Goal: Communication & Community: Answer question/provide support

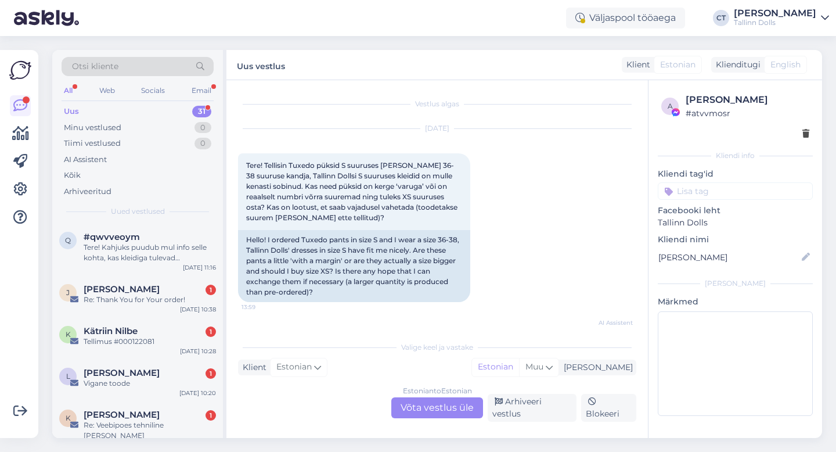
click at [100, 109] on div "Uus 31" at bounding box center [138, 111] width 152 height 16
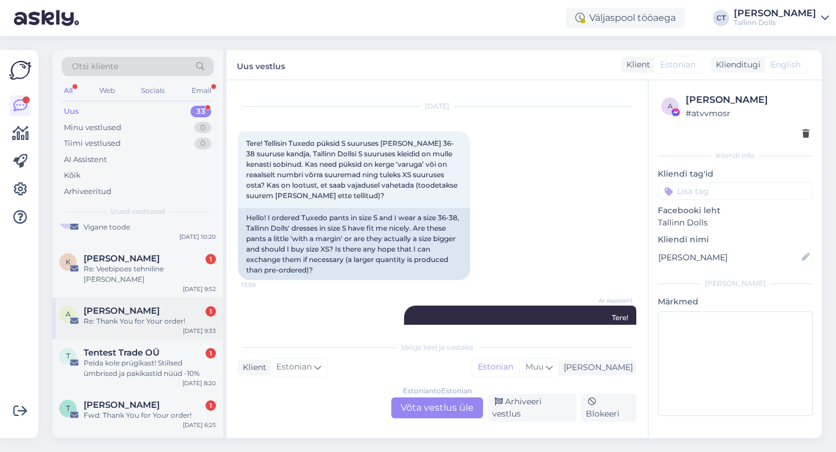
scroll to position [343, 0]
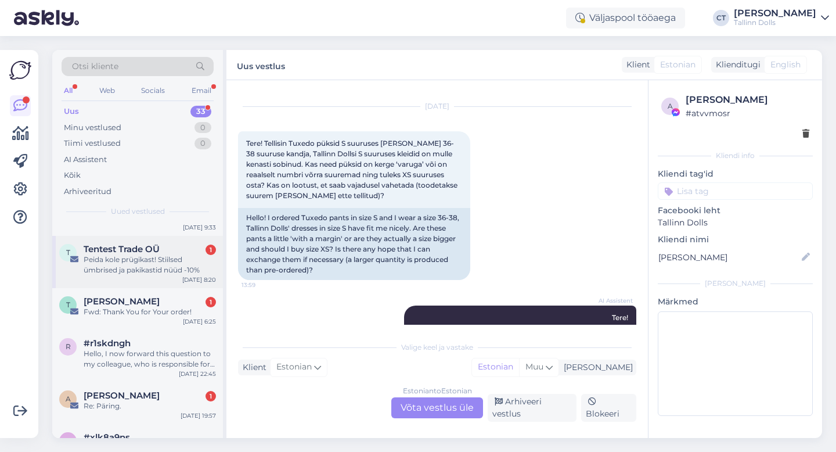
click at [142, 254] on div "Peida kole prügikast! Stiilsed ümbrised ja pakikastid nüüd -10%" at bounding box center [150, 264] width 132 height 21
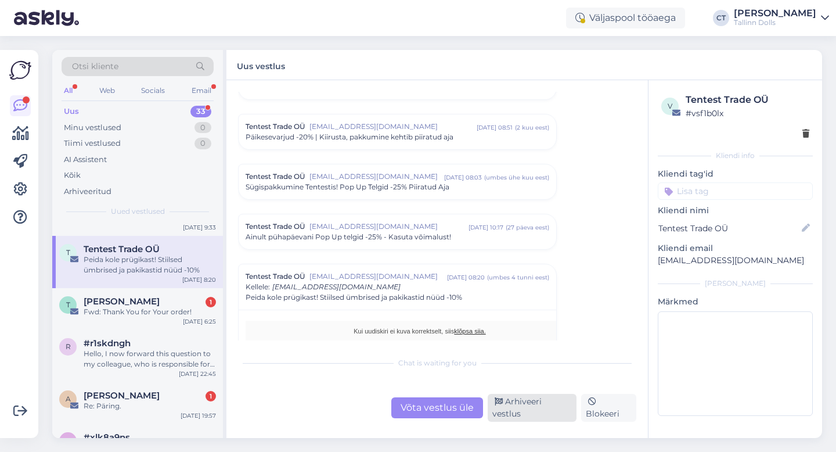
click at [555, 410] on div "Arhiveeri vestlus" at bounding box center [532, 408] width 89 height 28
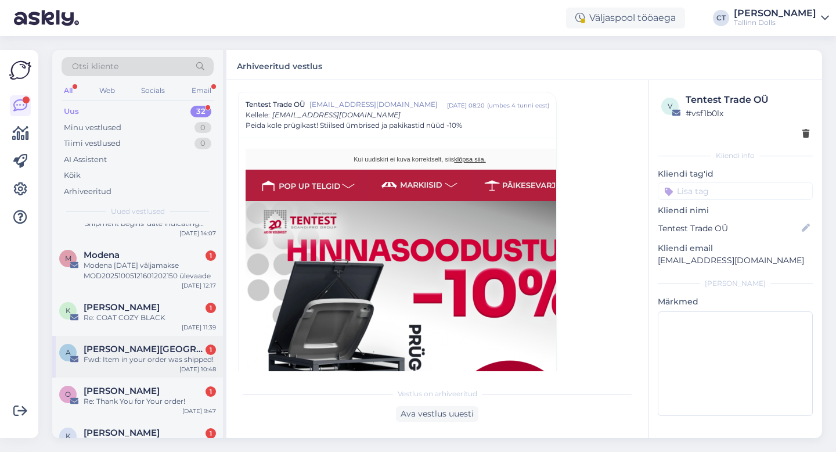
scroll to position [571, 0]
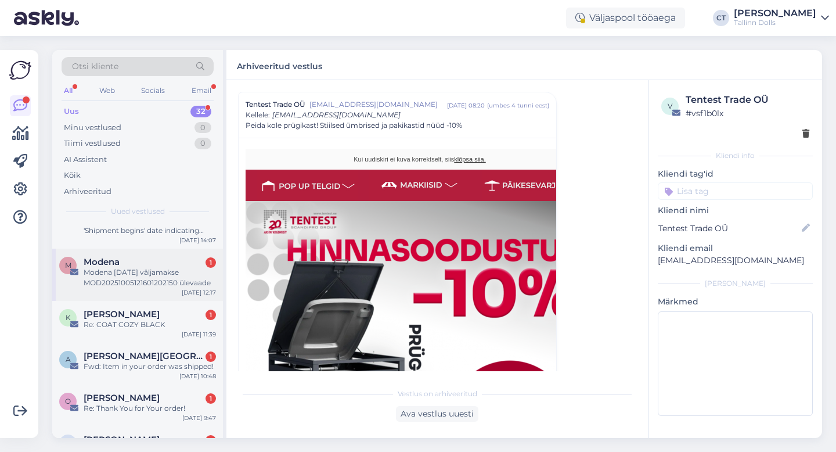
click at [177, 270] on div "Modena [DATE] väljamakse MOD20251005121601202150 ülevaade" at bounding box center [150, 277] width 132 height 21
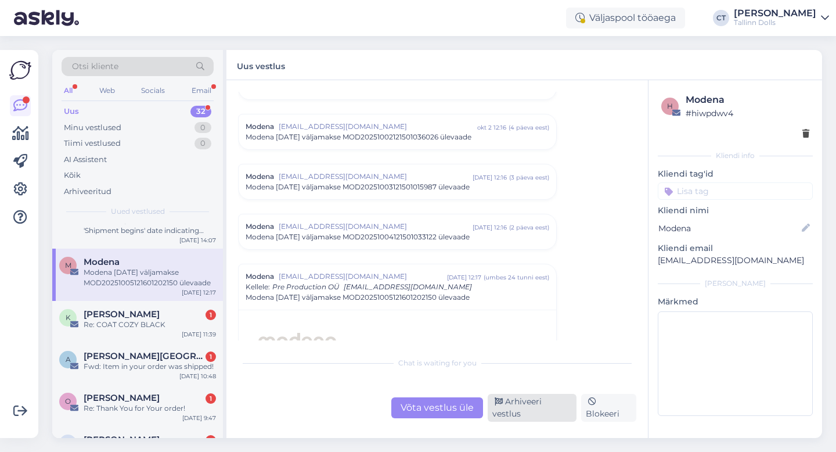
click at [513, 416] on div "Arhiveeri vestlus" at bounding box center [532, 408] width 89 height 28
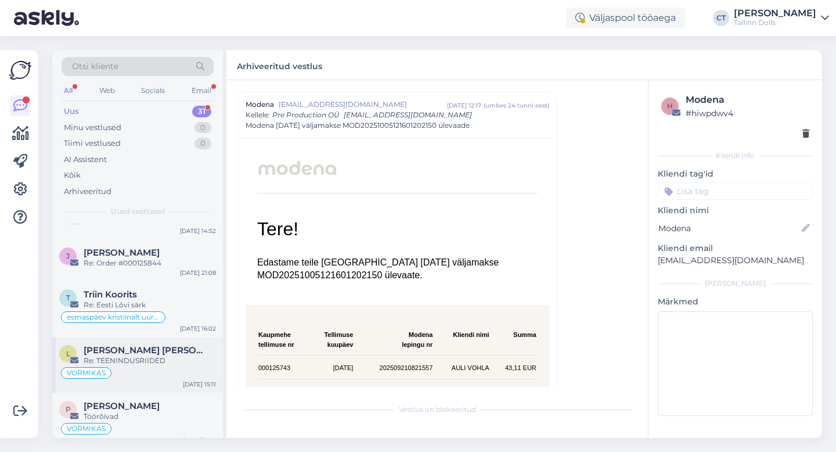
scroll to position [1177, 0]
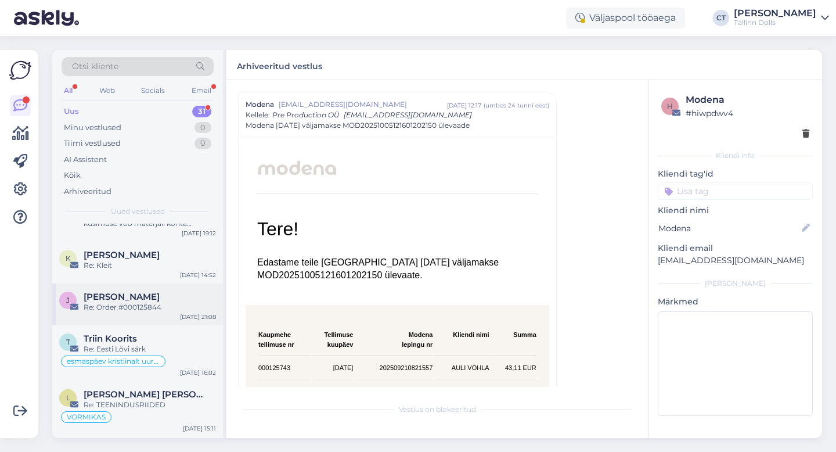
click at [169, 291] on div "[PERSON_NAME]" at bounding box center [150, 296] width 132 height 10
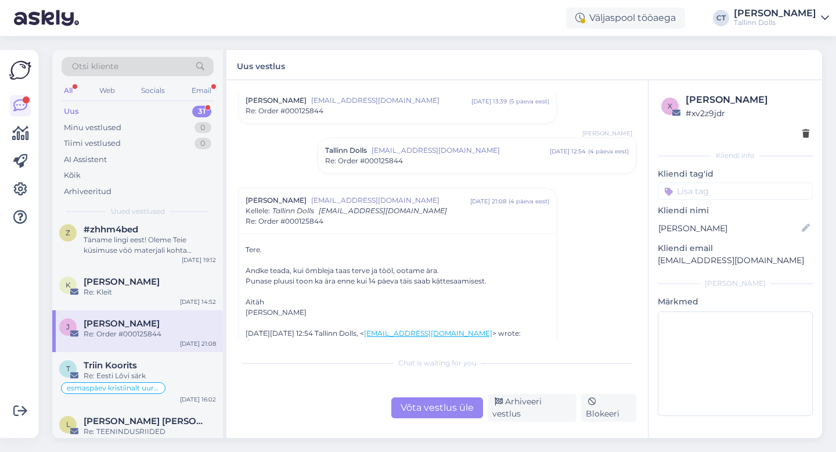
scroll to position [1147, 0]
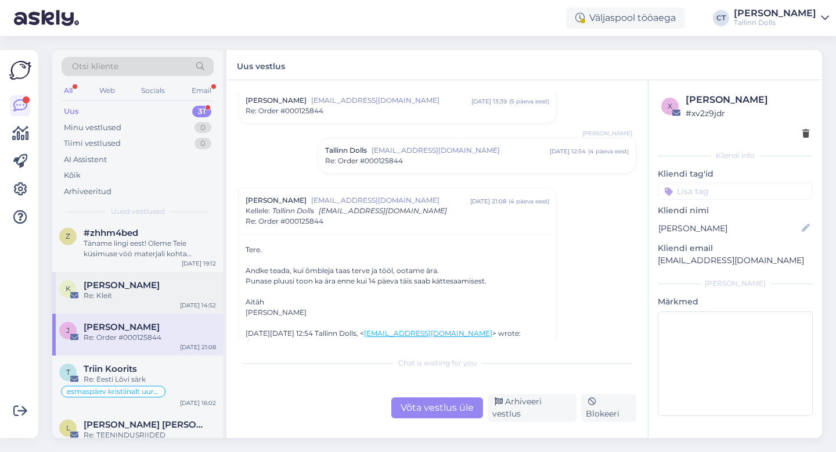
click at [142, 290] on div "Re: Kleit" at bounding box center [150, 295] width 132 height 10
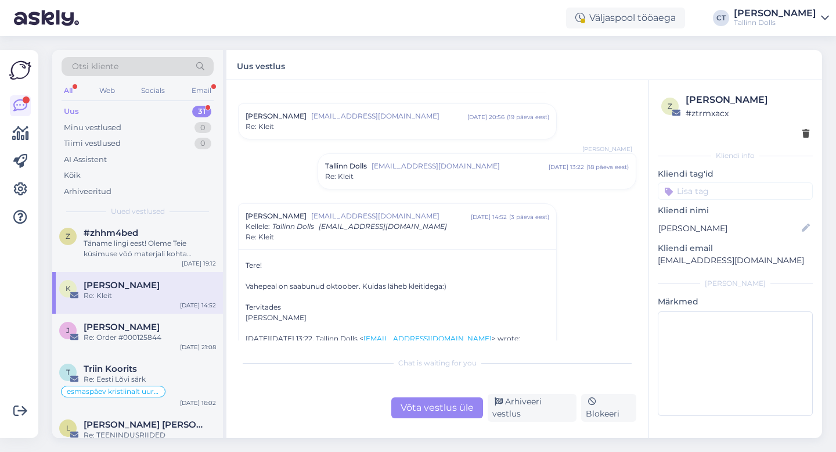
scroll to position [406, 0]
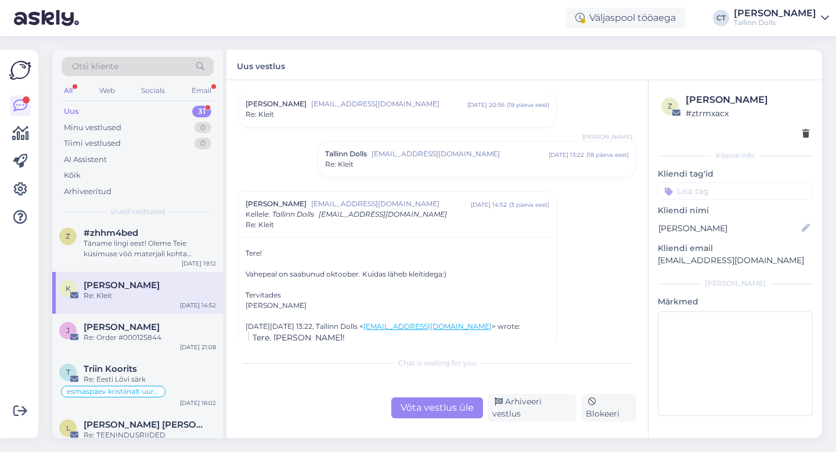
click at [429, 407] on div "Võta vestlus üle" at bounding box center [437, 407] width 92 height 21
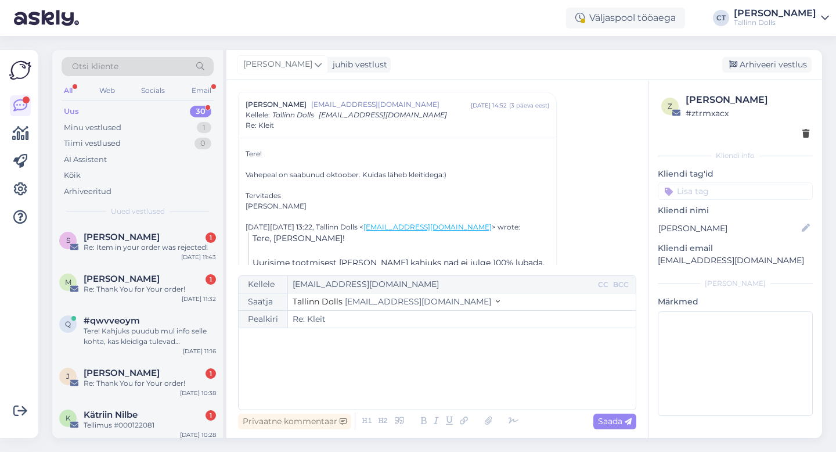
click at [435, 387] on div "﻿" at bounding box center [437, 369] width 386 height 70
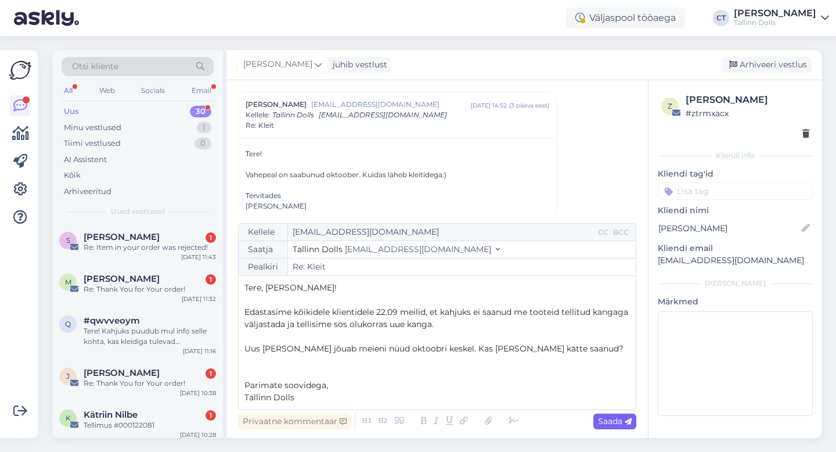
click at [635, 426] on div "Saada" at bounding box center [614, 421] width 43 height 16
type input "Re: Re: Kleit"
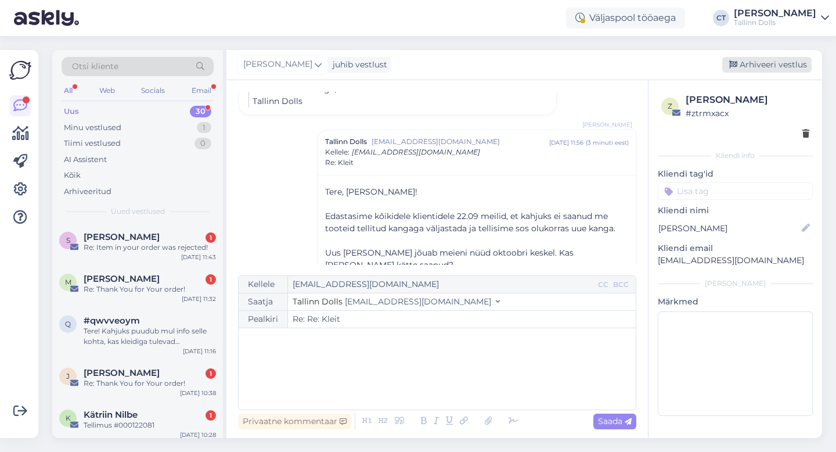
click at [795, 66] on div "Arhiveeri vestlus" at bounding box center [766, 65] width 89 height 16
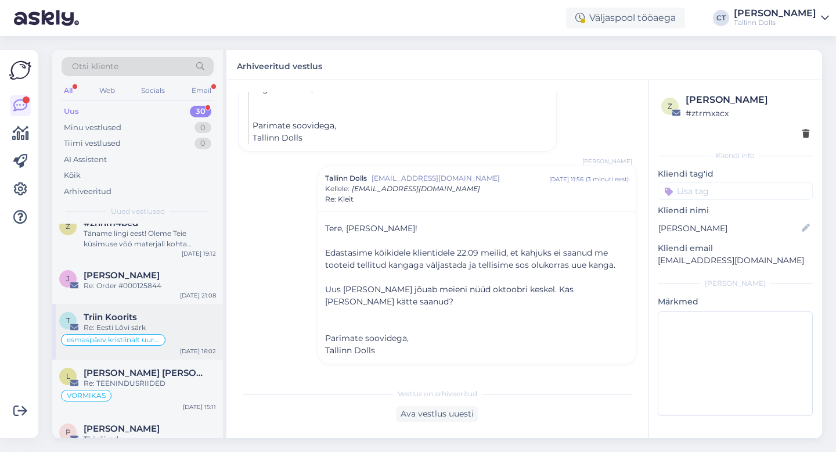
scroll to position [1154, 0]
click at [159, 283] on div "Re: Order #000125844" at bounding box center [150, 288] width 132 height 10
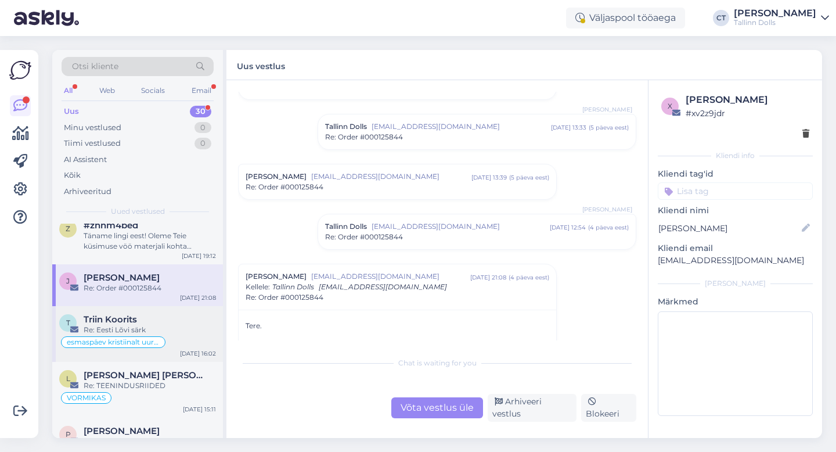
scroll to position [1119, 0]
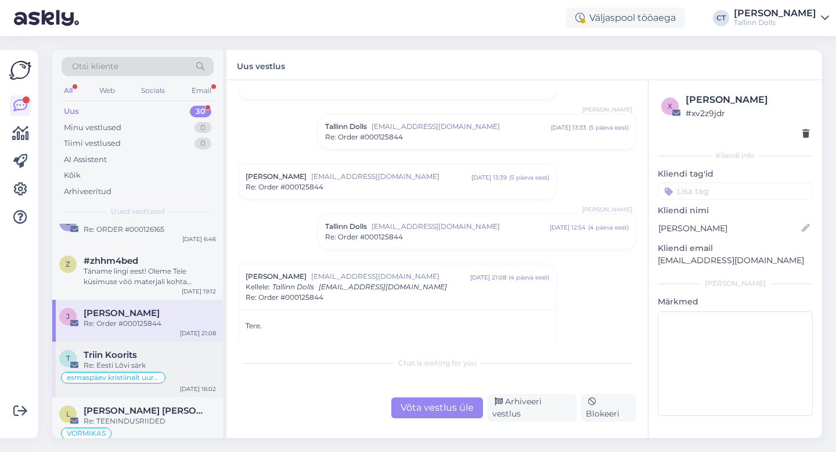
click at [159, 278] on div "z #zhhm4bed Täname lingi eest! Oleme Teie küsimuse vöö materjali kohta edastanu…" at bounding box center [137, 273] width 171 height 52
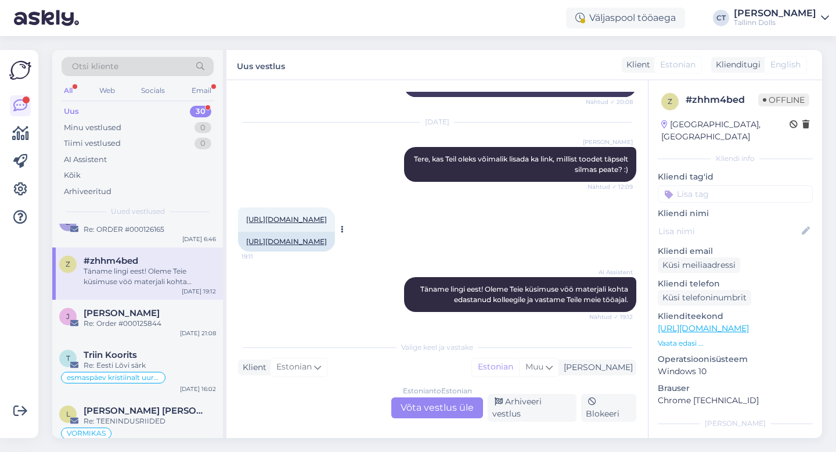
scroll to position [220, 0]
click at [327, 215] on link "[URL][DOMAIN_NAME]" at bounding box center [286, 219] width 81 height 9
click at [518, 415] on div "Arhiveeri vestlus" at bounding box center [532, 408] width 89 height 28
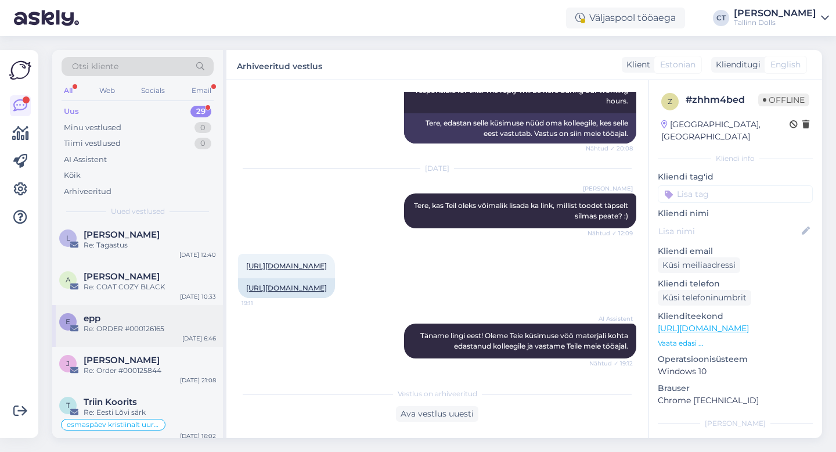
scroll to position [995, 0]
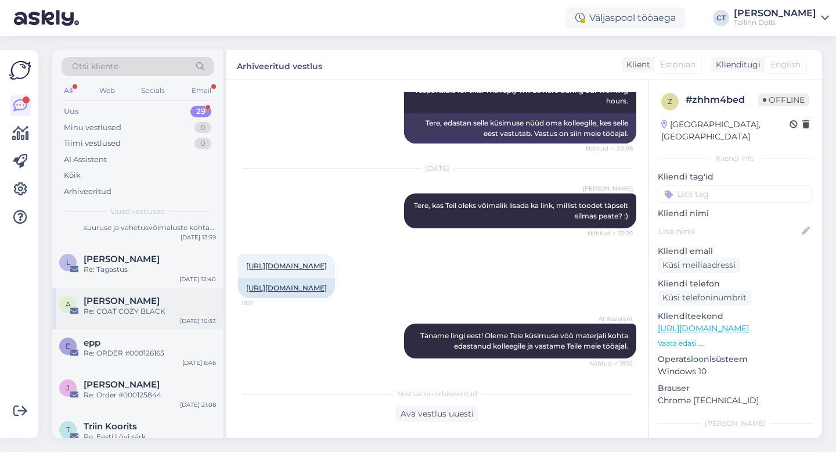
click at [135, 309] on div "a [PERSON_NAME] Re: COAT COZY BLACK [DATE] 10:33" at bounding box center [137, 308] width 171 height 42
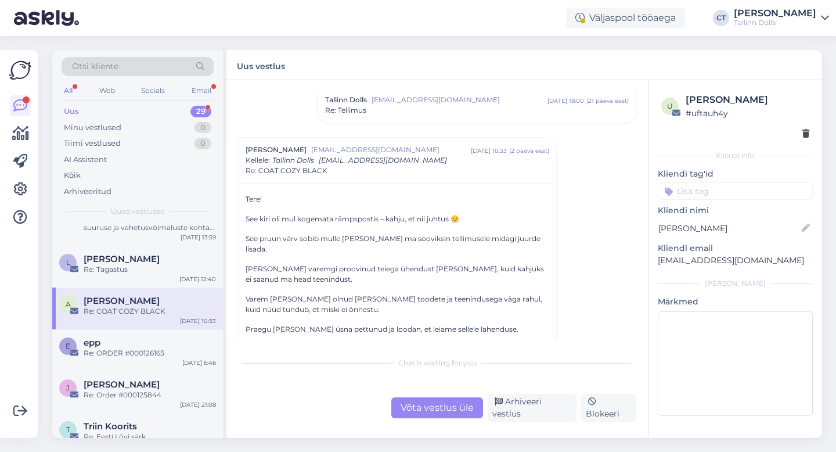
scroll to position [285, 0]
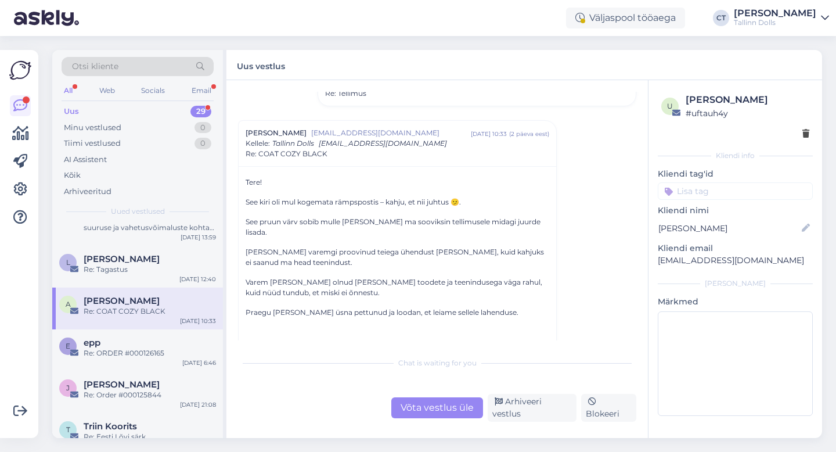
click at [439, 405] on div "Võta vestlus üle" at bounding box center [437, 407] width 92 height 21
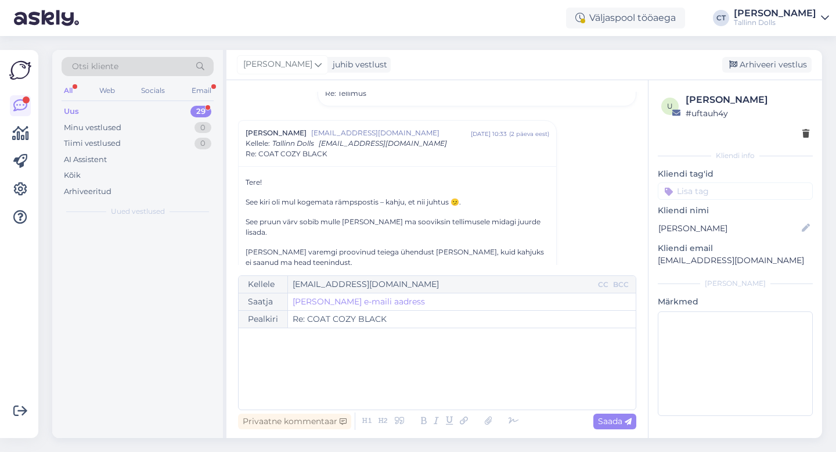
scroll to position [0, 0]
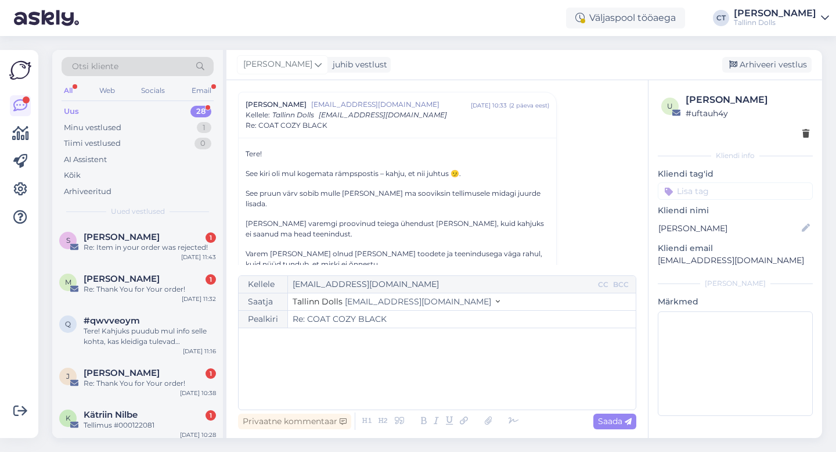
click at [438, 380] on div "﻿" at bounding box center [437, 369] width 386 height 70
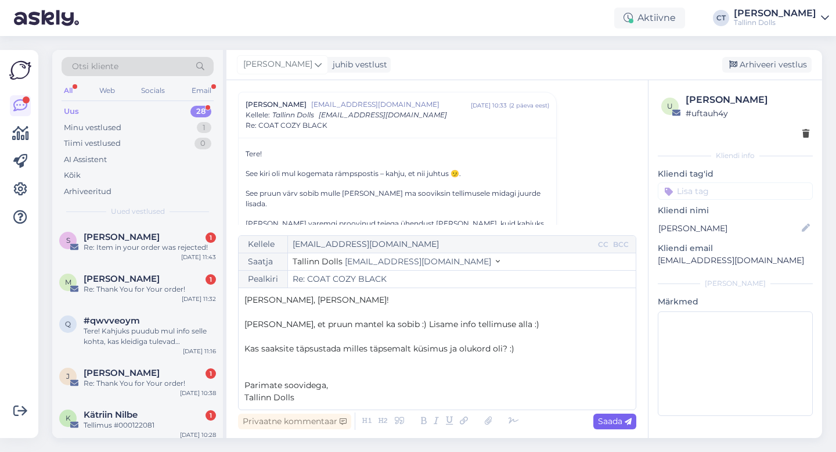
click at [609, 422] on span "Saada" at bounding box center [615, 421] width 34 height 10
type input "Re: COAT COZY BLACK"
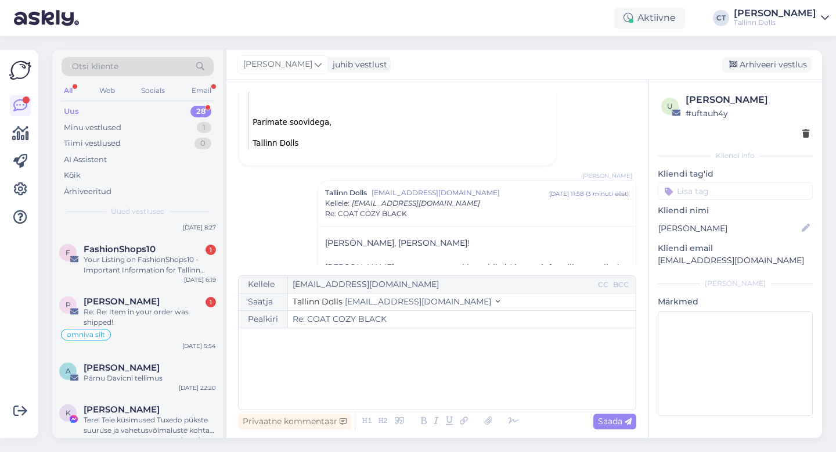
scroll to position [1085, 0]
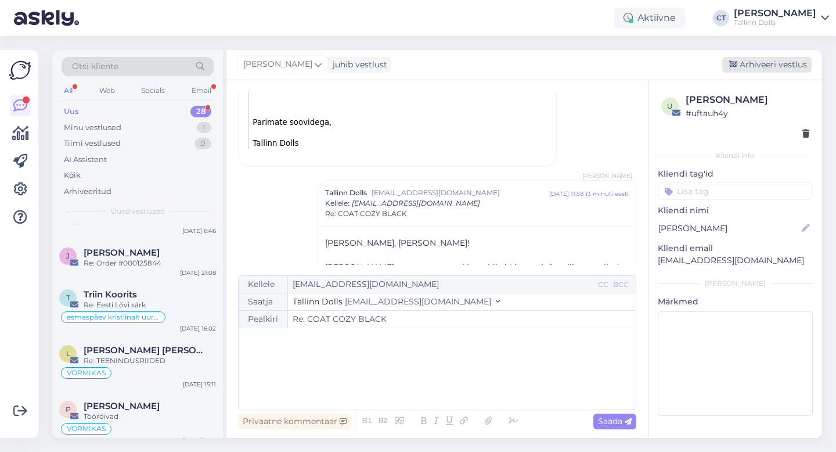
click at [771, 71] on div "Arhiveeri vestlus" at bounding box center [766, 65] width 89 height 16
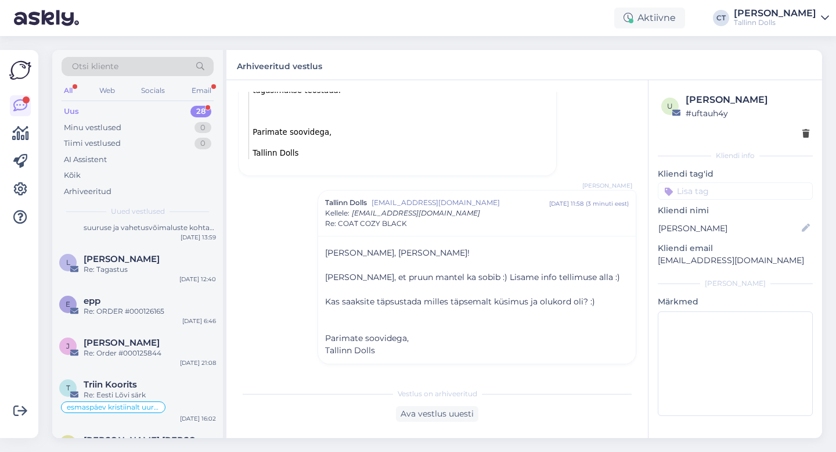
scroll to position [994, 0]
click at [155, 307] on div "Re: ORDER #000126165" at bounding box center [150, 312] width 132 height 10
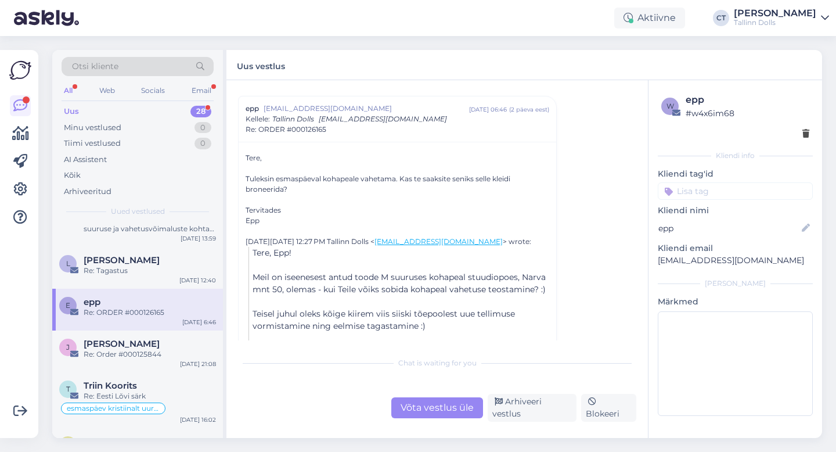
scroll to position [123, 0]
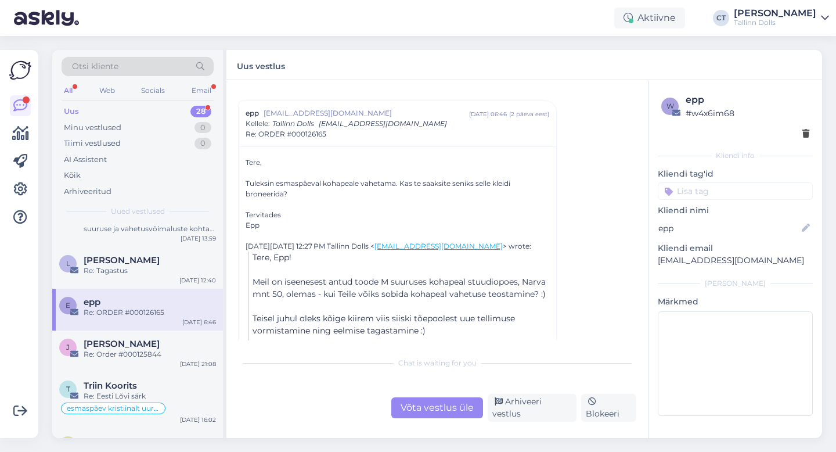
click at [415, 409] on div "Võta vestlus üle" at bounding box center [437, 407] width 92 height 21
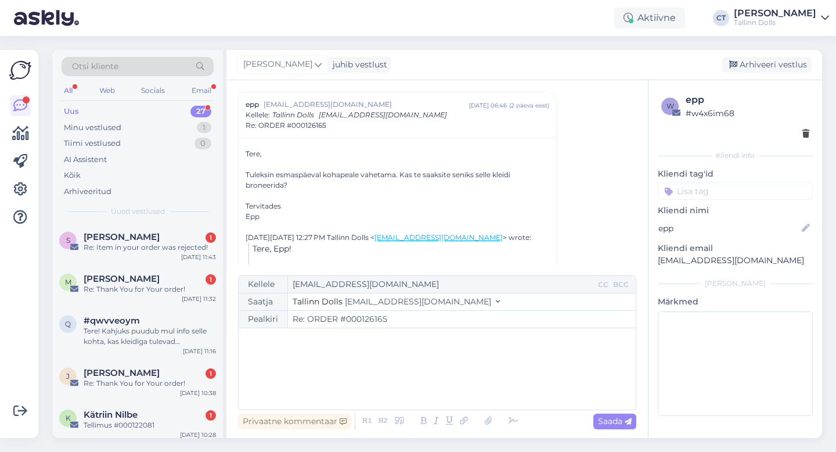
click at [415, 394] on div "﻿" at bounding box center [437, 369] width 386 height 70
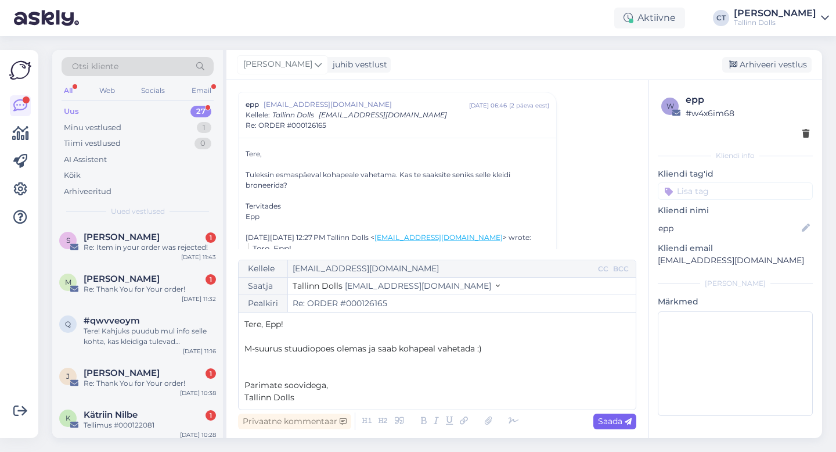
click at [619, 424] on span "Saada" at bounding box center [615, 421] width 34 height 10
type input "Re: Re: ORDER #000126165"
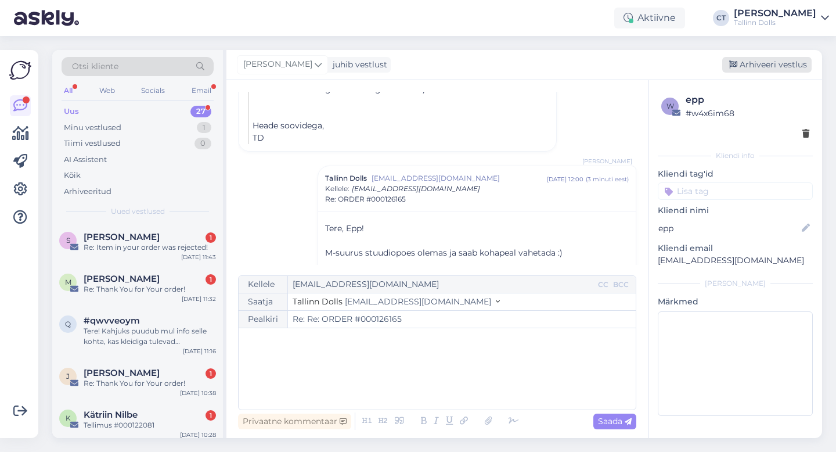
click at [782, 62] on div "Arhiveeri vestlus" at bounding box center [766, 65] width 89 height 16
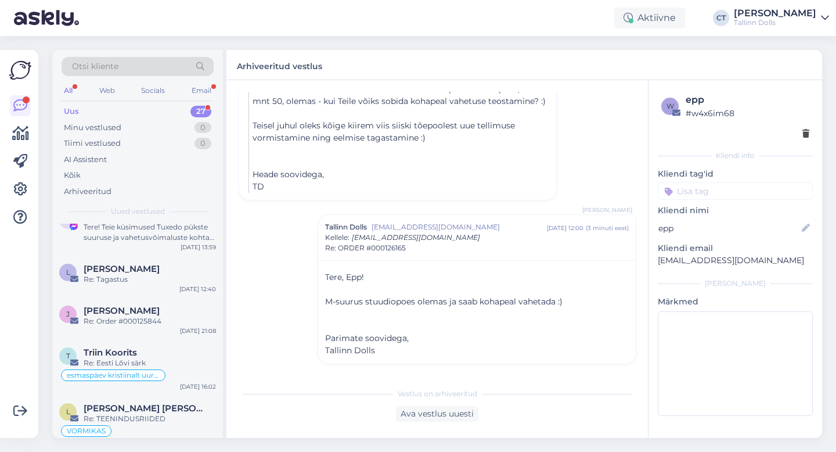
scroll to position [981, 0]
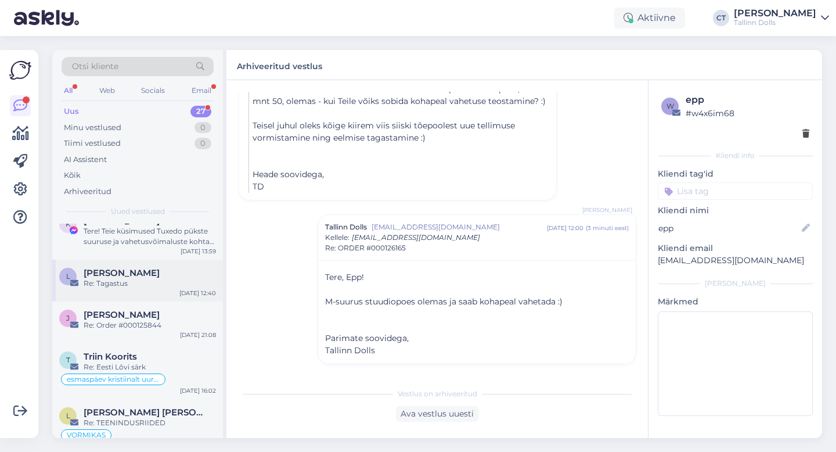
click at [174, 278] on div "Re: Tagastus" at bounding box center [150, 283] width 132 height 10
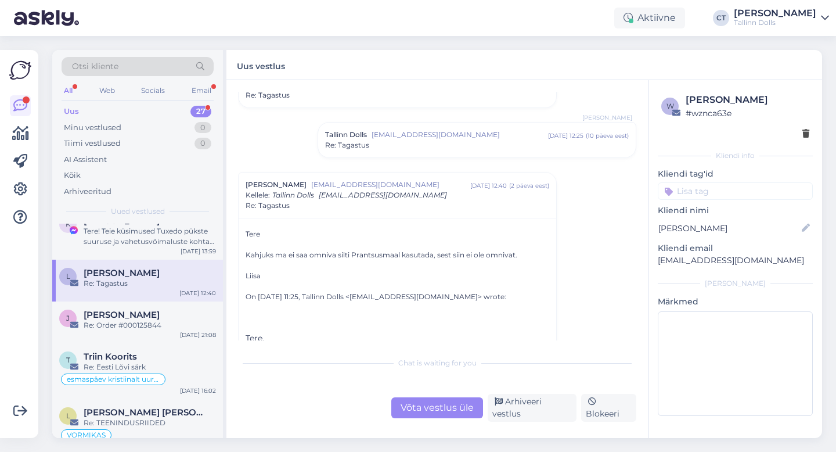
scroll to position [829, 0]
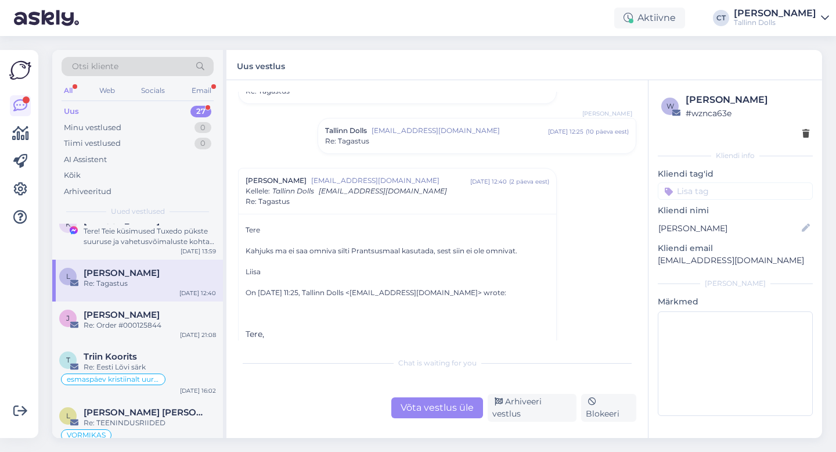
click at [459, 409] on div "Võta vestlus üle" at bounding box center [437, 407] width 92 height 21
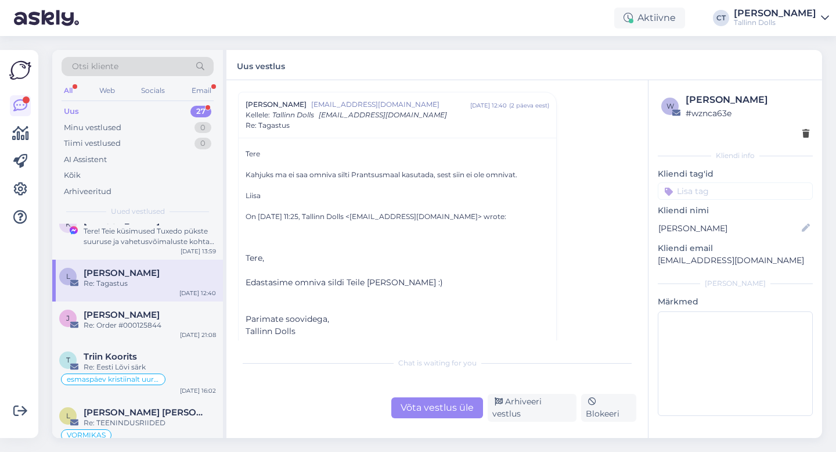
scroll to position [0, 0]
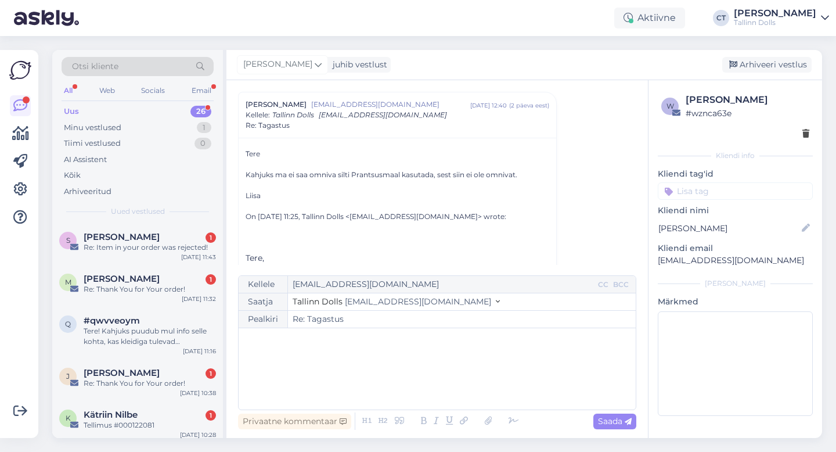
click at [459, 388] on div "﻿" at bounding box center [437, 369] width 386 height 70
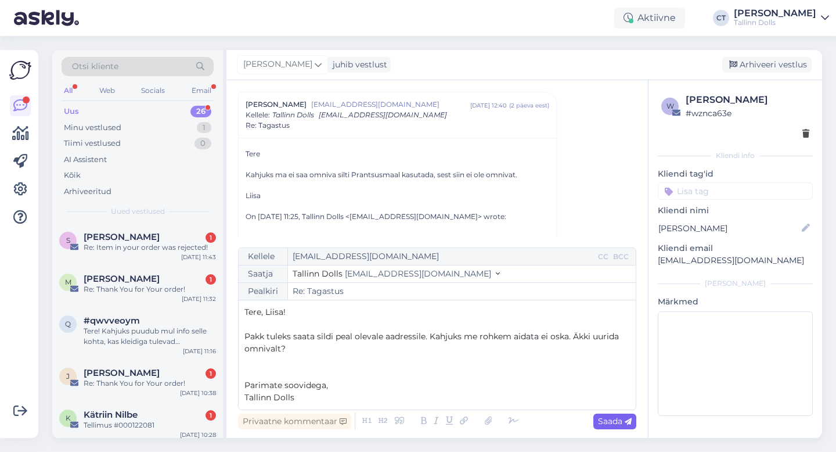
click at [610, 420] on span "Saada" at bounding box center [615, 421] width 34 height 10
type input "Re: Re: Tagastus"
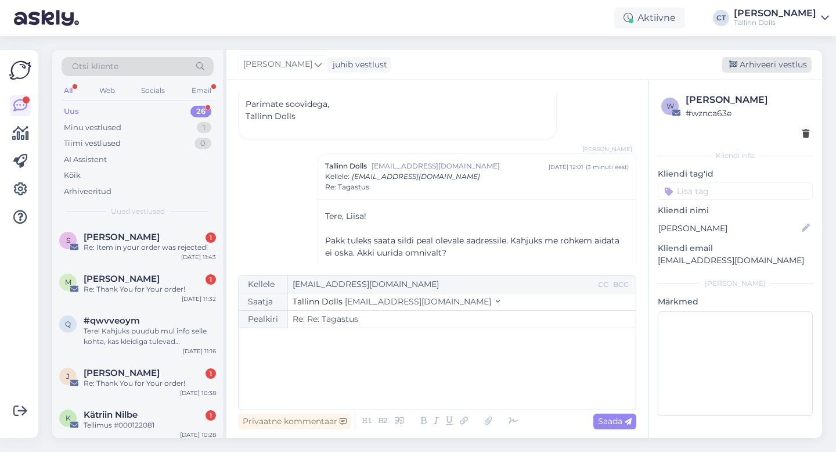
click at [785, 63] on div "Arhiveeri vestlus" at bounding box center [766, 65] width 89 height 16
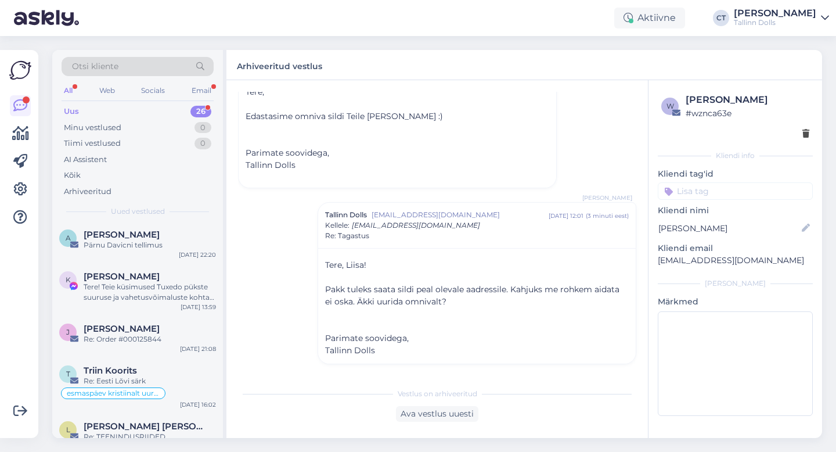
scroll to position [924, 0]
click at [174, 283] on div "Tere! Teie küsimused Tuxedo pükste suuruse ja vahetusvõimaluste kohta eeldavad …" at bounding box center [150, 293] width 132 height 21
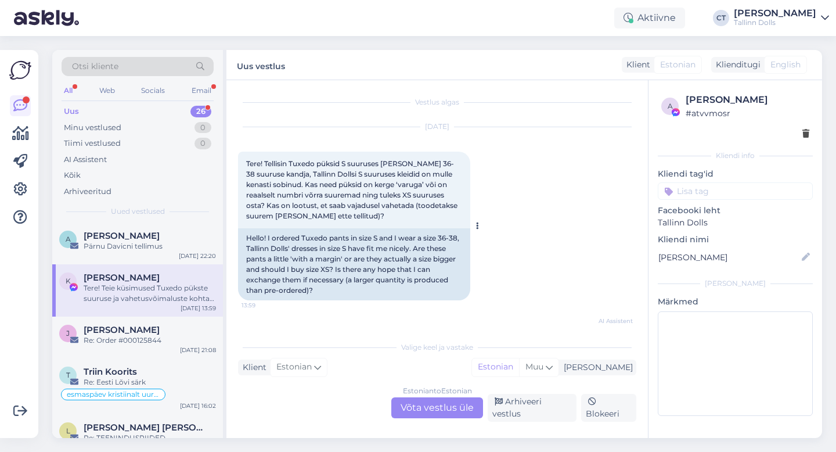
scroll to position [13, 0]
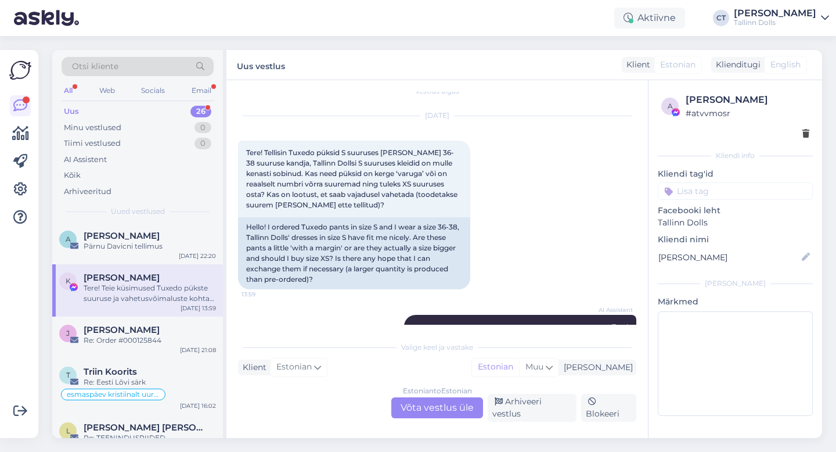
click at [435, 413] on div "Estonian to Estonian Võta vestlus üle" at bounding box center [437, 407] width 92 height 21
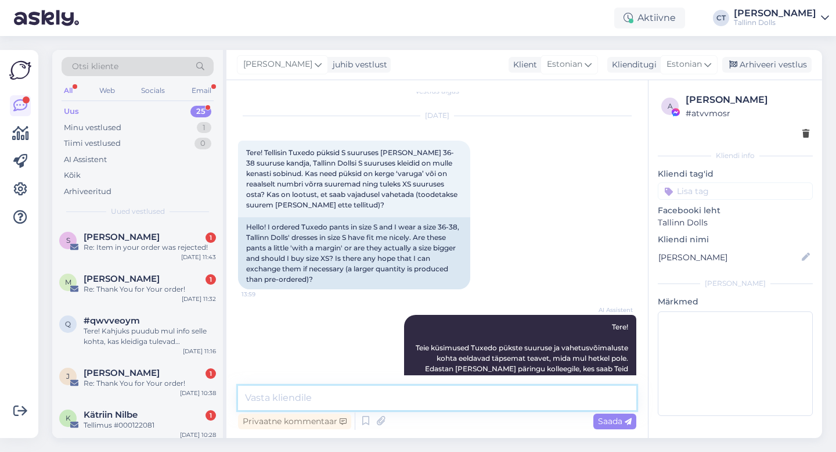
click at [437, 398] on textarea at bounding box center [437, 398] width 398 height 24
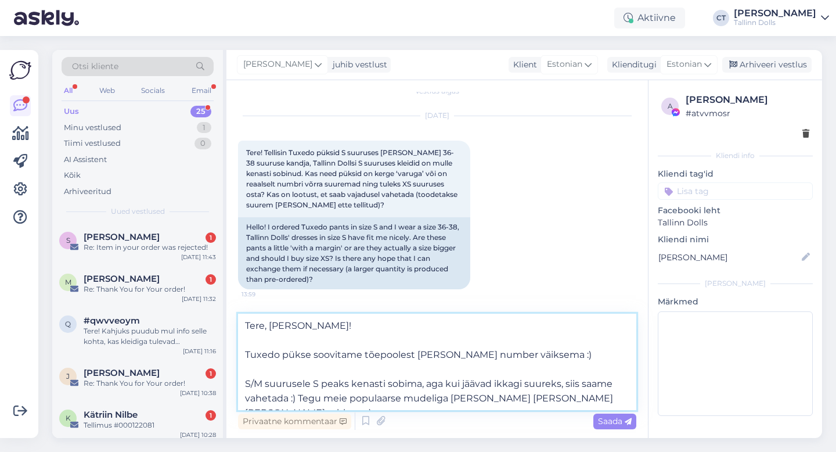
type textarea "Tere, [PERSON_NAME]! Tuxedo pükse soovitame tõepoolest [PERSON_NAME] number väi…"
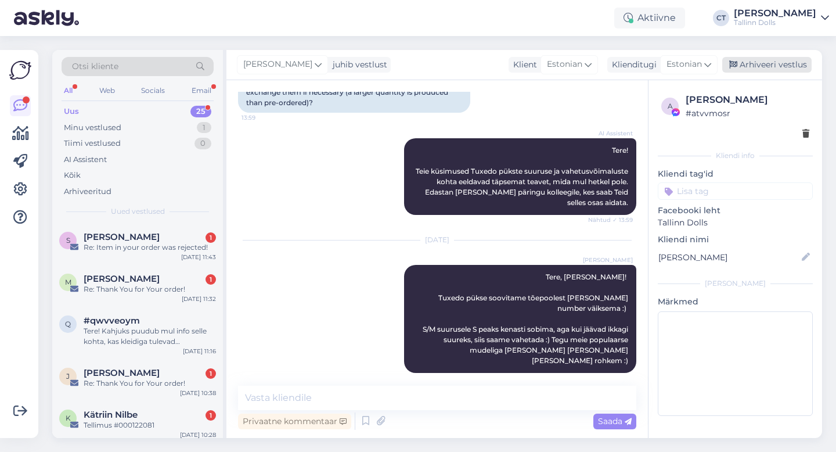
click at [785, 66] on div "Arhiveeri vestlus" at bounding box center [766, 65] width 89 height 16
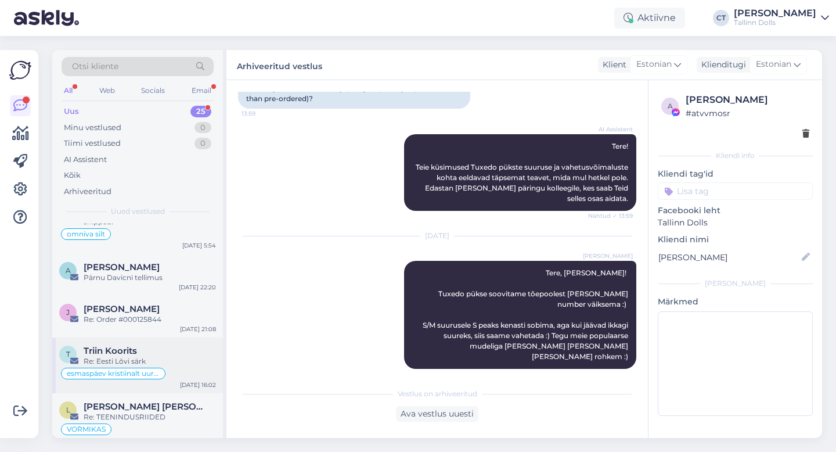
scroll to position [886, 0]
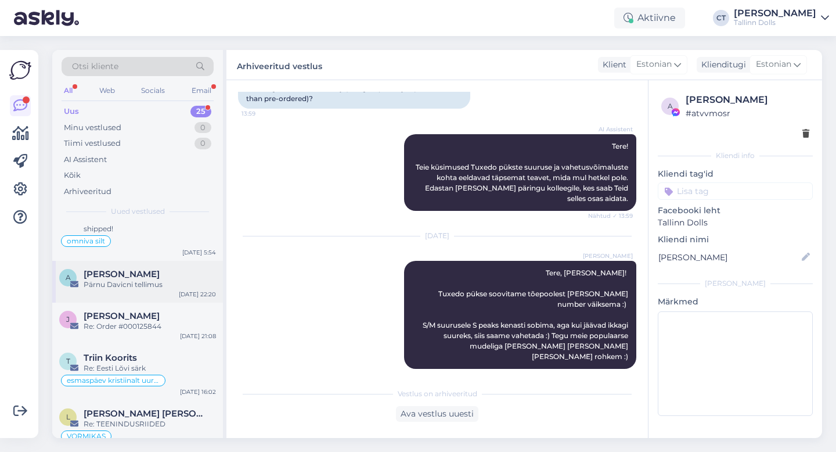
click at [171, 279] on div "Pärnu Davicni tellimus" at bounding box center [150, 284] width 132 height 10
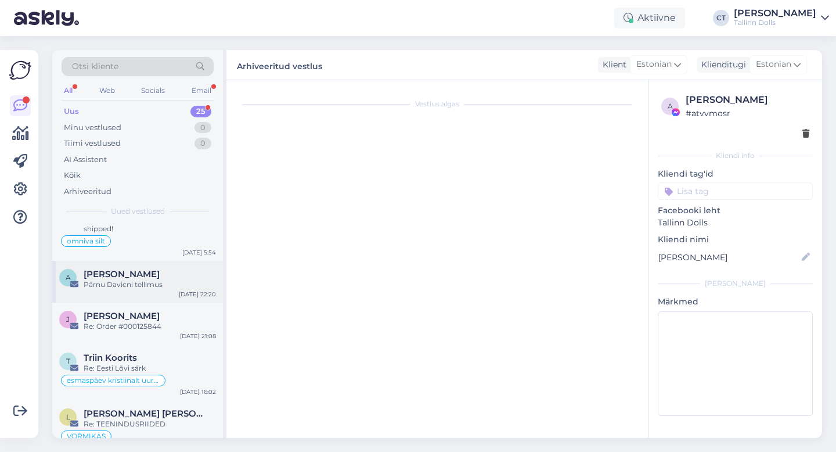
scroll to position [0, 0]
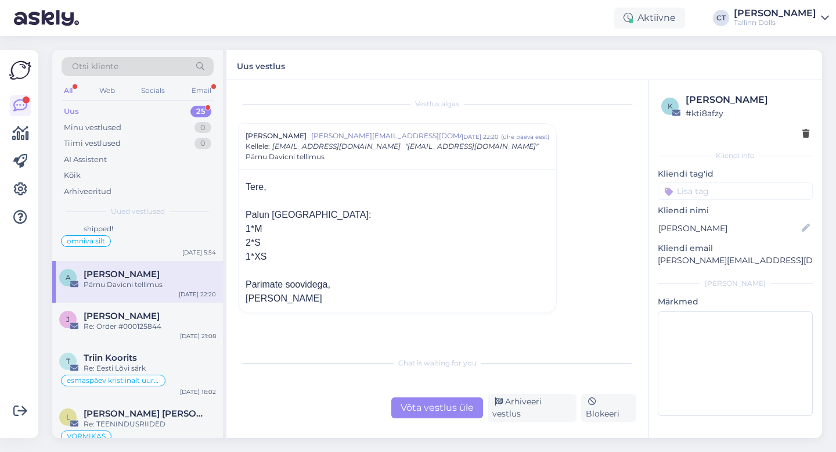
click at [417, 413] on div "Võta vestlus üle" at bounding box center [437, 407] width 92 height 21
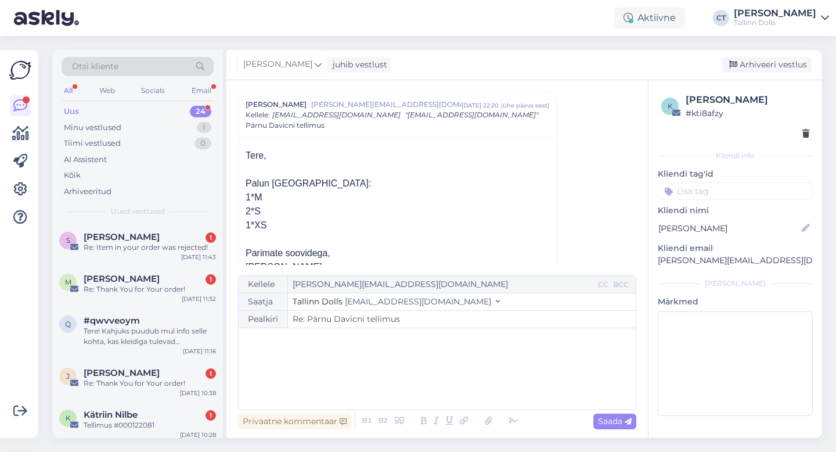
click at [425, 383] on div "﻿" at bounding box center [437, 369] width 386 height 70
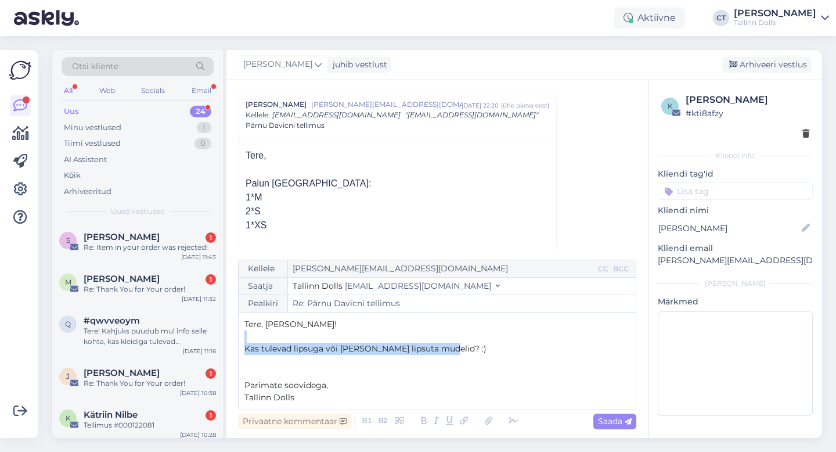
drag, startPoint x: 442, startPoint y: 351, endPoint x: 227, endPoint y: 338, distance: 215.8
click at [227, 338] on div "Vestlus [PERSON_NAME] Markson [EMAIL_ADDRESS][DOMAIN_NAME] [DATE] 22:20 ( ühe p…" at bounding box center [437, 259] width 422 height 358
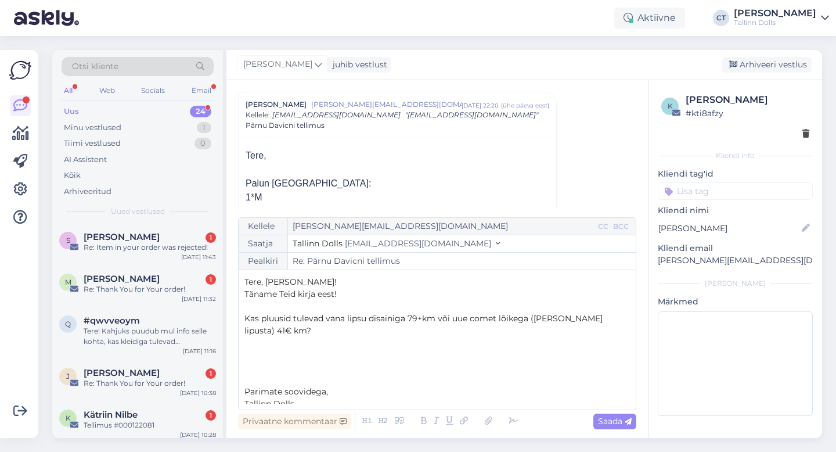
drag, startPoint x: 349, startPoint y: 297, endPoint x: 224, endPoint y: 299, distance: 124.9
click at [224, 299] on div "Otsi kliente All Web Socials Email Uus 24 Minu vestlused 1 Tiimi vestlused 0 AI…" at bounding box center [437, 244] width 770 height 388
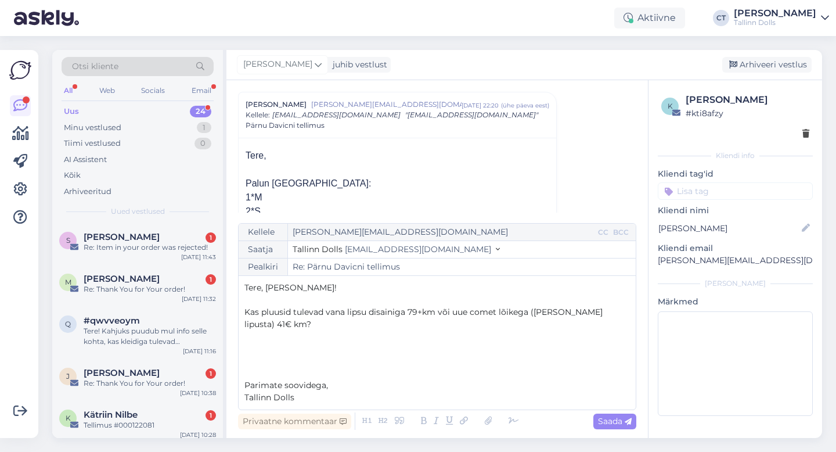
click at [287, 367] on p "﻿" at bounding box center [437, 373] width 386 height 12
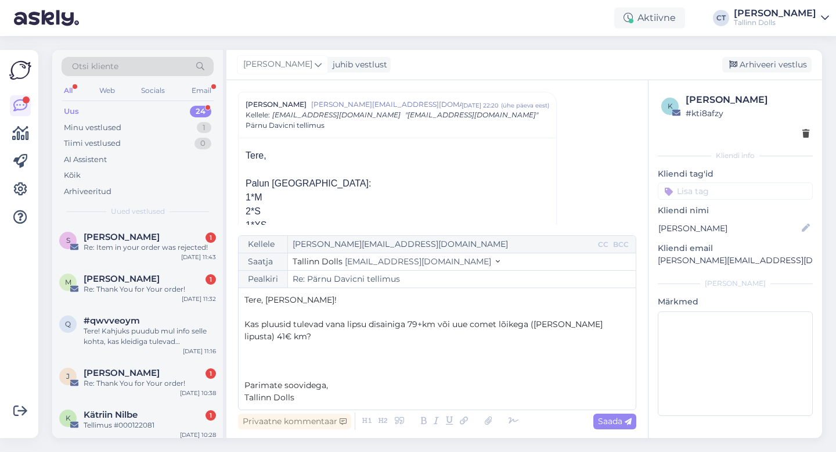
click at [357, 306] on p "Tere, [PERSON_NAME]!" at bounding box center [437, 300] width 386 height 12
click at [605, 422] on span "Saada" at bounding box center [615, 421] width 34 height 10
type input "Re: Pärnu Davicni tellimus"
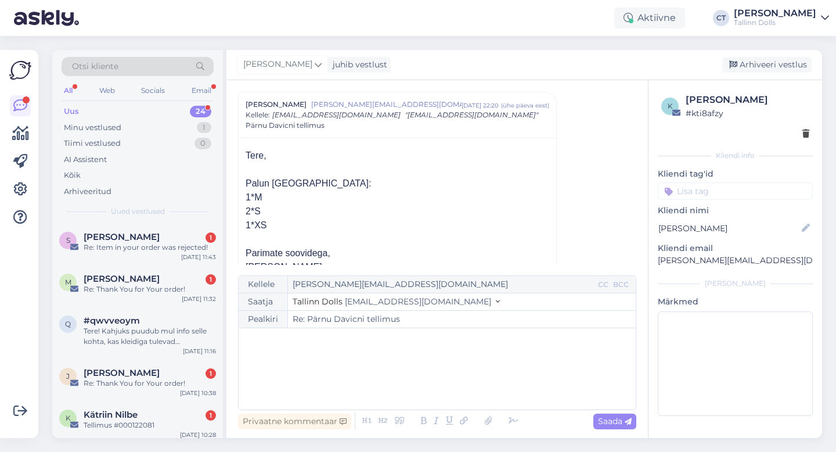
scroll to position [146, 0]
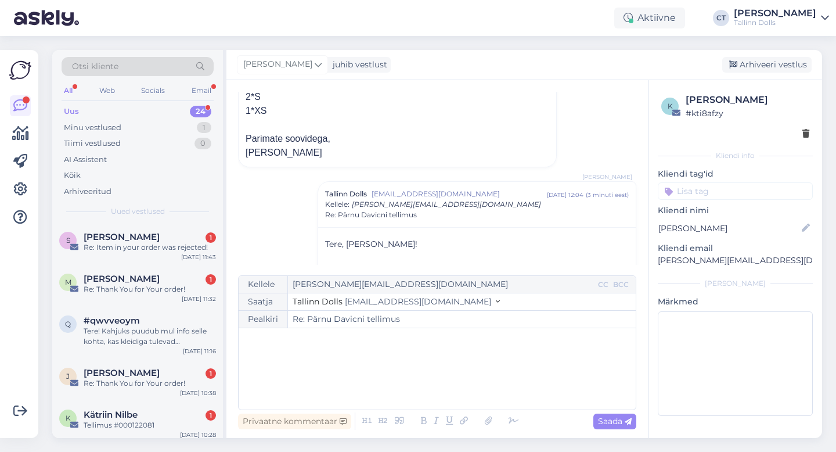
click at [772, 73] on div "[PERSON_NAME] juhib vestlust [GEOGRAPHIC_DATA] vestlus" at bounding box center [524, 65] width 596 height 30
click at [766, 64] on div "Arhiveeri vestlus" at bounding box center [766, 65] width 89 height 16
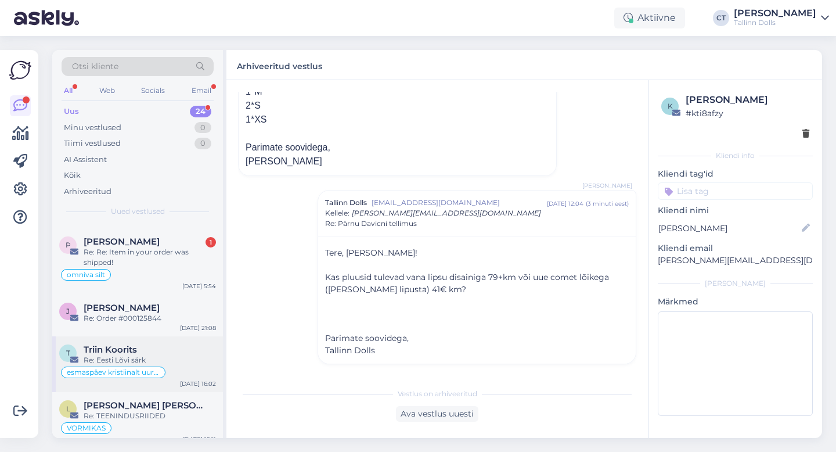
scroll to position [852, 0]
click at [172, 247] on div "Re: Re: Item in your order was shipped!" at bounding box center [150, 257] width 132 height 21
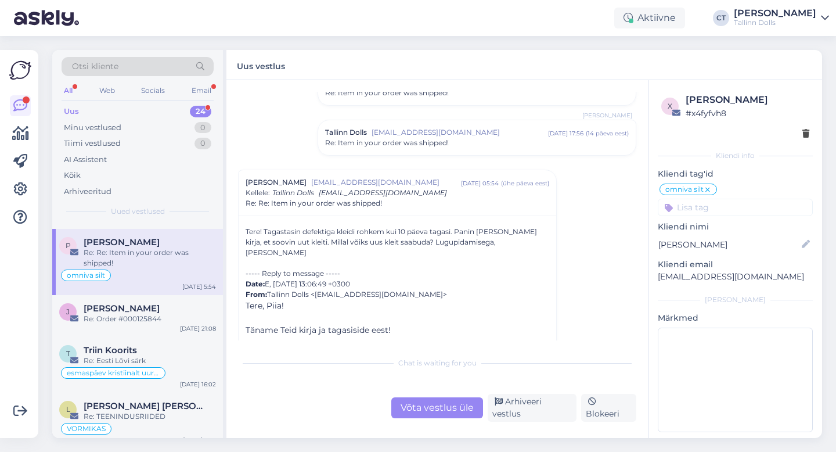
scroll to position [179, 0]
click at [427, 412] on div "Võta vestlus üle" at bounding box center [437, 407] width 92 height 21
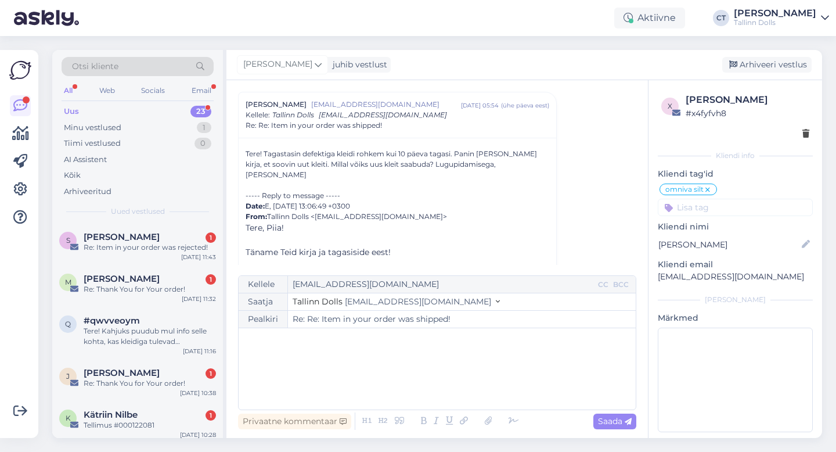
click at [435, 381] on div "﻿" at bounding box center [437, 369] width 386 height 70
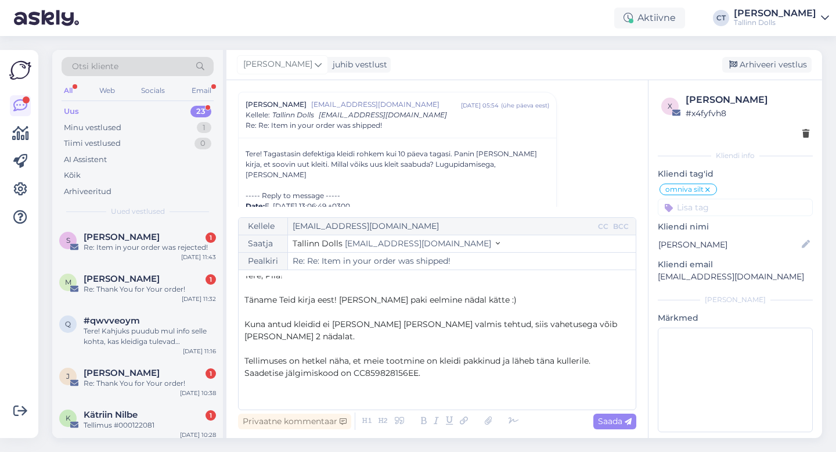
scroll to position [19, 0]
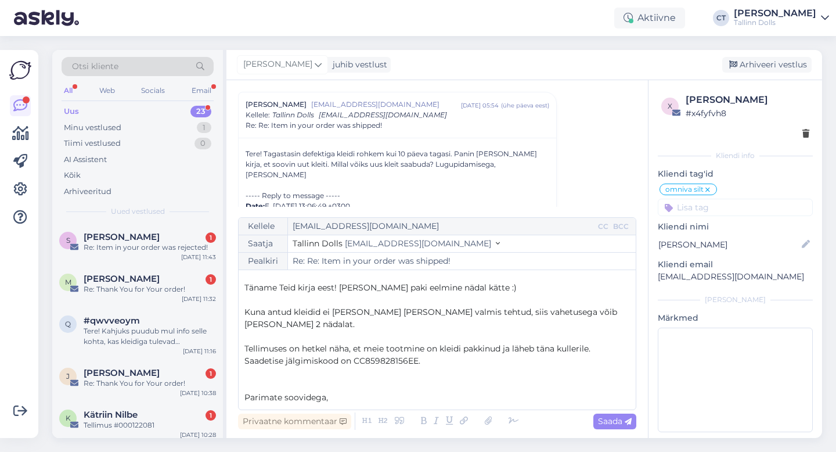
click at [509, 289] on p "Täname Teid kirja eest! [PERSON_NAME] paki eelmine nädal kätte :)" at bounding box center [437, 288] width 386 height 12
click at [514, 311] on span "Kuna antud kleidid ei [PERSON_NAME] [PERSON_NAME] valmis tehtud, siis vahetuseg…" at bounding box center [431, 318] width 375 height 23
click at [464, 310] on span "Kuna antud kleidid ei [PERSON_NAME] [PERSON_NAME] valmis tehtud, siis vahetuseg…" at bounding box center [431, 318] width 375 height 23
click at [591, 311] on span "Kuna antud kleidid ei [PERSON_NAME] [PERSON_NAME] valmis tehtud, siis uue õmble…" at bounding box center [435, 318] width 382 height 23
click at [404, 325] on p "Kuna antud kleidid ei [PERSON_NAME] [PERSON_NAME] valmis tehtud, siis uue õmble…" at bounding box center [437, 318] width 386 height 24
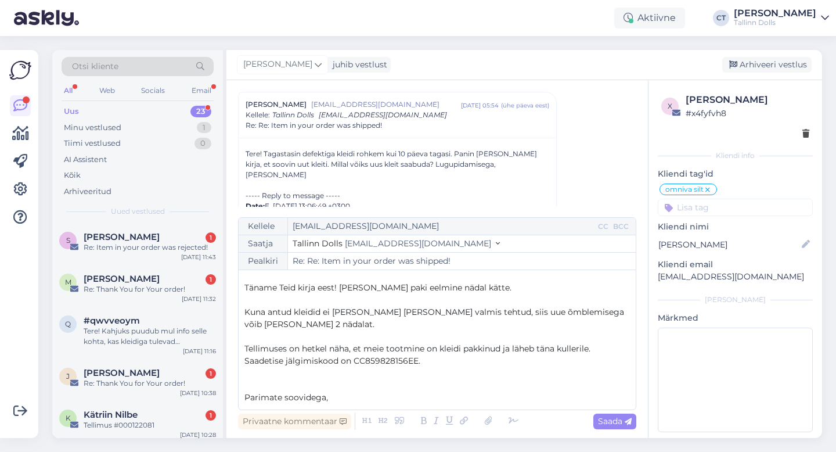
scroll to position [31, 0]
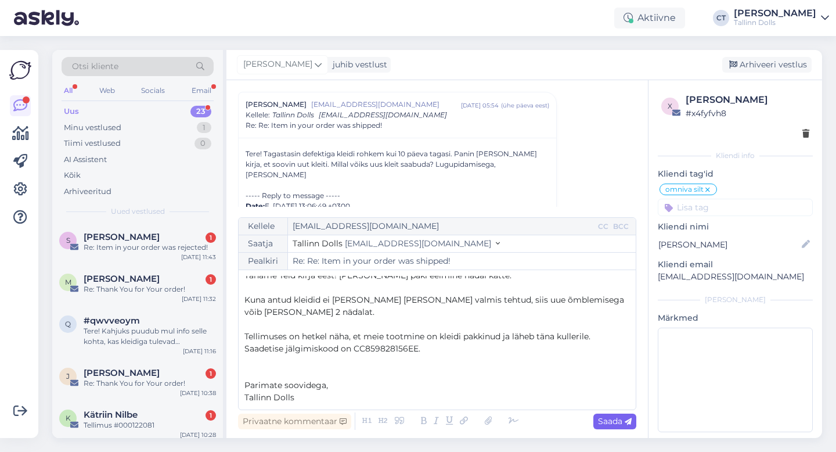
click at [608, 420] on span "Saada" at bounding box center [615, 421] width 34 height 10
type input "Re: Re: Item in your order was shipped!"
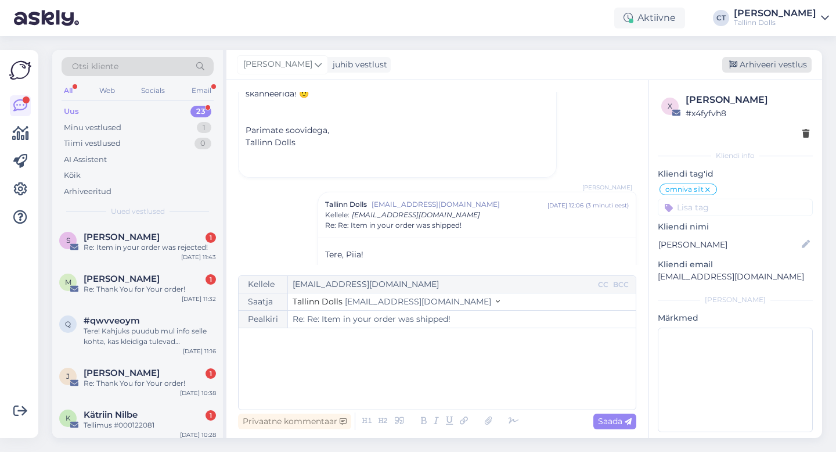
click at [772, 65] on div "Arhiveeri vestlus" at bounding box center [766, 65] width 89 height 16
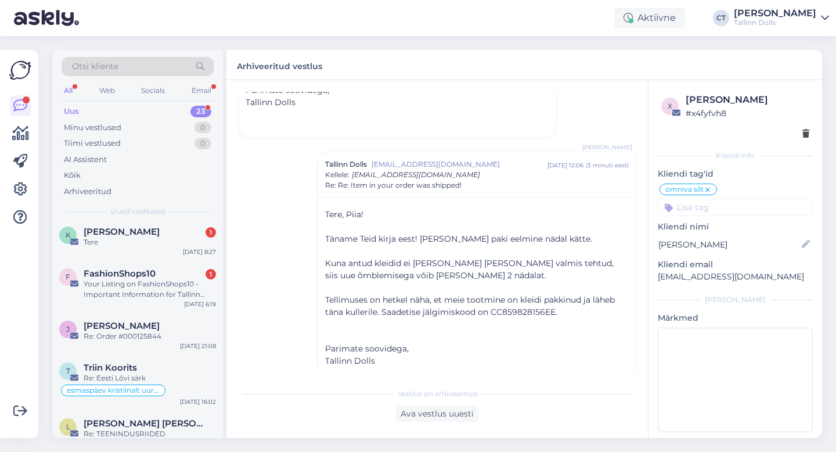
scroll to position [768, 0]
click at [198, 283] on div "Your Listing on FashionShops10 - Important Information for Tallinn Dolls" at bounding box center [150, 289] width 132 height 21
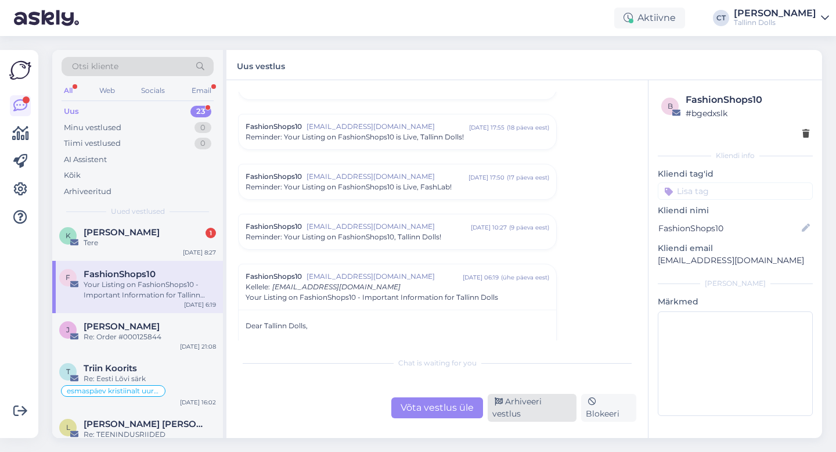
click at [531, 409] on div "Arhiveeri vestlus" at bounding box center [532, 408] width 89 height 28
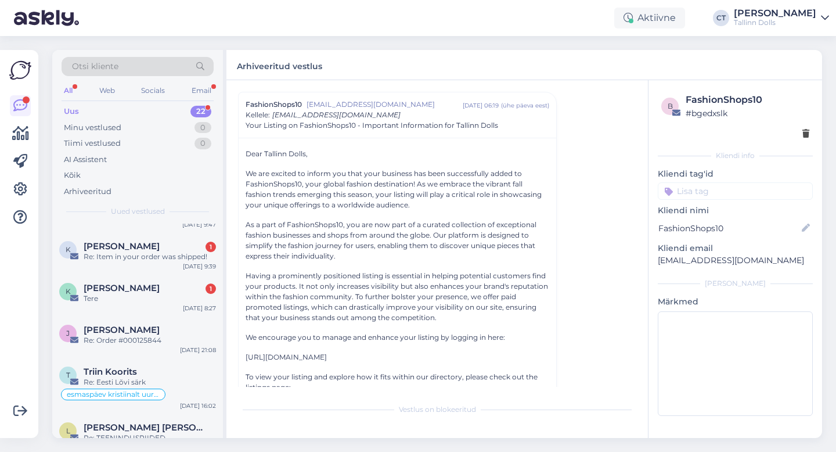
scroll to position [707, 0]
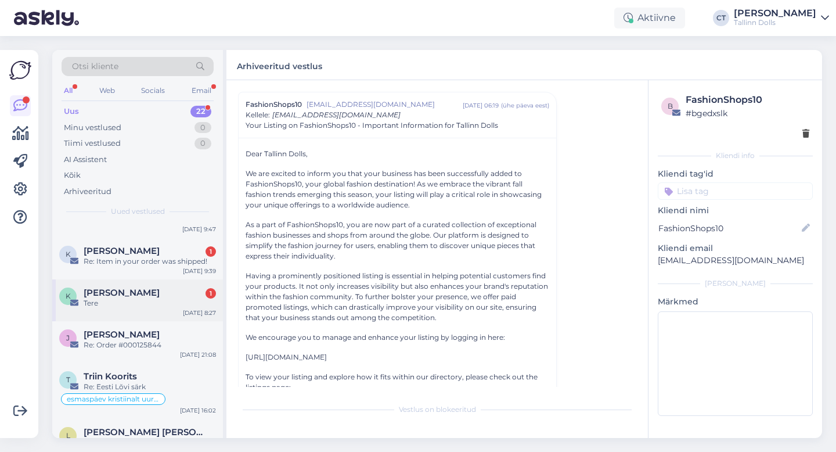
click at [159, 298] on div "Tere" at bounding box center [150, 303] width 132 height 10
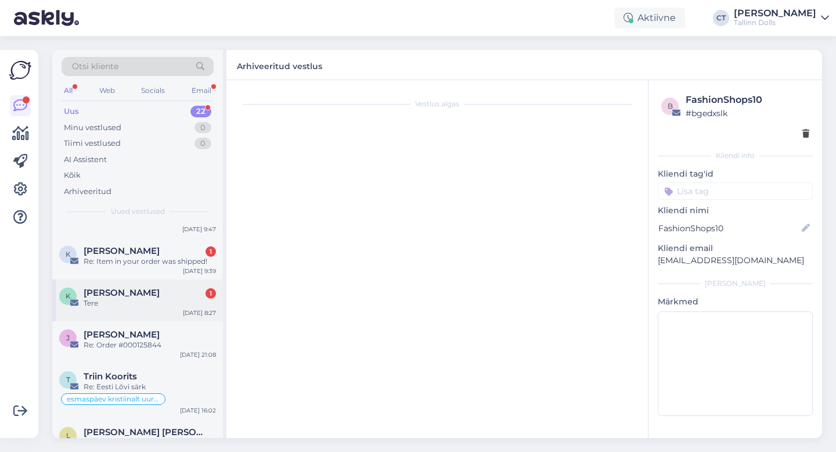
scroll to position [0, 0]
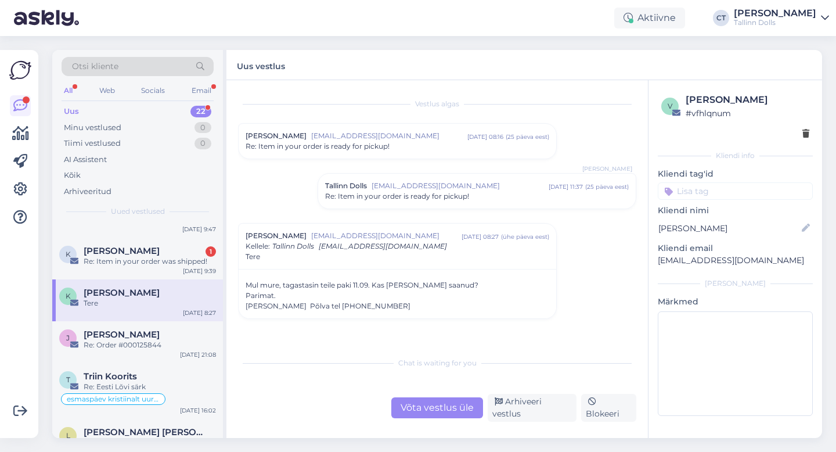
click at [345, 157] on div "[PERSON_NAME] [EMAIL_ADDRESS][DOMAIN_NAME] [DATE] 08:16 ( 25 päeva eest ) Re: I…" at bounding box center [398, 141] width 318 height 35
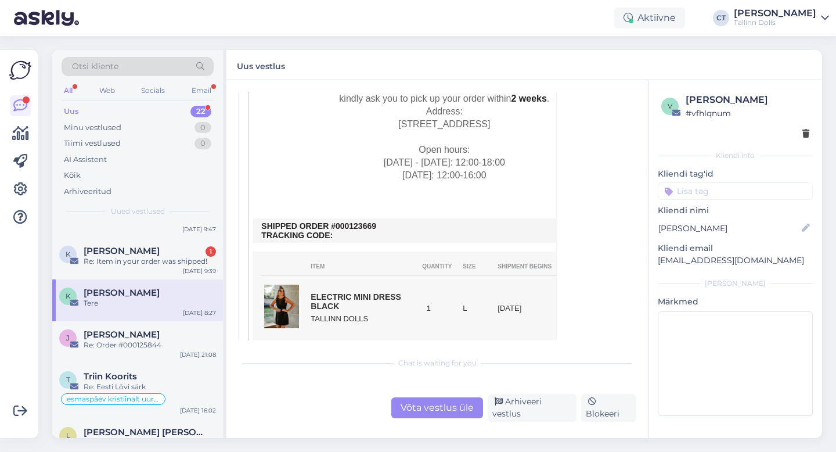
scroll to position [342, 0]
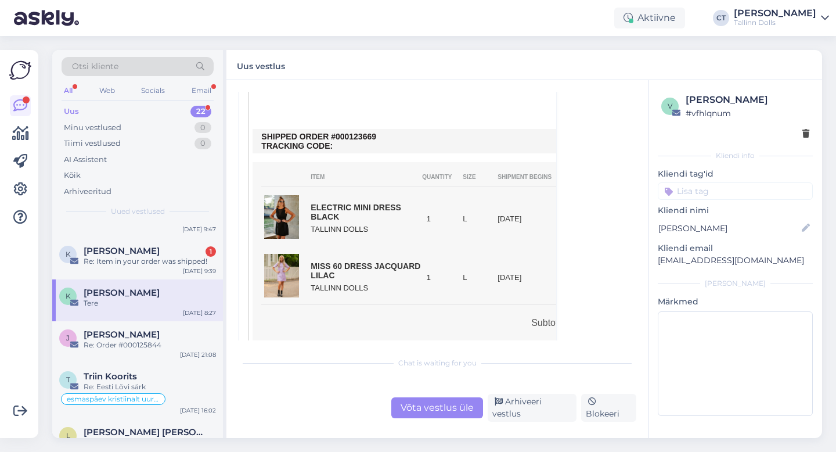
click at [428, 416] on div "Võta vestlus üle" at bounding box center [437, 407] width 92 height 21
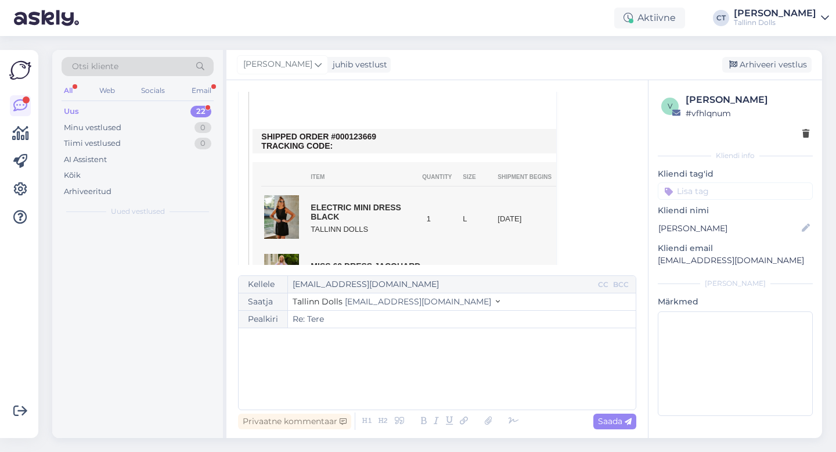
scroll to position [0, 0]
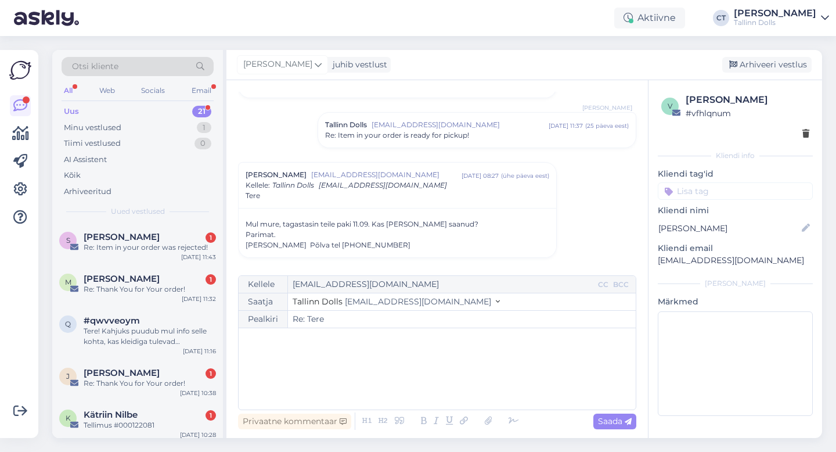
click at [436, 386] on div "﻿" at bounding box center [437, 369] width 386 height 70
click at [314, 367] on span "Tellimuses ei ole tagastus fikseeritud." at bounding box center [319, 364] width 151 height 10
click at [442, 365] on p "Tellimuses ei ole kahjuks tagastus fikseeritud." at bounding box center [437, 364] width 386 height 12
click at [459, 132] on span "Re: Item in your order is ready for pickup!" at bounding box center [397, 135] width 144 height 10
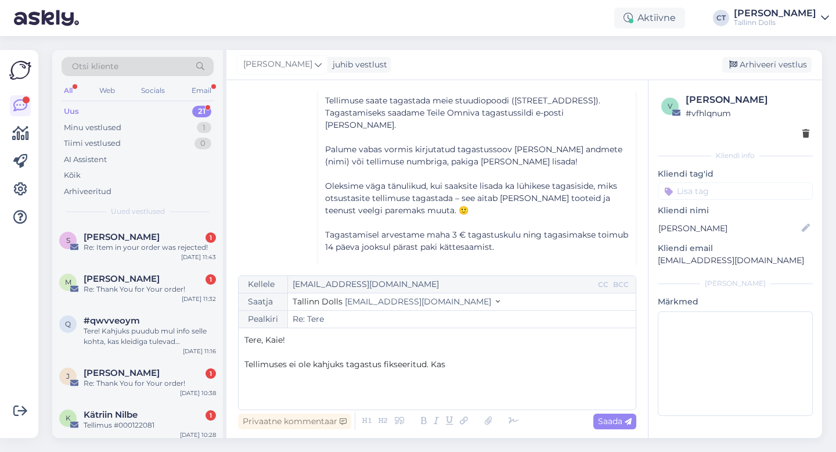
scroll to position [970, 0]
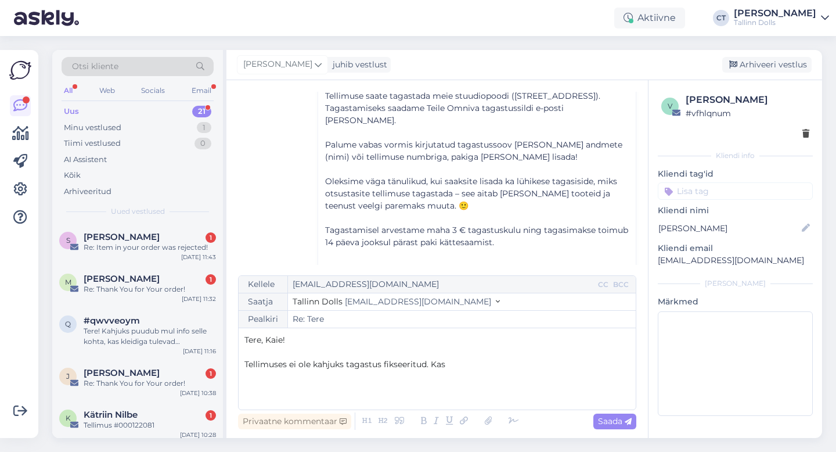
click at [473, 376] on div "Tere, Kaie! ﻿ Tellimuses ei ole kahjuks tagastus fikseeritud. Kas" at bounding box center [437, 369] width 386 height 70
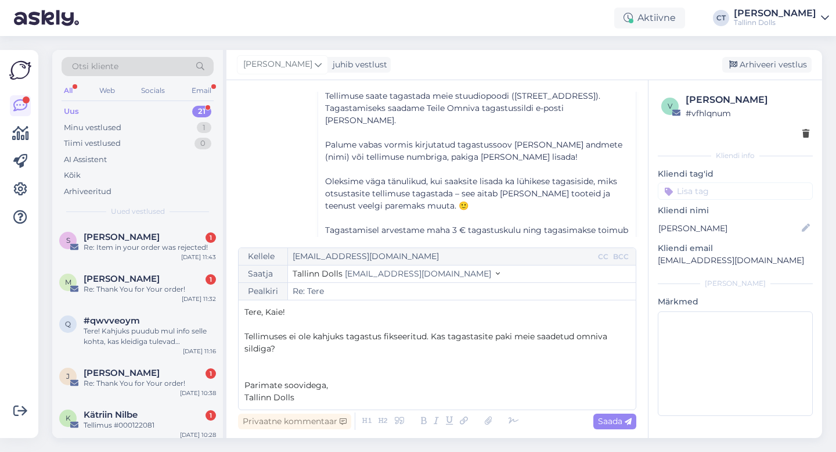
click at [368, 345] on p "Tellimuses ei ole kahjuks tagastus fikseeritud. Kas tagastasite paki meie saade…" at bounding box center [437, 342] width 386 height 24
click at [602, 420] on span "Saada" at bounding box center [615, 421] width 34 height 10
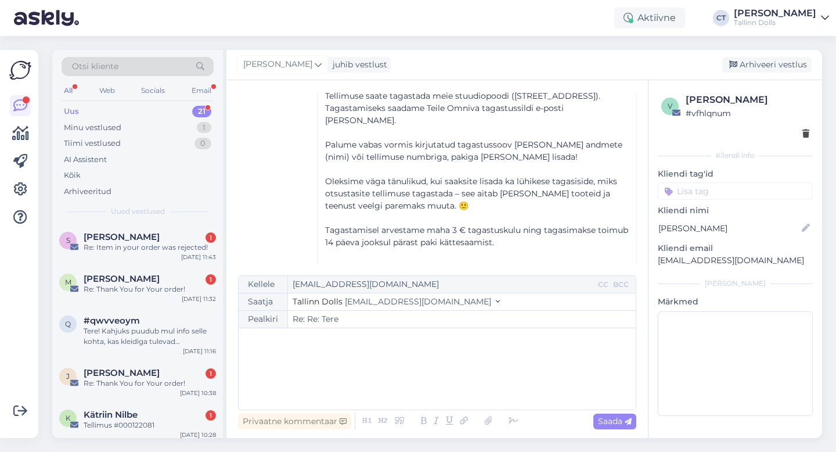
type input "Re: Tere"
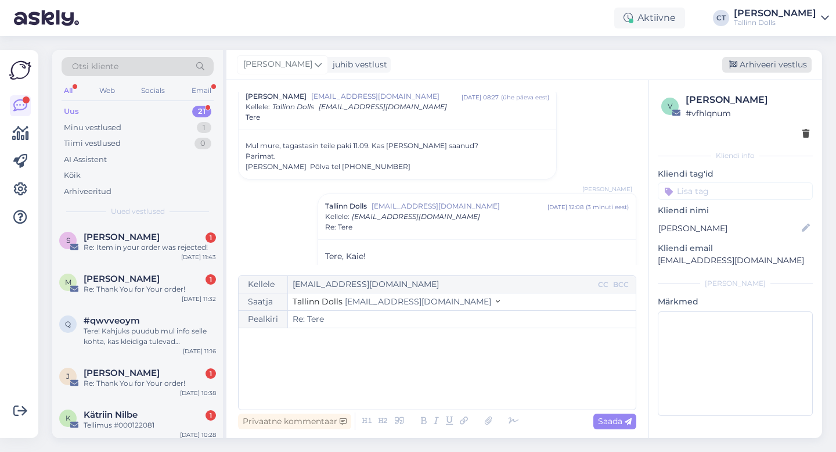
click at [754, 68] on div "Arhiveeri vestlus" at bounding box center [766, 65] width 89 height 16
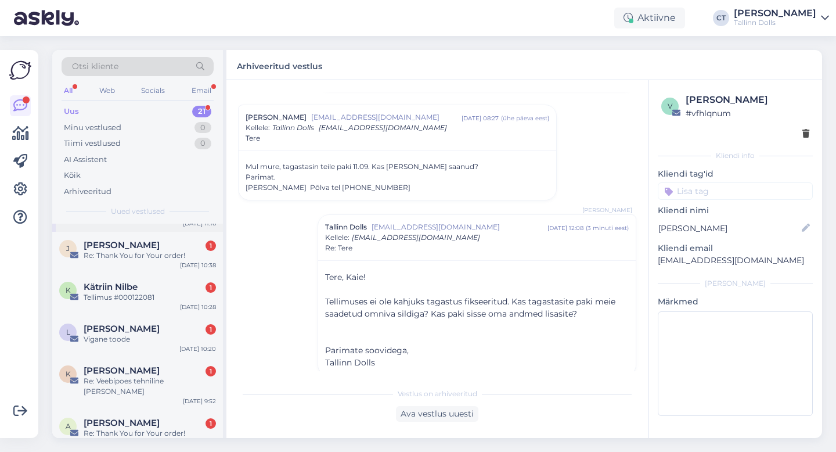
scroll to position [128, 0]
click at [121, 327] on span "[PERSON_NAME]" at bounding box center [122, 328] width 76 height 10
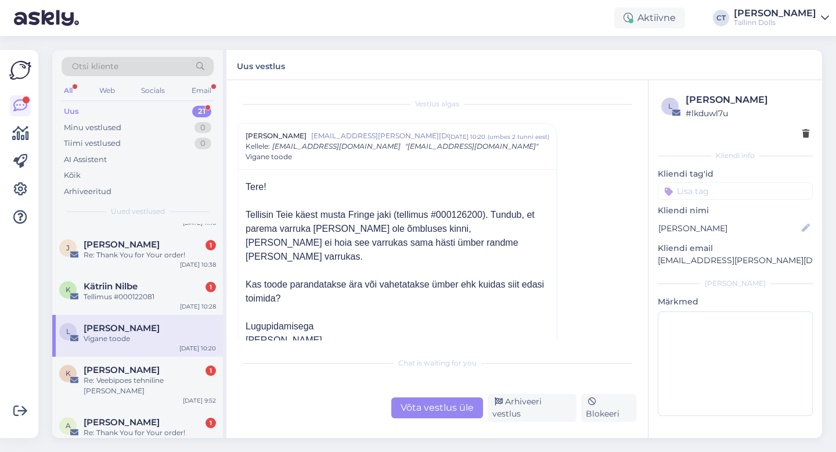
scroll to position [1, 0]
click at [149, 261] on div "J [PERSON_NAME] 1 Re: Thank You for Your order! [DATE] 10:38" at bounding box center [137, 252] width 171 height 42
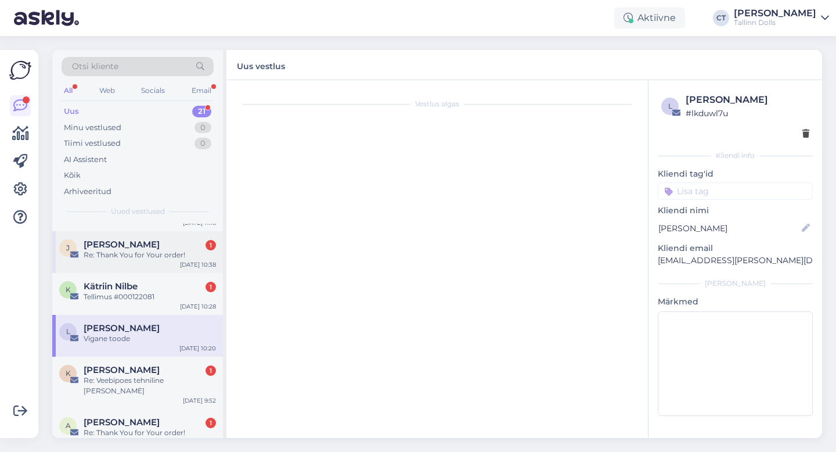
scroll to position [0, 0]
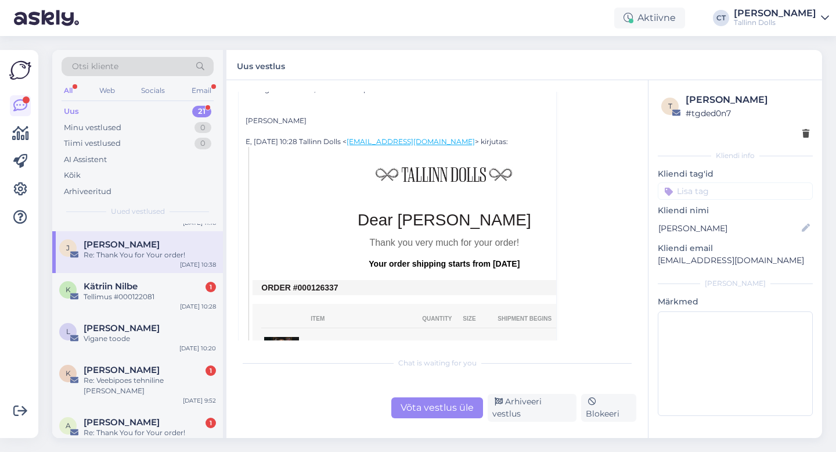
click at [421, 406] on div "Võta vestlus üle" at bounding box center [437, 407] width 92 height 21
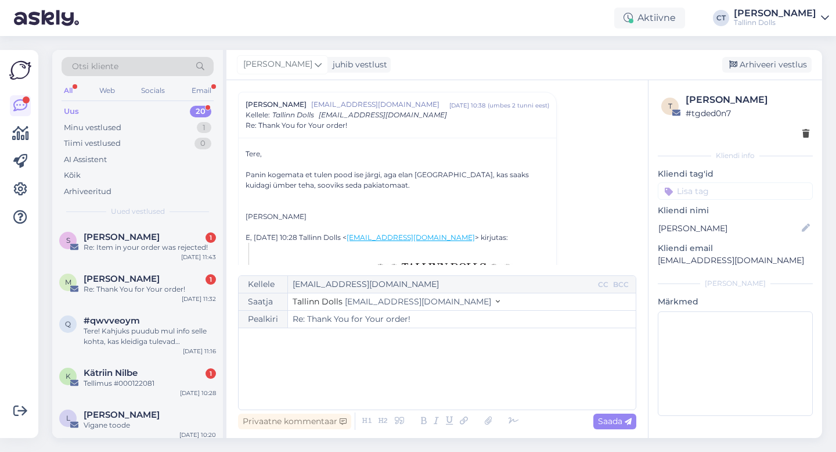
click at [422, 366] on div "﻿" at bounding box center [437, 369] width 386 height 70
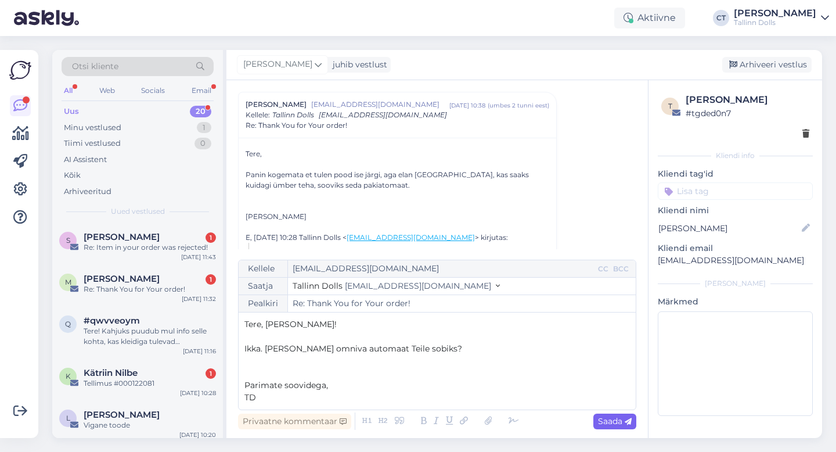
click at [600, 419] on span "Saada" at bounding box center [615, 421] width 34 height 10
type input "Re: Thank You for Your order!"
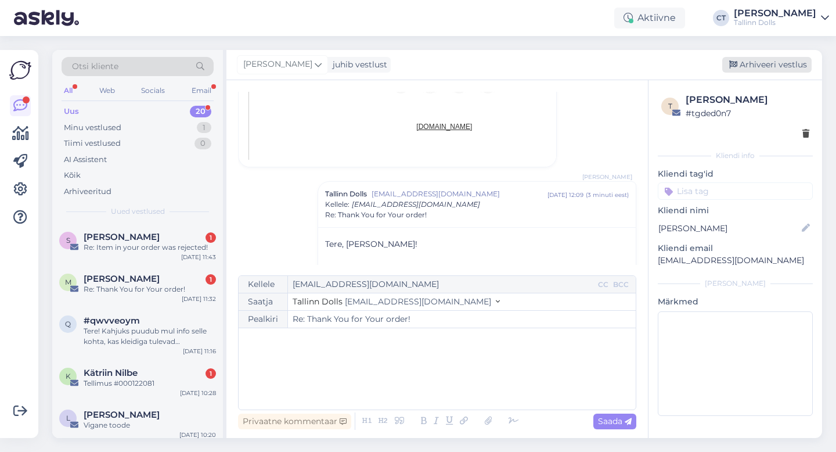
click at [778, 67] on div "Arhiveeri vestlus" at bounding box center [766, 65] width 89 height 16
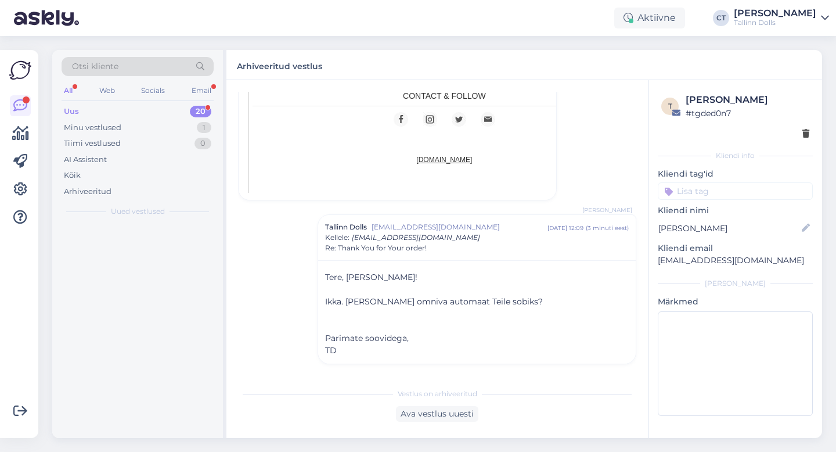
scroll to position [633, 0]
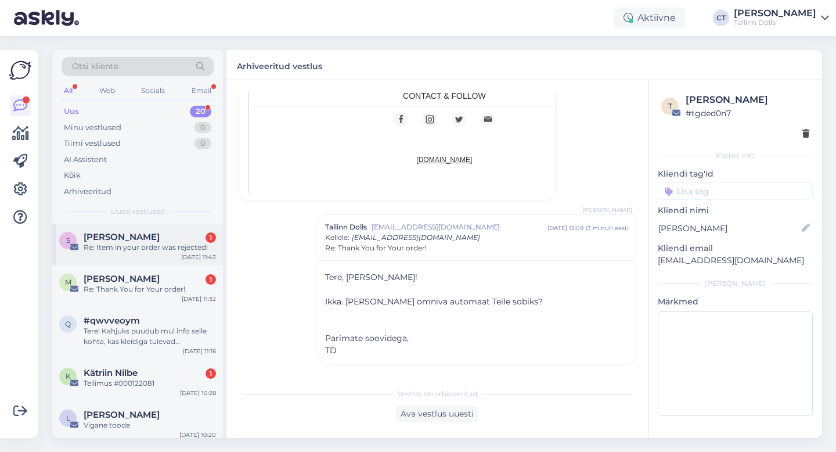
click at [192, 240] on div "Sirje Sepnik 1" at bounding box center [150, 237] width 132 height 10
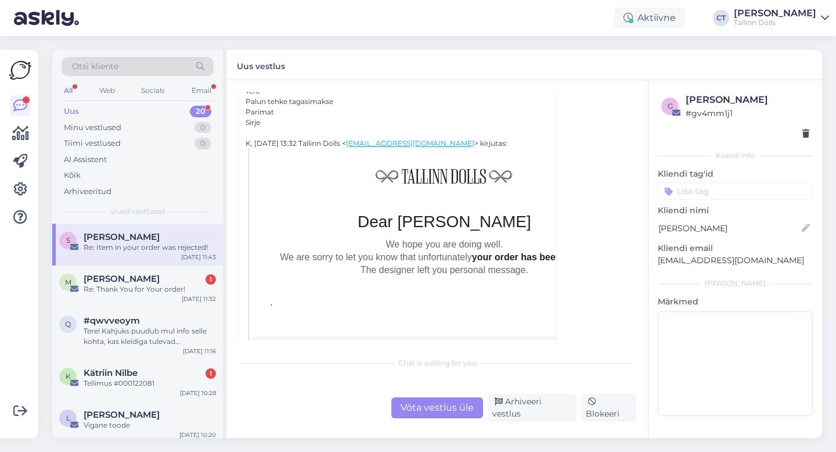
scroll to position [225, 0]
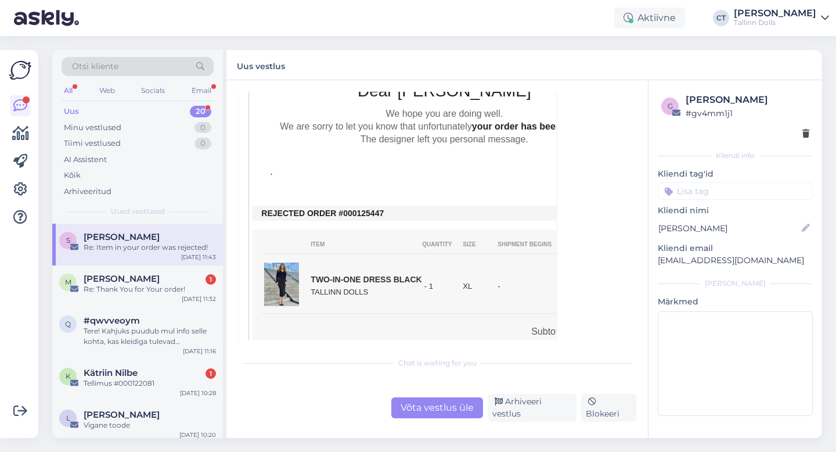
drag, startPoint x: 393, startPoint y: 215, endPoint x: 352, endPoint y: 214, distance: 41.2
copy td "0125447"
click at [423, 416] on div "Võta vestlus üle" at bounding box center [437, 407] width 92 height 21
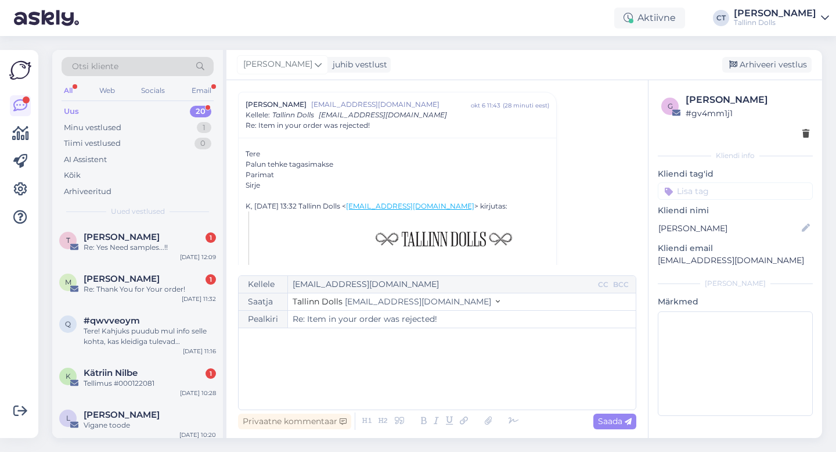
click at [431, 380] on div "﻿" at bounding box center [437, 369] width 386 height 70
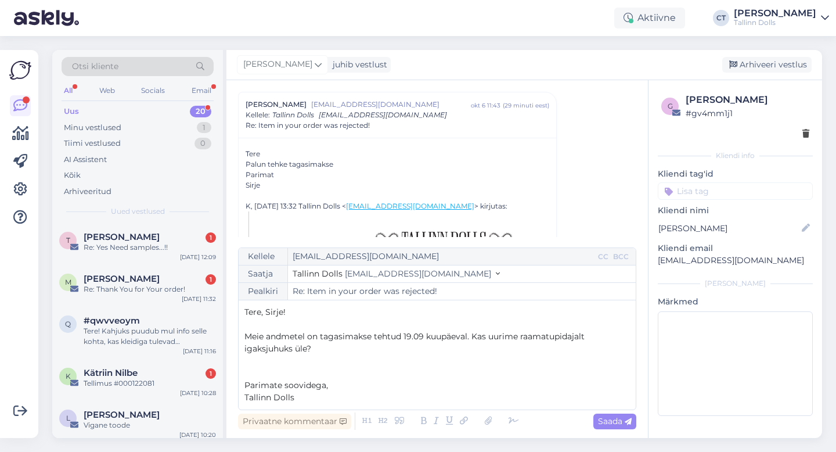
click at [636, 423] on div "Vestlus algas Sirje Sepnik [EMAIL_ADDRESS][DOMAIN_NAME] [DATE] 11:43 ( 29 minut…" at bounding box center [437, 259] width 422 height 358
click at [625, 422] on icon at bounding box center [628, 421] width 7 height 7
type input "Re: Re: Item in your order was rejected!"
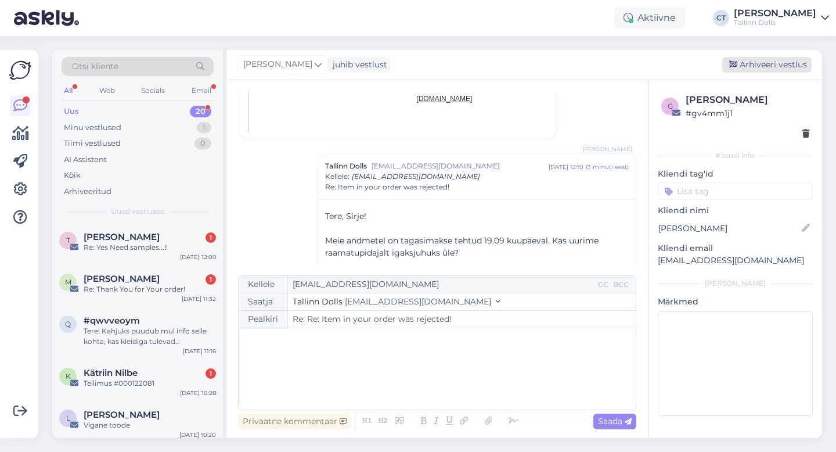
click at [750, 65] on div "Arhiveeri vestlus" at bounding box center [766, 65] width 89 height 16
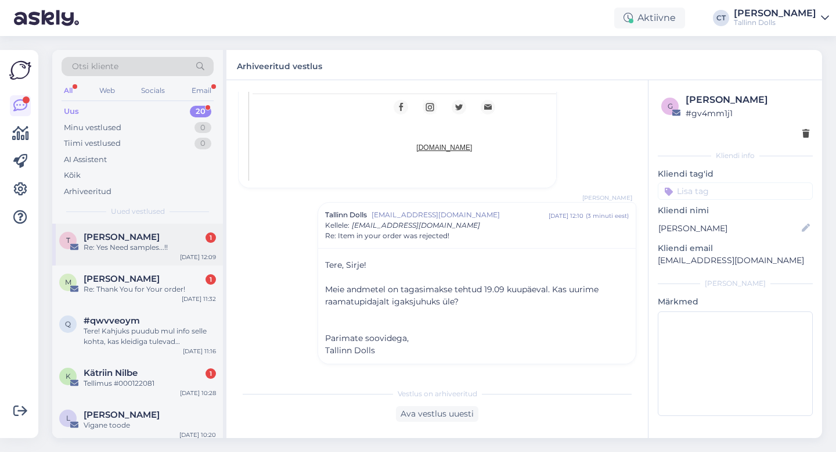
click at [183, 250] on div "Re: Yes Need samples...!!" at bounding box center [150, 247] width 132 height 10
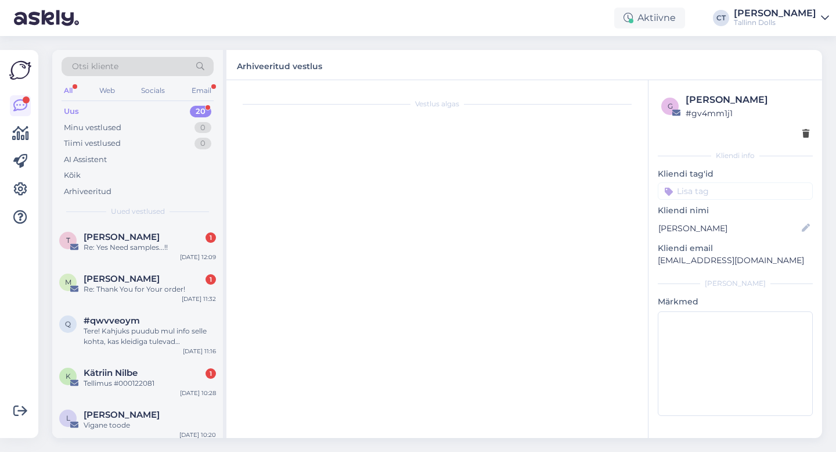
scroll to position [0, 0]
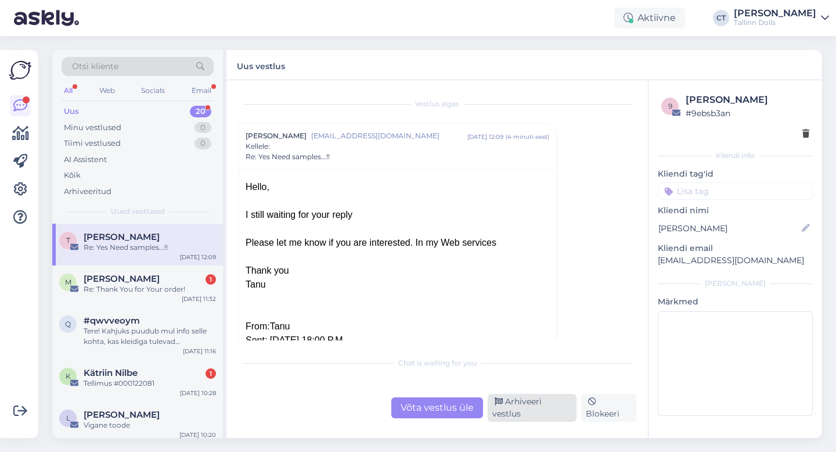
click at [518, 408] on div "Arhiveeri vestlus" at bounding box center [532, 408] width 89 height 28
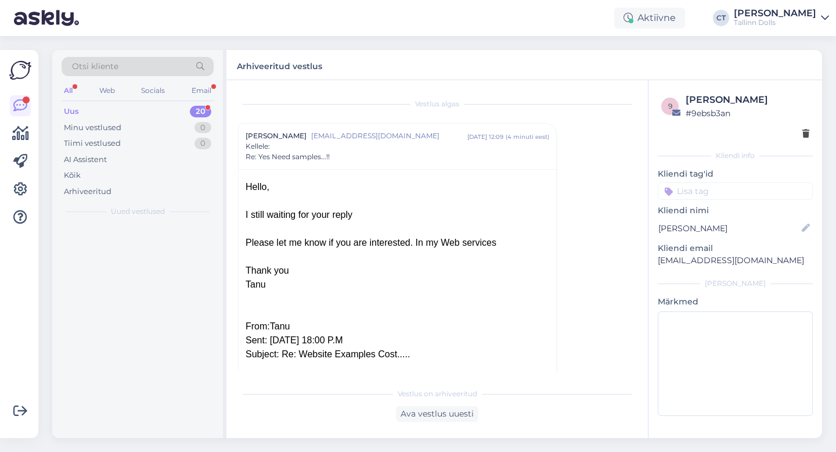
scroll to position [31, 0]
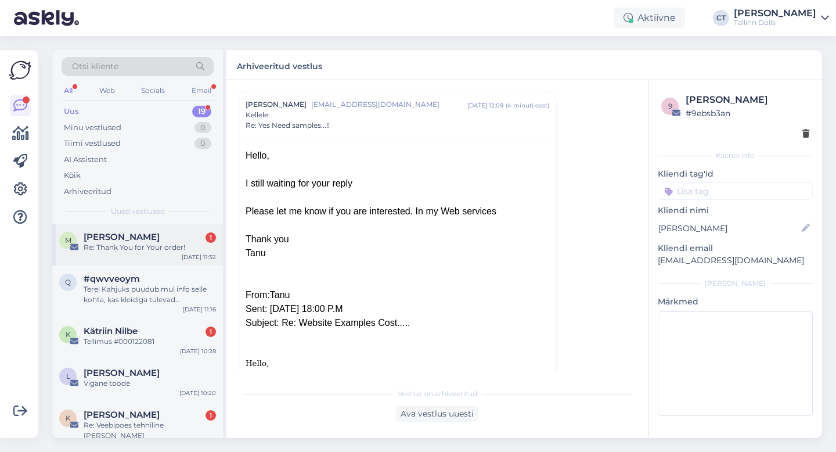
click at [136, 253] on div "M [PERSON_NAME] 1 Re: Thank You for Your order! [DATE] 11:32" at bounding box center [137, 245] width 171 height 42
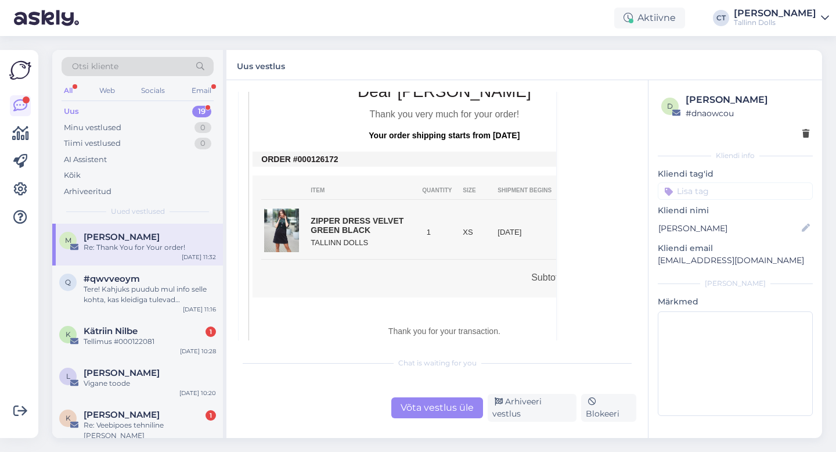
scroll to position [261, 0]
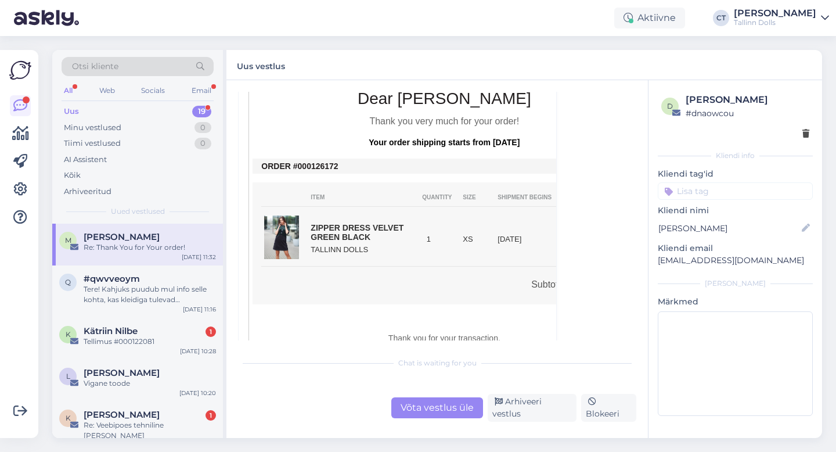
drag, startPoint x: 342, startPoint y: 166, endPoint x: 308, endPoint y: 166, distance: 34.3
click at [308, 166] on td "ORDER #000126172" at bounding box center [444, 165] width 366 height 9
copy td "0126172"
click at [426, 418] on div "Võta vestlus üle" at bounding box center [437, 407] width 92 height 21
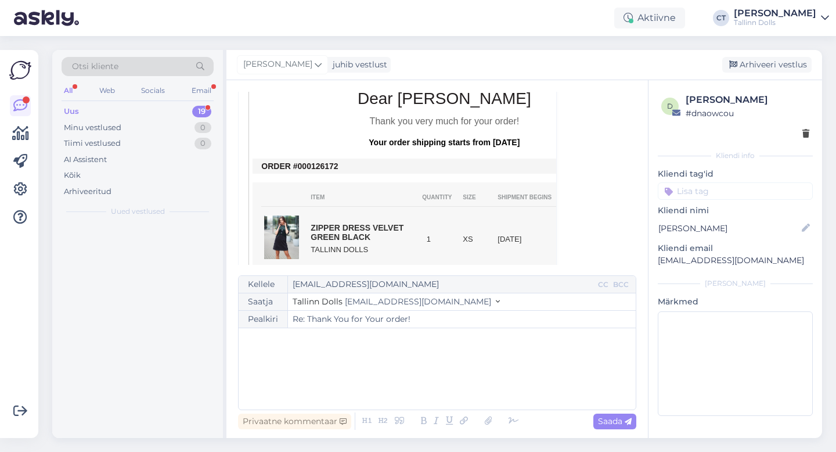
scroll to position [31, 0]
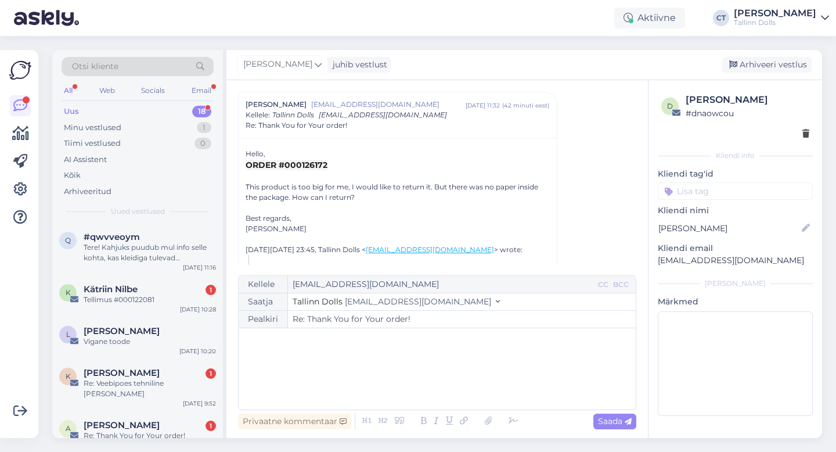
click at [430, 365] on div "﻿" at bounding box center [437, 369] width 386 height 70
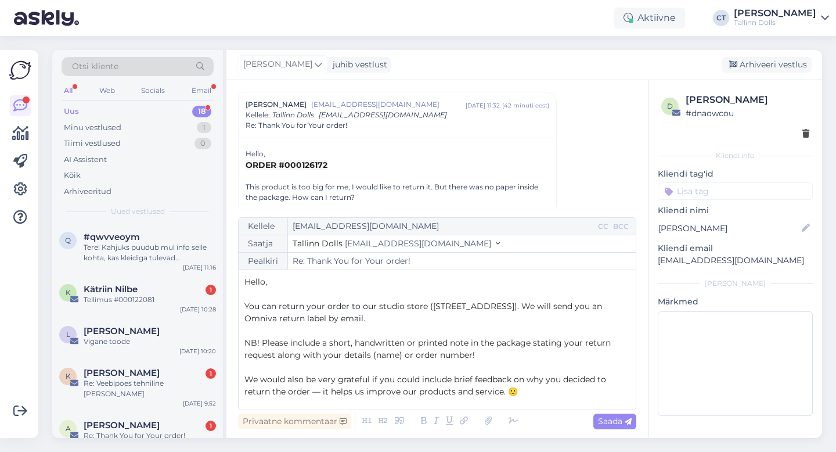
scroll to position [104, 0]
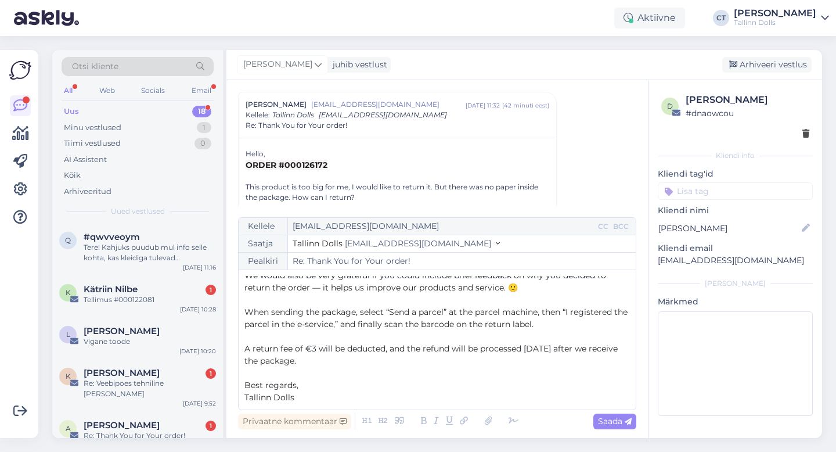
click at [368, 362] on p "A return fee of €3 will be deducted, and the refund will be processed [DATE] af…" at bounding box center [437, 355] width 386 height 24
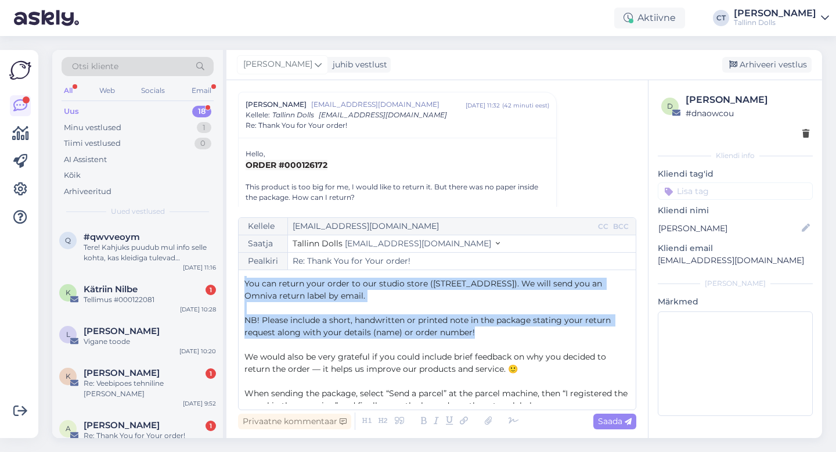
scroll to position [0, 0]
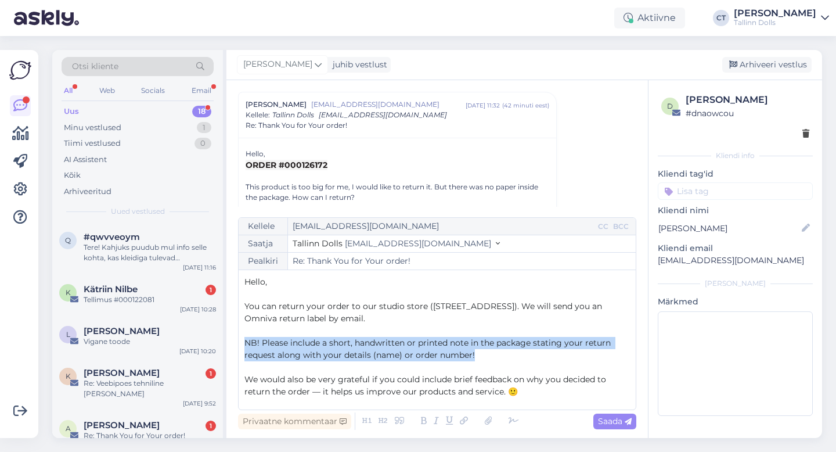
drag, startPoint x: 483, startPoint y: 310, endPoint x: 239, endPoint y: 341, distance: 245.8
click at [239, 341] on div "Kellele [EMAIL_ADDRESS][DOMAIN_NAME] CC BCC Saatja Tallinn Dolls [EMAIL_ADDRESS…" at bounding box center [437, 313] width 398 height 193
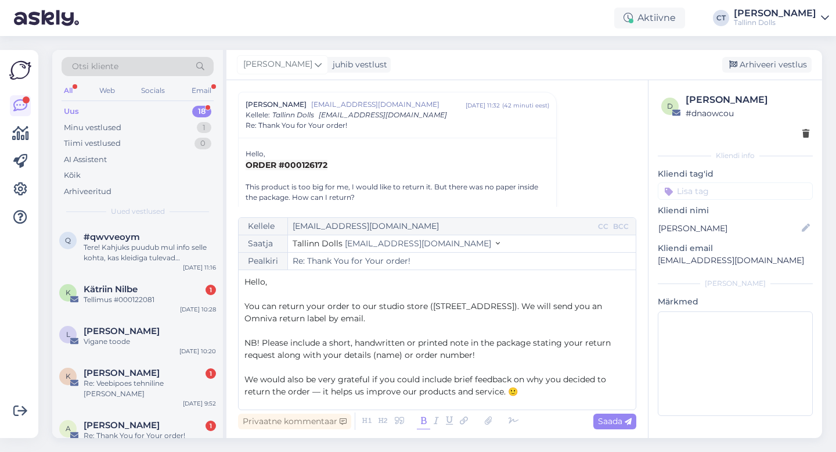
click at [420, 420] on icon at bounding box center [423, 421] width 13 height 16
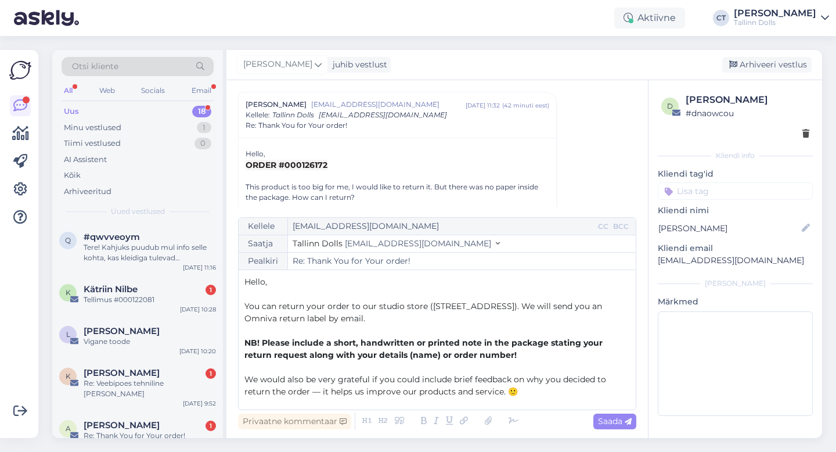
click at [576, 379] on span "We would also be very grateful if you could include brief feedback on why you d…" at bounding box center [426, 385] width 364 height 23
click at [622, 422] on span "Saada" at bounding box center [615, 421] width 34 height 10
type input "Re: Re: Thank You for Your order!"
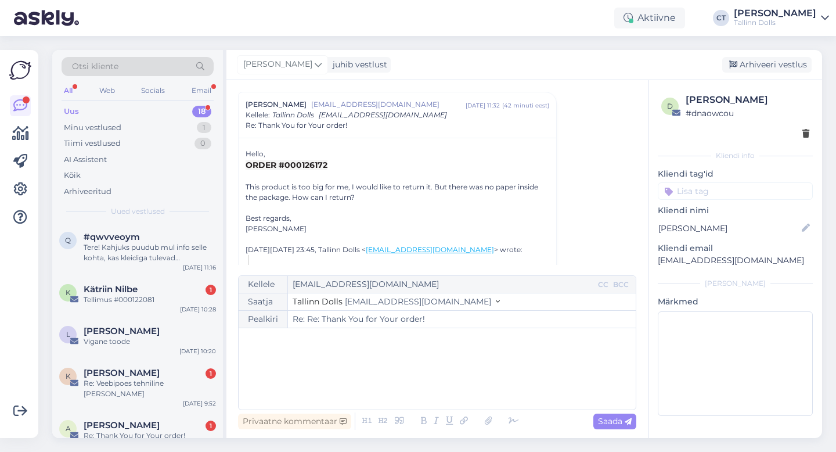
scroll to position [736, 0]
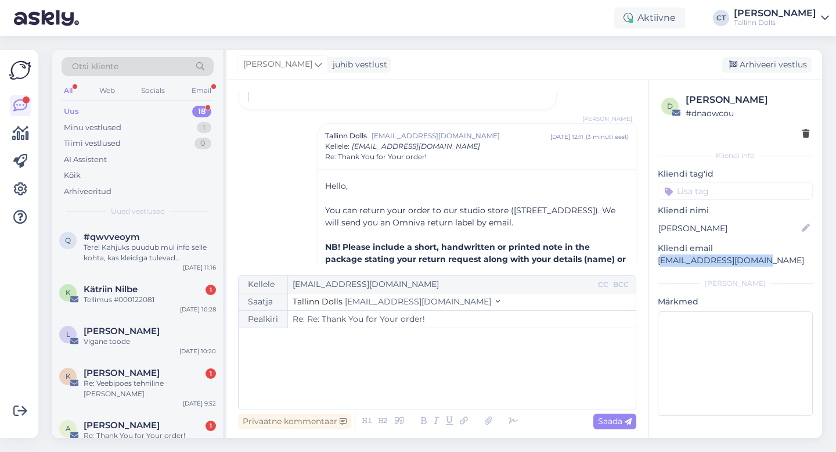
drag, startPoint x: 764, startPoint y: 258, endPoint x: 660, endPoint y: 261, distance: 104.6
click at [660, 261] on p "[EMAIL_ADDRESS][DOMAIN_NAME]" at bounding box center [735, 260] width 155 height 12
copy p "[EMAIL_ADDRESS][DOMAIN_NAME]"
click at [766, 64] on div "Arhiveeri vestlus" at bounding box center [766, 65] width 89 height 16
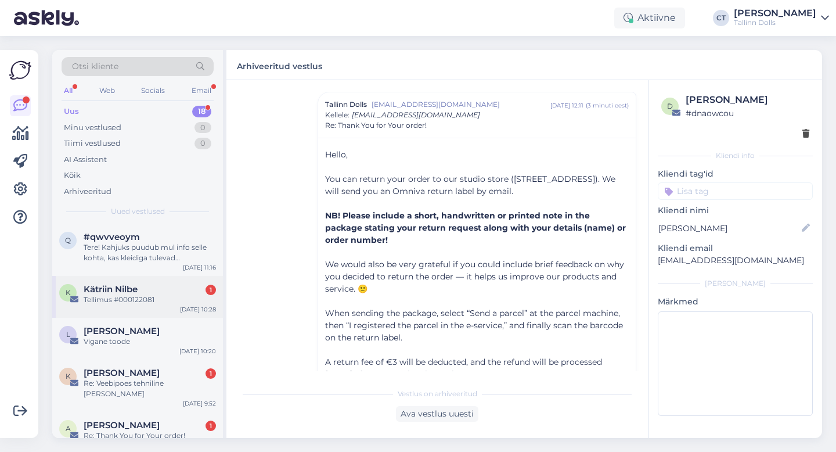
click at [121, 303] on div "Tellimus #000122081" at bounding box center [150, 299] width 132 height 10
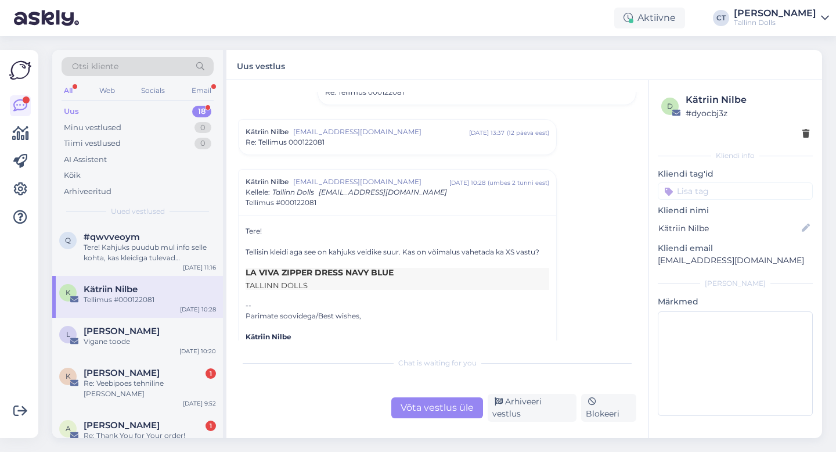
scroll to position [355, 0]
click at [421, 409] on div "Võta vestlus üle" at bounding box center [437, 407] width 92 height 21
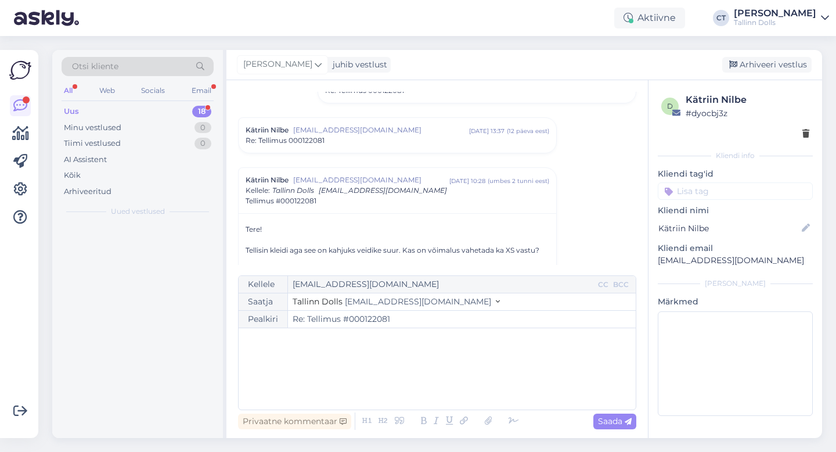
scroll to position [431, 0]
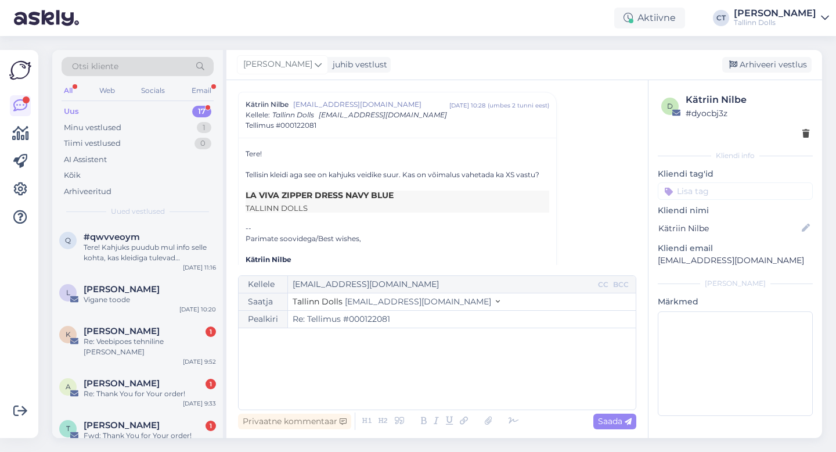
click at [421, 361] on div "﻿" at bounding box center [437, 369] width 386 height 70
click at [344, 359] on div "﻿" at bounding box center [437, 369] width 386 height 70
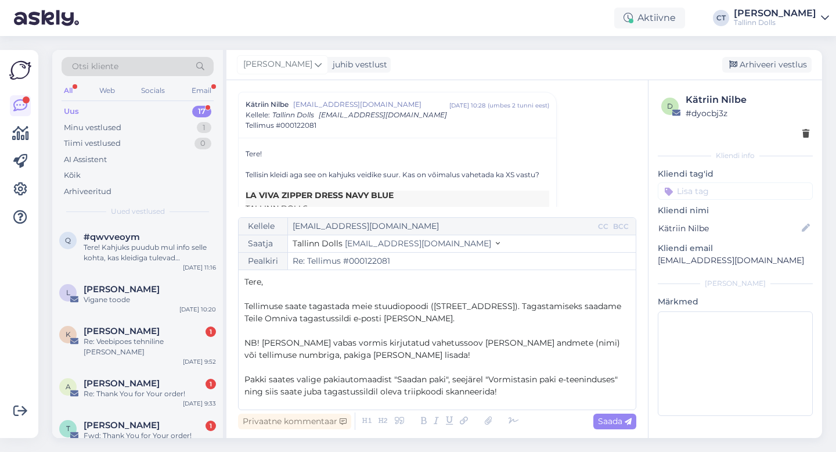
scroll to position [67, 0]
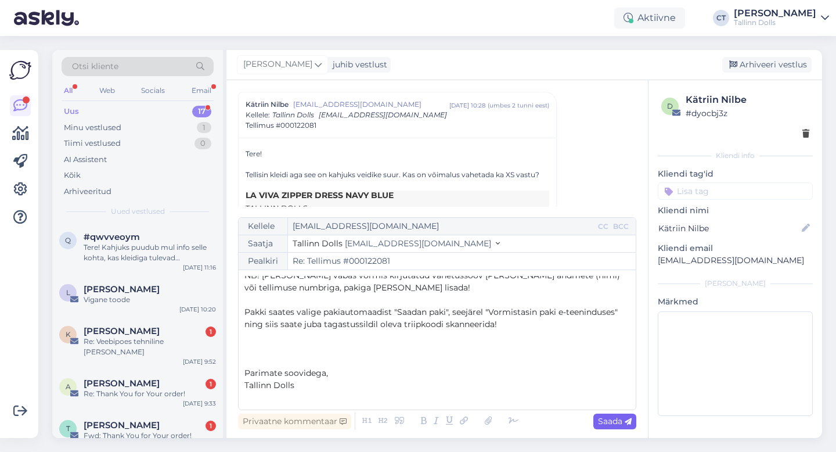
click at [605, 419] on span "Saada" at bounding box center [615, 421] width 34 height 10
type input "Re: Tellimus #000122081"
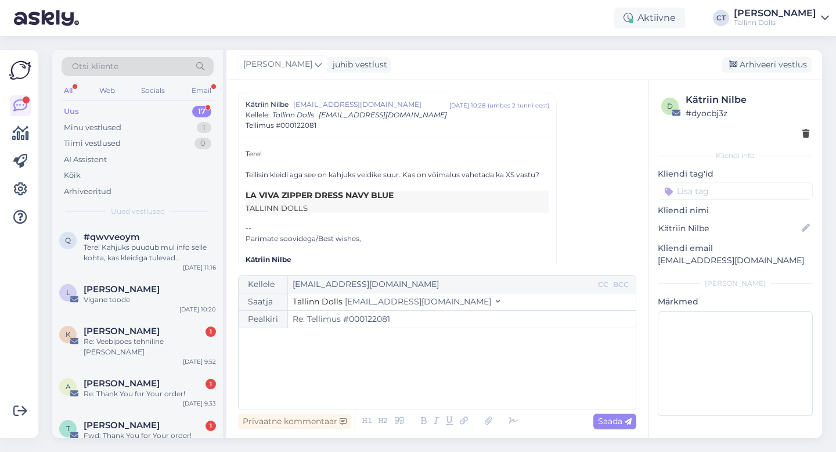
scroll to position [567, 0]
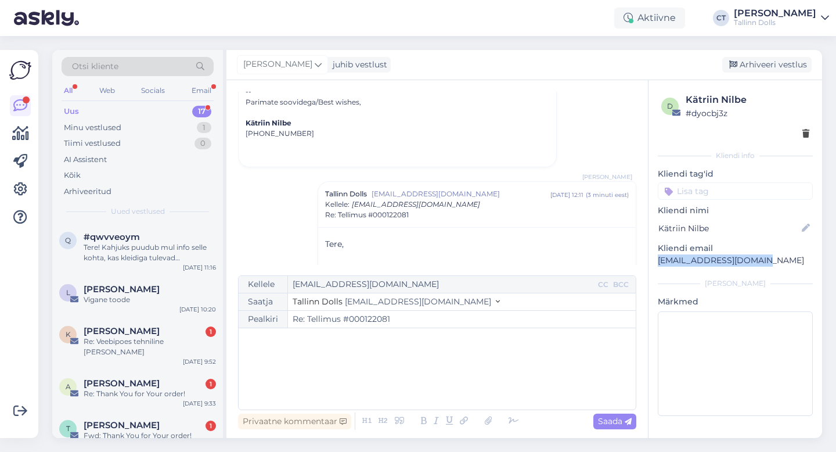
drag, startPoint x: 756, startPoint y: 257, endPoint x: 657, endPoint y: 262, distance: 98.9
click at [658, 262] on p "[EMAIL_ADDRESS][DOMAIN_NAME]" at bounding box center [735, 260] width 155 height 12
copy p "[EMAIL_ADDRESS][DOMAIN_NAME]"
click at [793, 64] on div "Arhiveeri vestlus" at bounding box center [766, 65] width 89 height 16
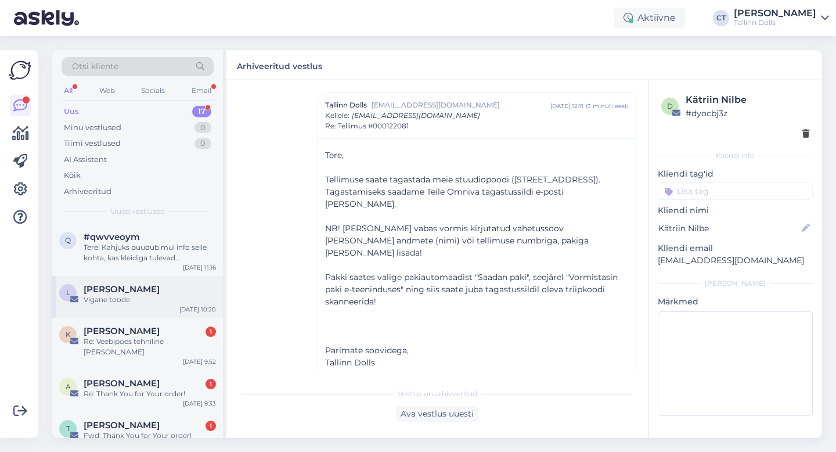
click at [105, 304] on div "Vigane toode" at bounding box center [150, 299] width 132 height 10
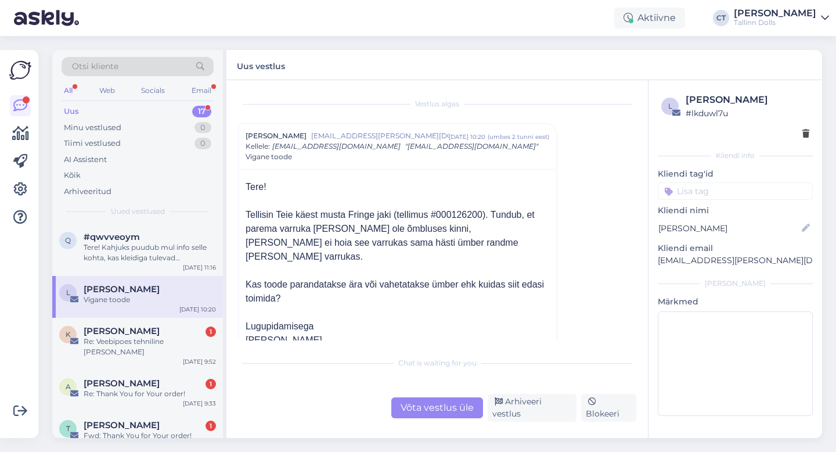
scroll to position [1, 0]
click at [180, 344] on div "Re: Veebipoes tehniline [PERSON_NAME]" at bounding box center [150, 346] width 132 height 21
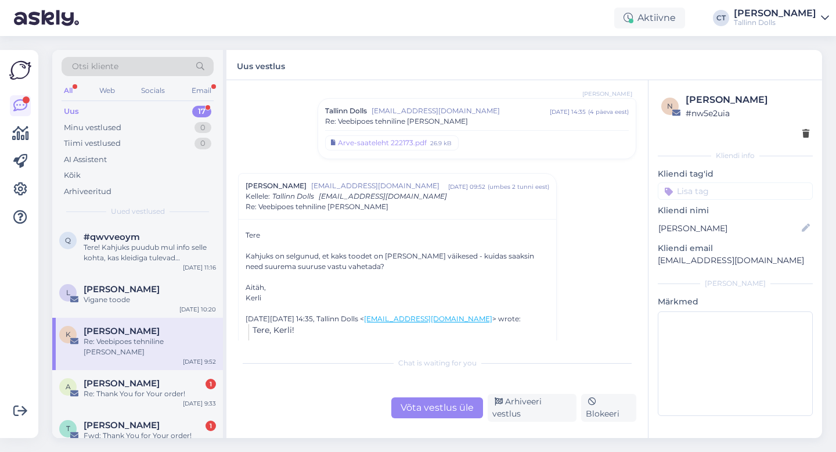
scroll to position [433, 0]
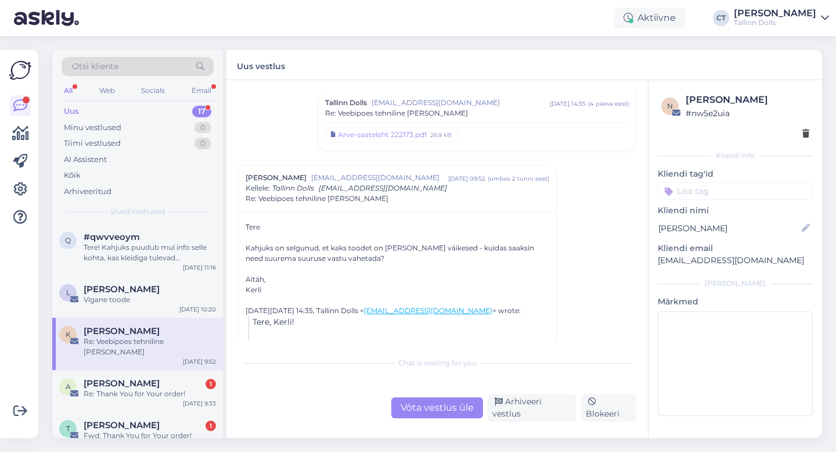
click at [415, 424] on div "Vestlus algas [PERSON_NAME] [EMAIL_ADDRESS][DOMAIN_NAME] [DATE] 14:07 ( 2 kuu e…" at bounding box center [437, 259] width 422 height 358
click at [412, 385] on div "Chat is waiting for you Võta vestlus üle Arhiveeri vestlus Blokeeri" at bounding box center [437, 386] width 398 height 71
click at [416, 411] on div "Võta vestlus üle" at bounding box center [437, 407] width 92 height 21
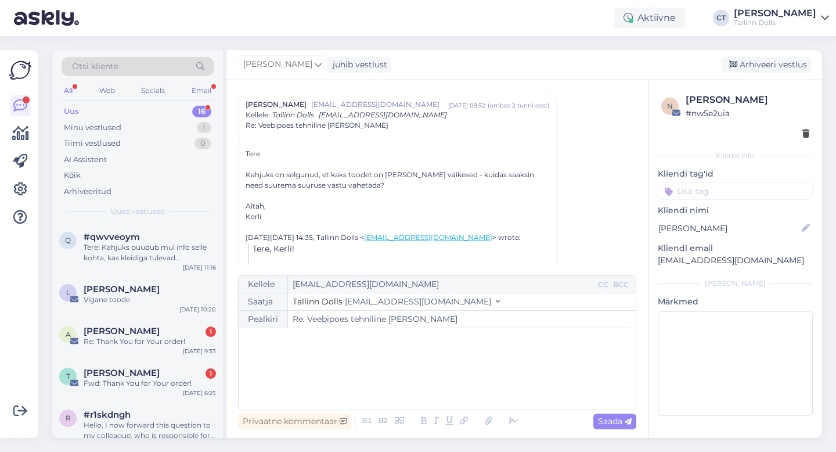
click at [413, 369] on div "﻿" at bounding box center [437, 369] width 386 height 70
click at [315, 358] on div "﻿" at bounding box center [437, 369] width 386 height 70
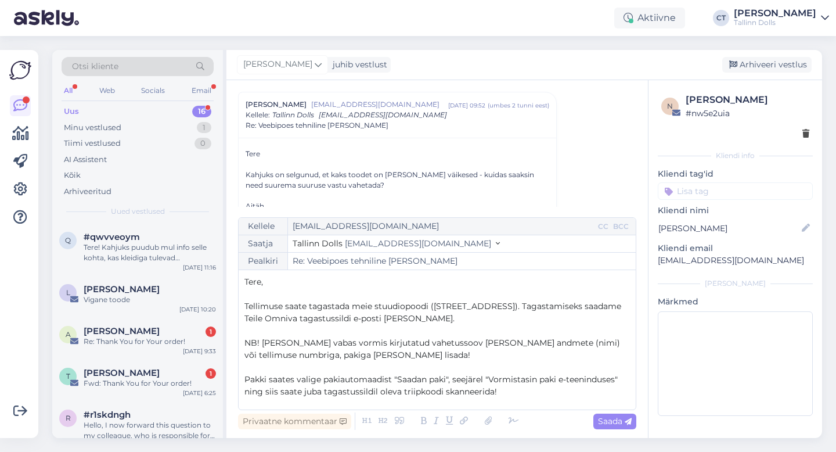
scroll to position [67, 0]
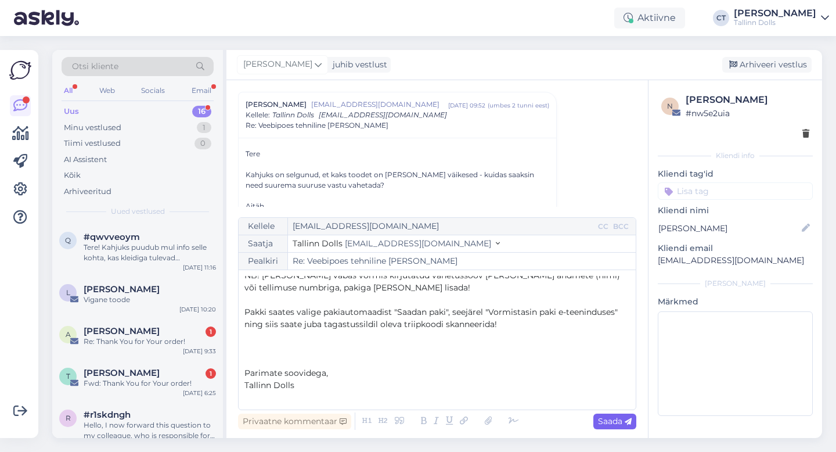
click at [626, 419] on icon at bounding box center [628, 421] width 7 height 7
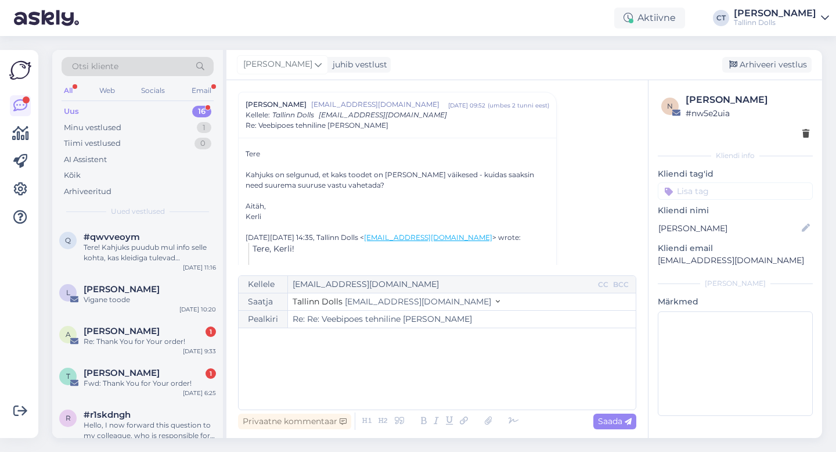
type input "Re: Veebipoes tehniline [PERSON_NAME]"
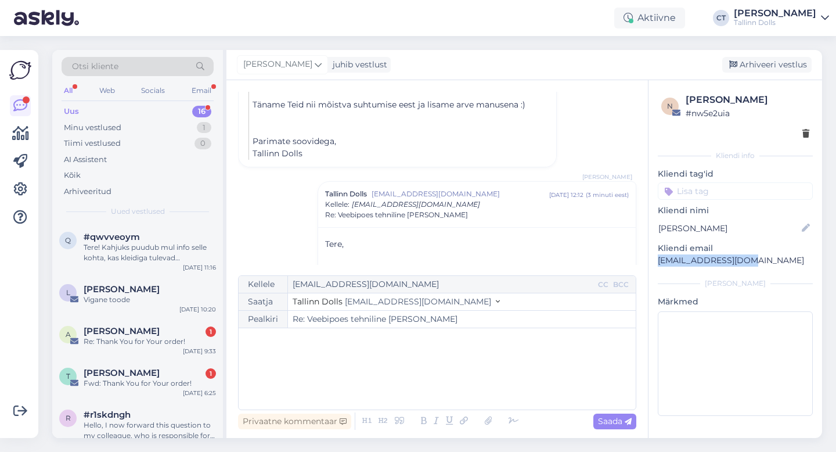
drag, startPoint x: 750, startPoint y: 259, endPoint x: 660, endPoint y: 255, distance: 89.5
click at [660, 255] on p "[EMAIL_ADDRESS][DOMAIN_NAME]" at bounding box center [735, 260] width 155 height 12
copy p "[EMAIL_ADDRESS][DOMAIN_NAME]"
click at [685, 275] on div "n Kerli Mägi # nw5e2uia Kliendi info Kliendi tag'id Kliendi nimi [PERSON_NAME] …" at bounding box center [736, 256] width 174 height 353
drag, startPoint x: 755, startPoint y: 263, endPoint x: 653, endPoint y: 258, distance: 102.3
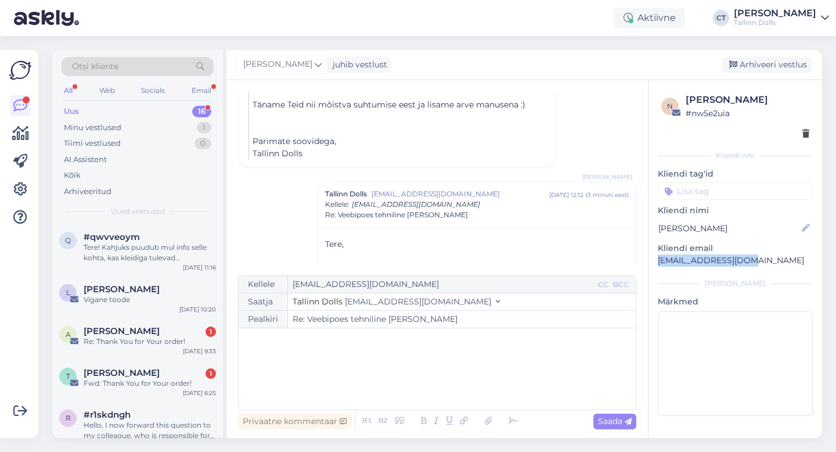
click at [653, 258] on div "n Kerli Mägi # nw5e2uia Kliendi info Kliendi tag'id Kliendi nimi [PERSON_NAME] …" at bounding box center [736, 256] width 174 height 353
copy p "[EMAIL_ADDRESS][DOMAIN_NAME]"
click at [768, 63] on div "Arhiveeri vestlus" at bounding box center [766, 65] width 89 height 16
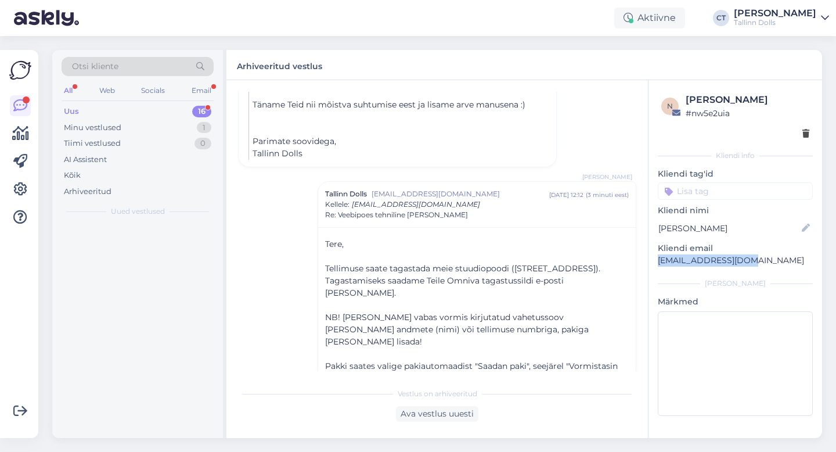
scroll to position [800, 0]
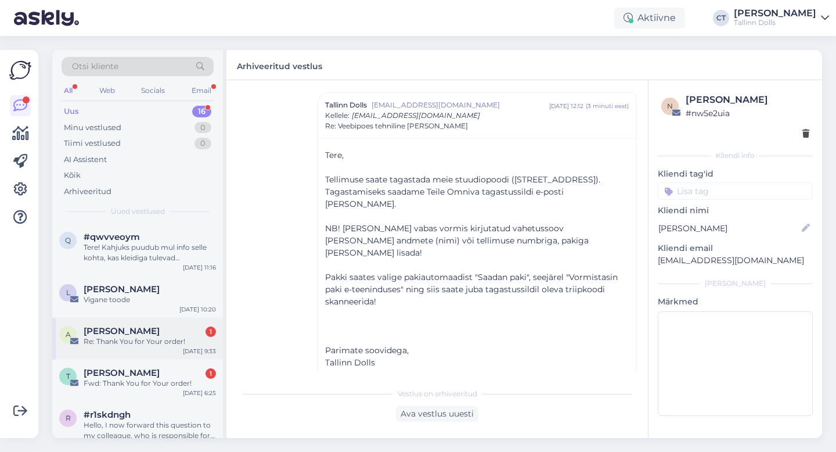
click at [120, 341] on div "Re: Thank You for Your order!" at bounding box center [150, 341] width 132 height 10
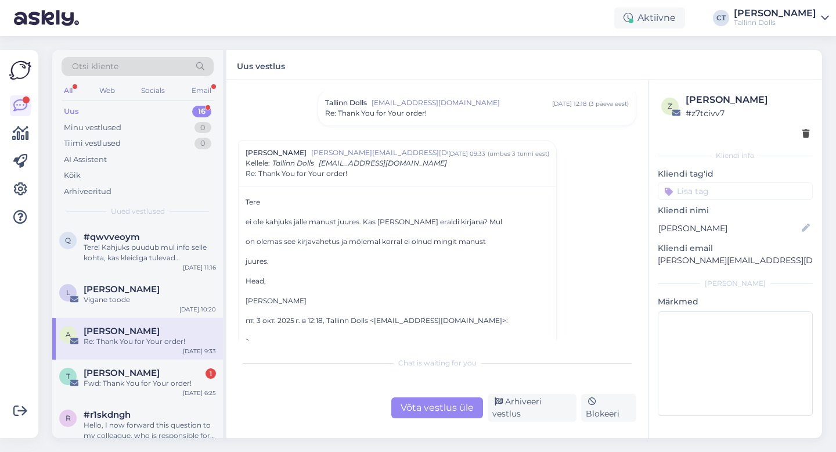
scroll to position [200, 0]
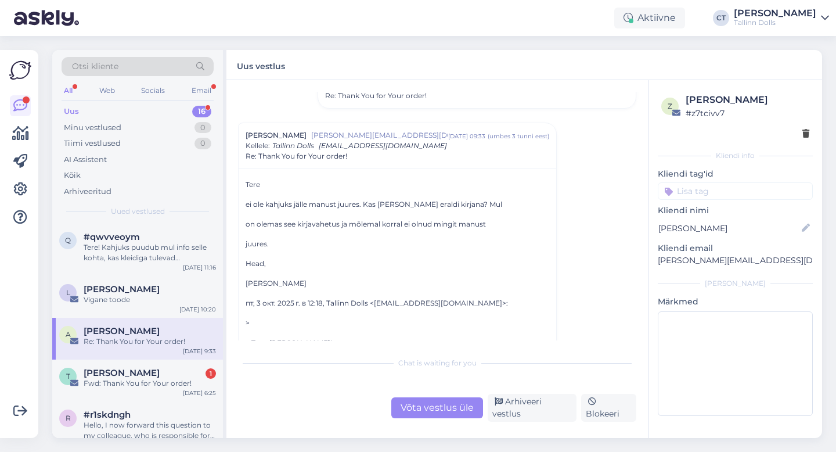
click at [415, 410] on div "Võta vestlus üle" at bounding box center [437, 407] width 92 height 21
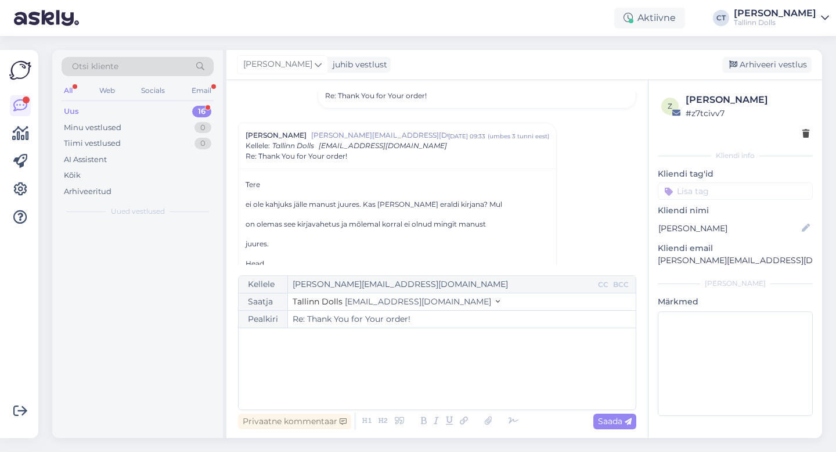
scroll to position [231, 0]
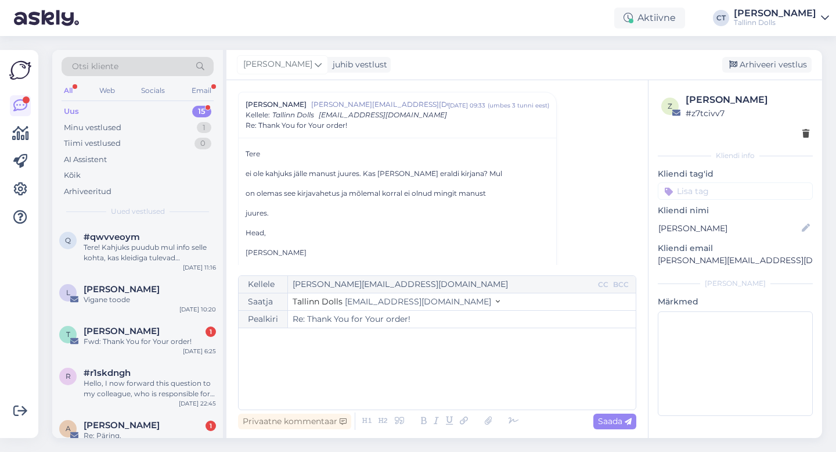
click at [415, 386] on div "﻿" at bounding box center [437, 369] width 386 height 70
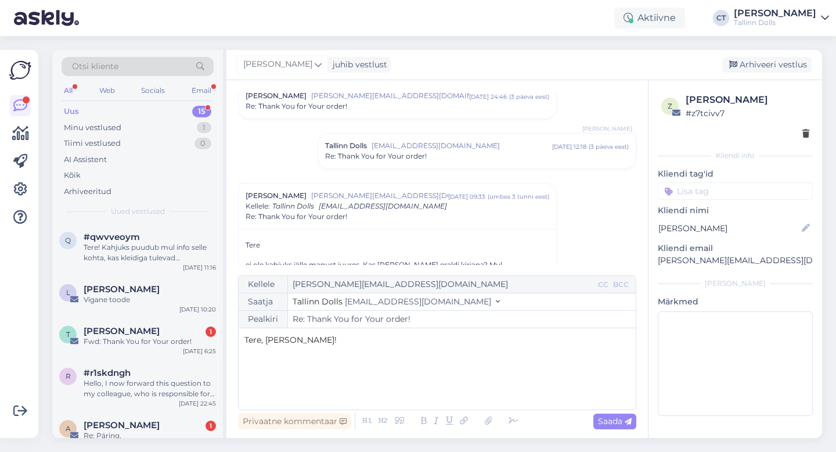
scroll to position [15, 0]
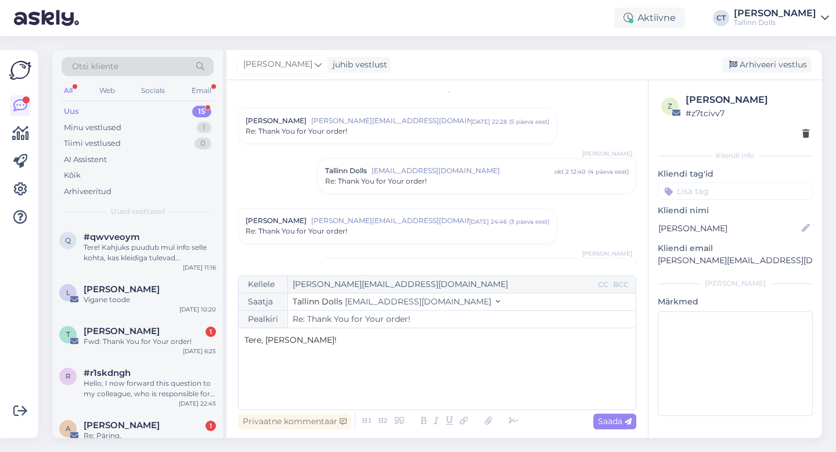
click at [434, 184] on div "Re: Thank You for Your order!" at bounding box center [477, 181] width 304 height 10
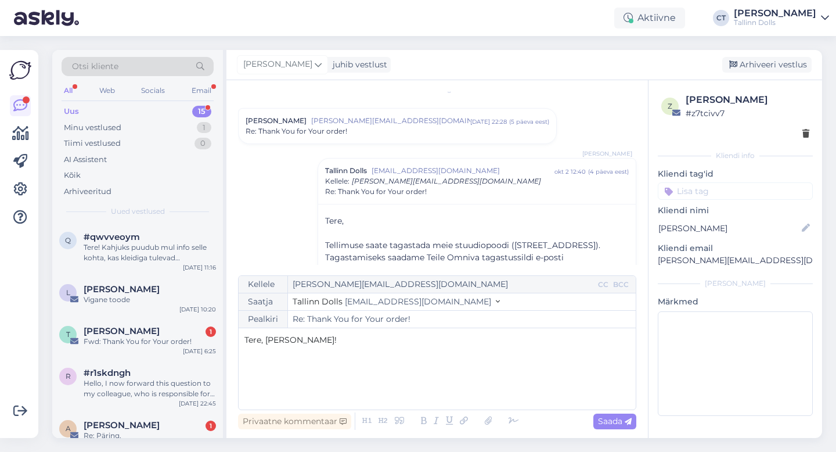
scroll to position [180, 0]
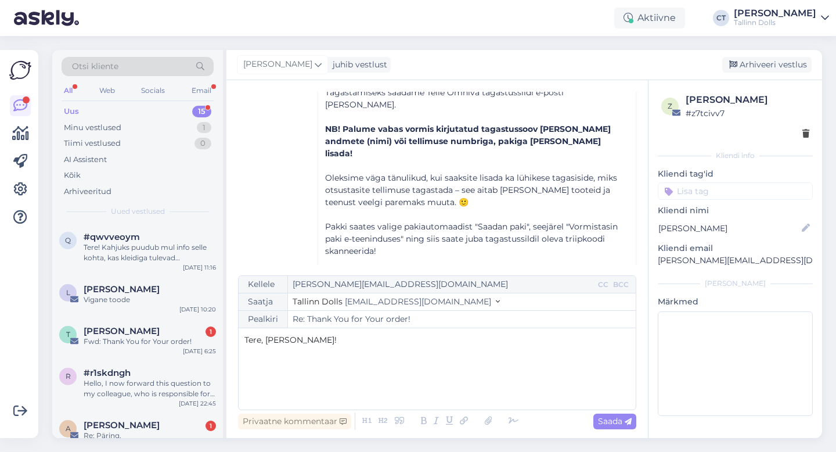
click at [358, 368] on p "﻿" at bounding box center [437, 364] width 386 height 12
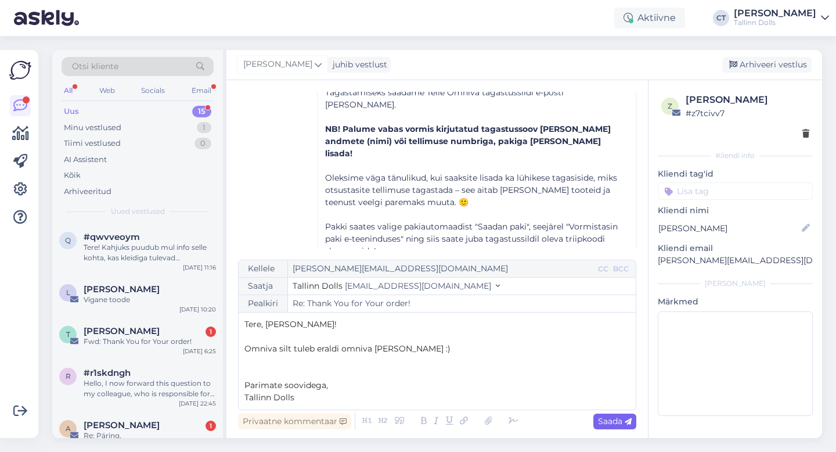
click at [611, 422] on span "Saada" at bounding box center [615, 421] width 34 height 10
type input "Re: Re: Thank You for Your order!"
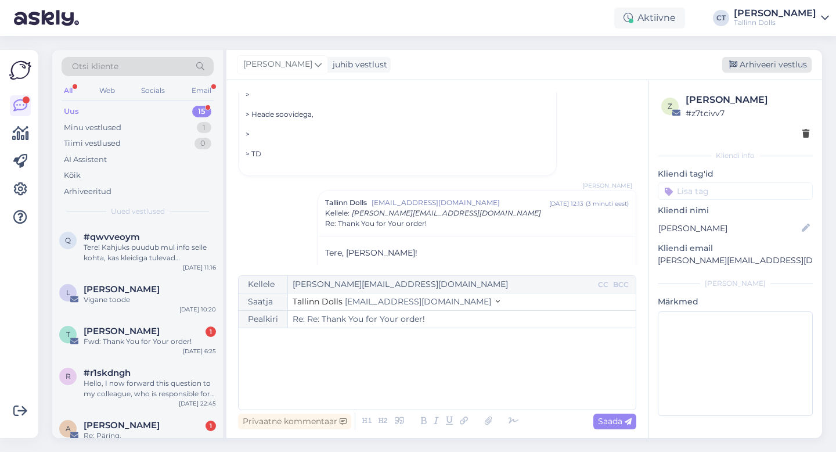
click at [787, 60] on div "Arhiveeri vestlus" at bounding box center [766, 65] width 89 height 16
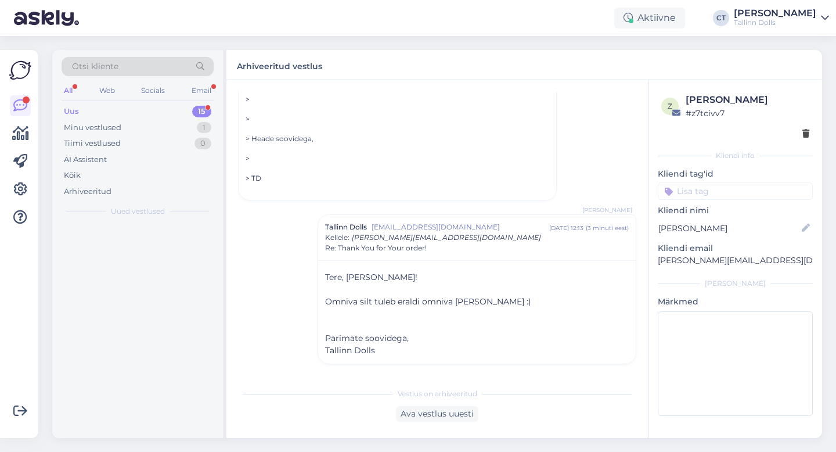
scroll to position [950, 0]
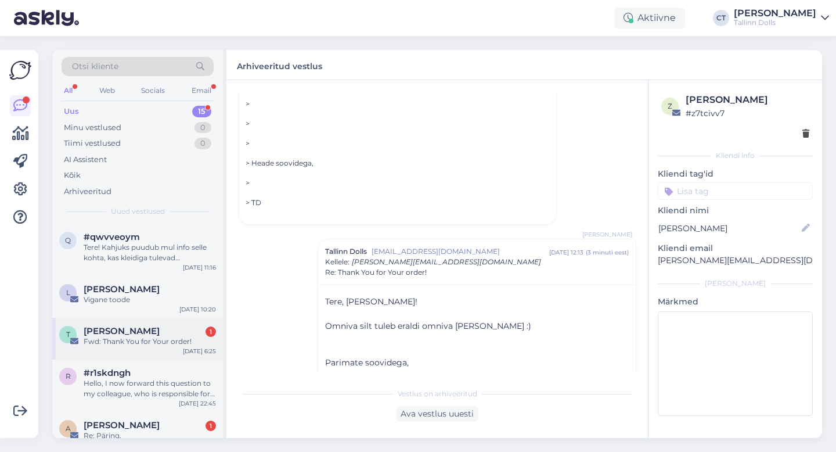
click at [152, 337] on div "Fwd: Thank You for Your order!" at bounding box center [150, 341] width 132 height 10
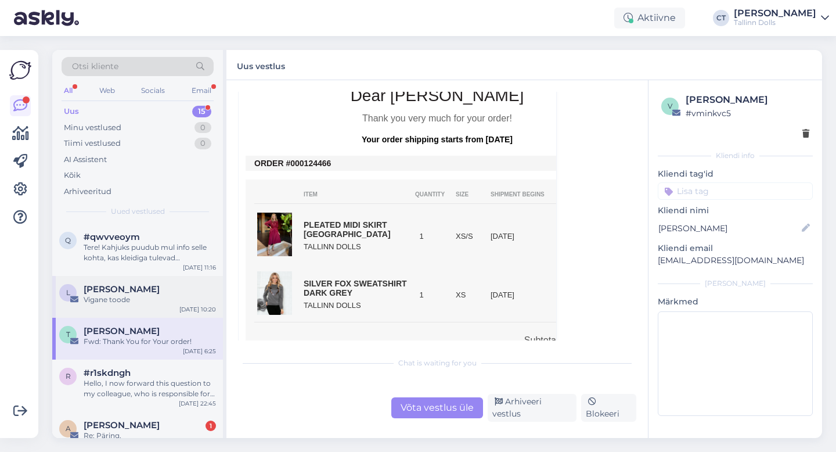
scroll to position [25, 0]
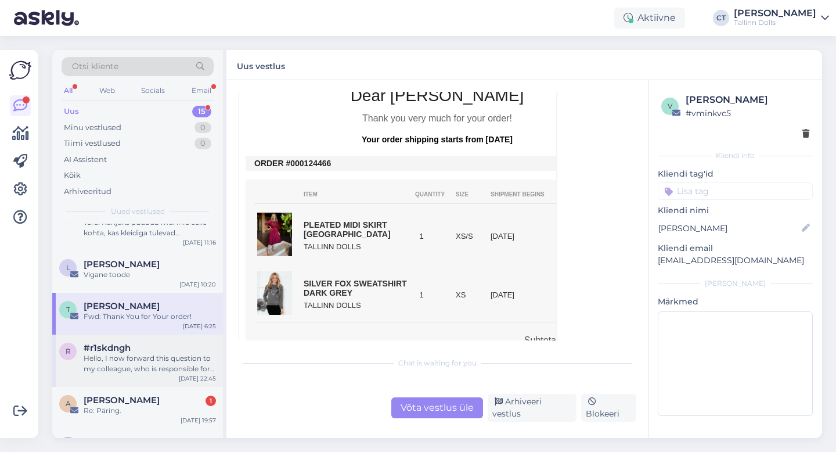
click at [134, 355] on div "Hello, I now forward this question to my colleague, who is responsible for this…" at bounding box center [150, 363] width 132 height 21
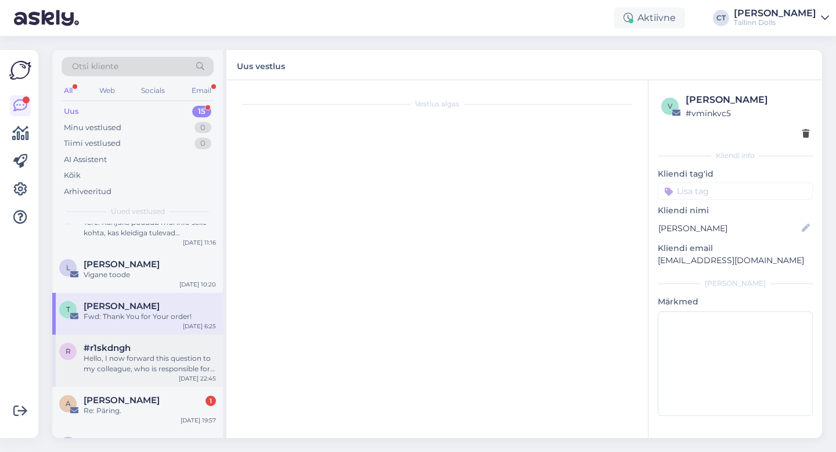
scroll to position [1, 0]
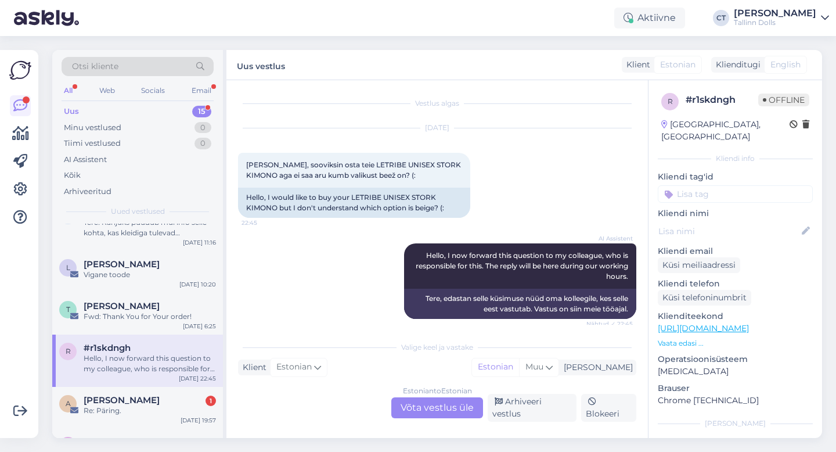
click at [421, 417] on div "Estonian to Estonian Võta vestlus üle" at bounding box center [437, 407] width 92 height 21
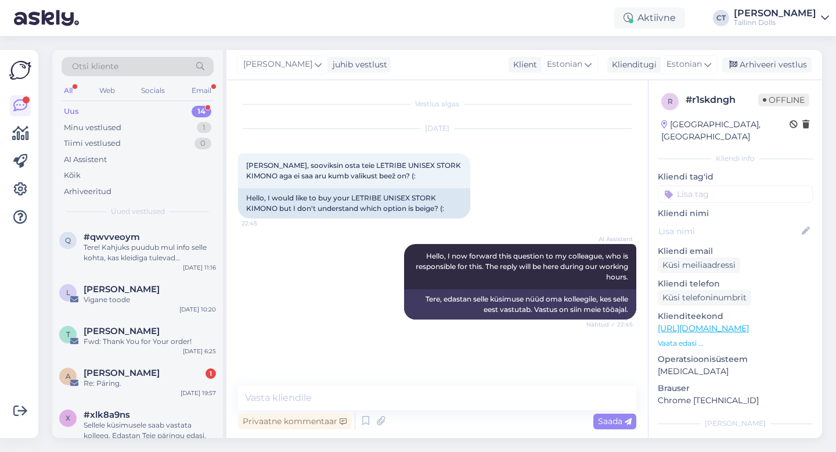
click at [423, 410] on div "Privaatne kommentaar Saada" at bounding box center [437, 421] width 398 height 22
click at [424, 401] on textarea at bounding box center [437, 398] width 398 height 24
paste textarea "[URL][DOMAIN_NAME]"
type textarea "Tere, see on beez :) [URL][DOMAIN_NAME]"
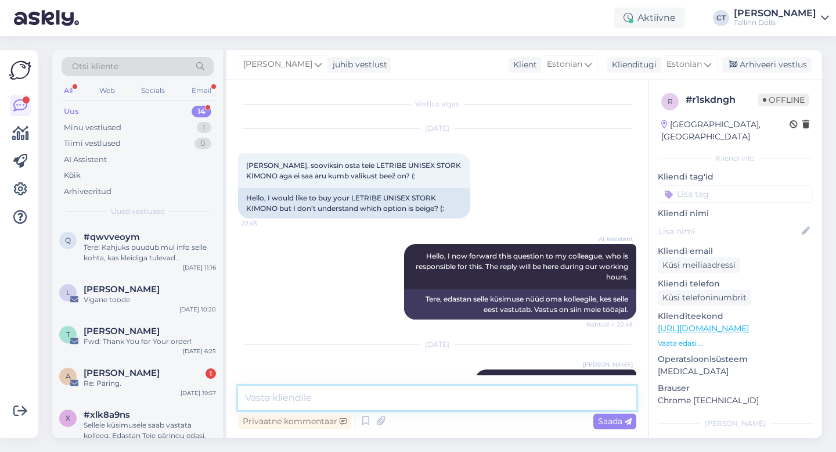
scroll to position [52, 0]
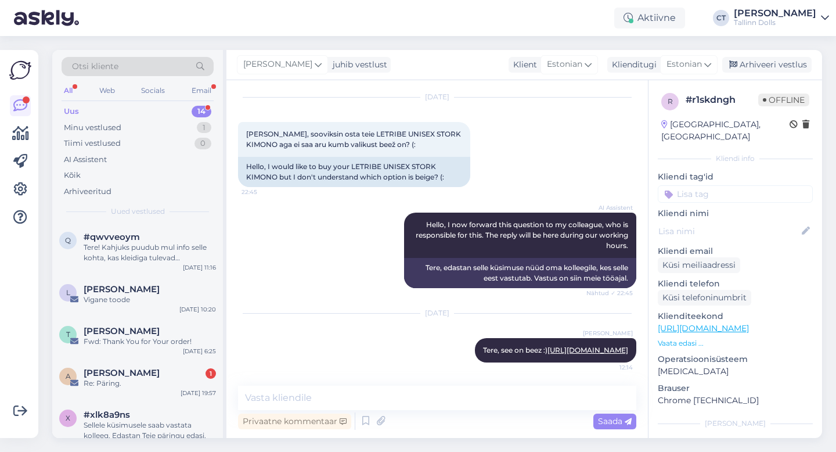
click at [787, 73] on div "[PERSON_NAME] juhib vestlust Klient [DEMOGRAPHIC_DATA] Klienditugi [DEMOGRAPHIC…" at bounding box center [524, 65] width 596 height 30
click at [769, 63] on div "Arhiveeri vestlus" at bounding box center [766, 65] width 89 height 16
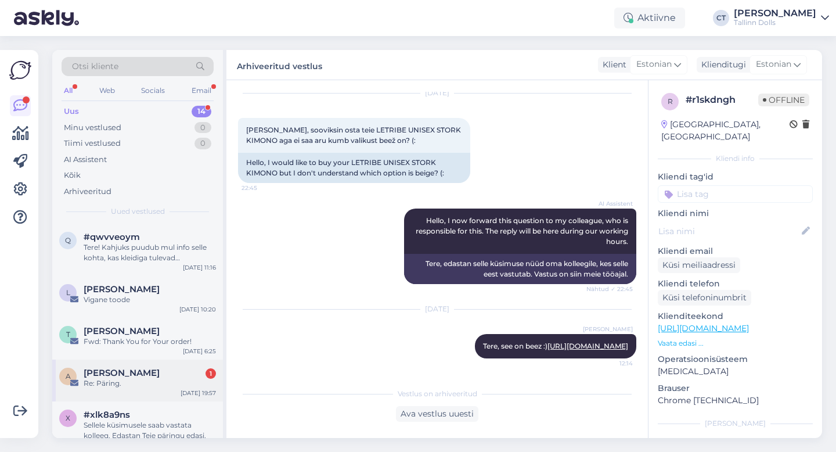
click at [123, 366] on div "a [PERSON_NAME] 1 Re: Päring. [DATE] 19:57" at bounding box center [137, 380] width 171 height 42
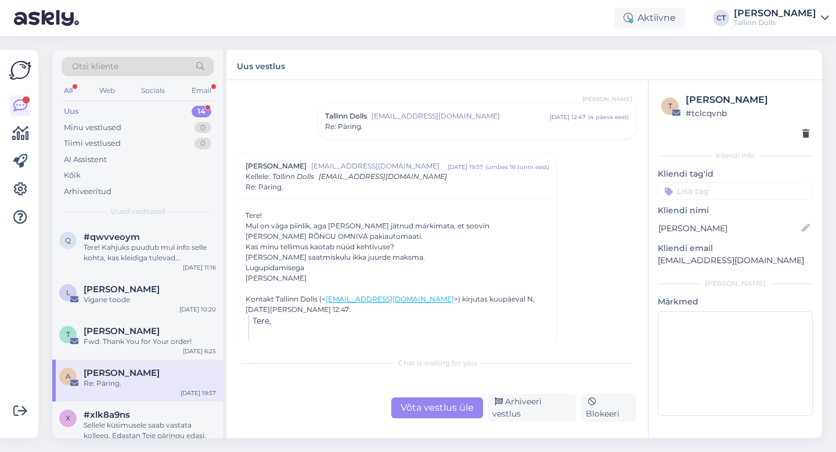
scroll to position [95, 0]
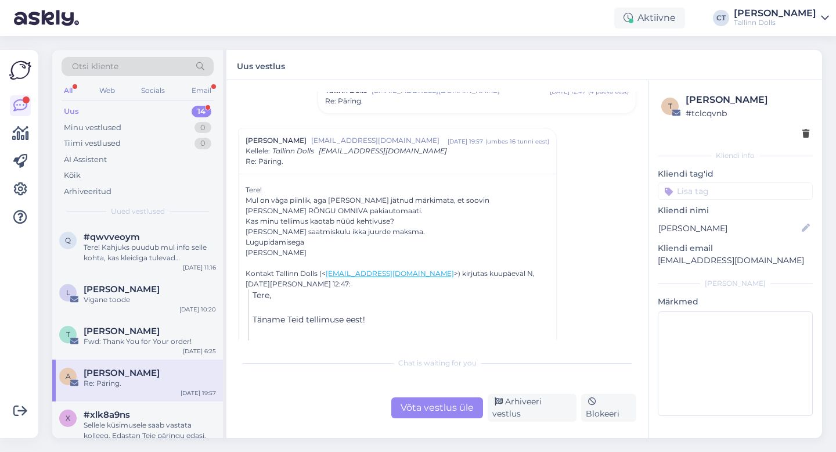
drag, startPoint x: 469, startPoint y: 199, endPoint x: 531, endPoint y: 200, distance: 62.7
click at [531, 200] on div "Mul on väga piinlik, aga [PERSON_NAME] jätnud märkimata, et soovin [PERSON_NAME…" at bounding box center [398, 205] width 304 height 21
drag, startPoint x: 531, startPoint y: 200, endPoint x: 471, endPoint y: 197, distance: 60.5
click at [471, 197] on div "Mul on väga piinlik, aga [PERSON_NAME] jätnud märkimata, et soovin [PERSON_NAME…" at bounding box center [398, 205] width 304 height 21
copy div "RÕNGU OMNIVA"
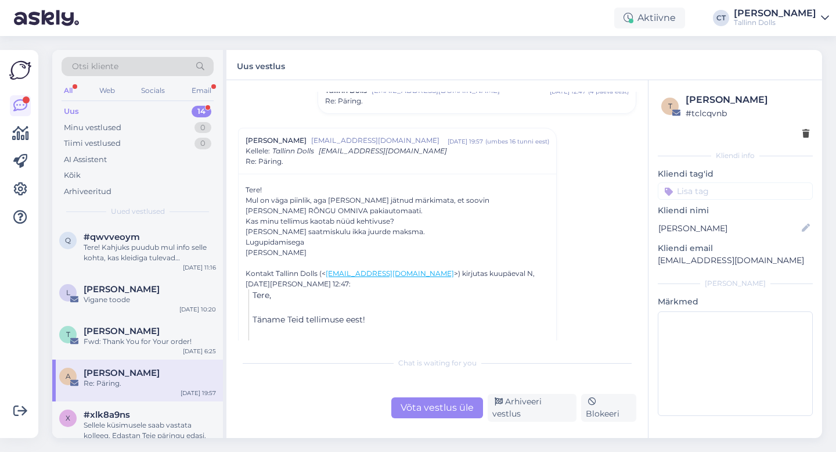
click at [445, 406] on div "Võta vestlus üle" at bounding box center [437, 407] width 92 height 21
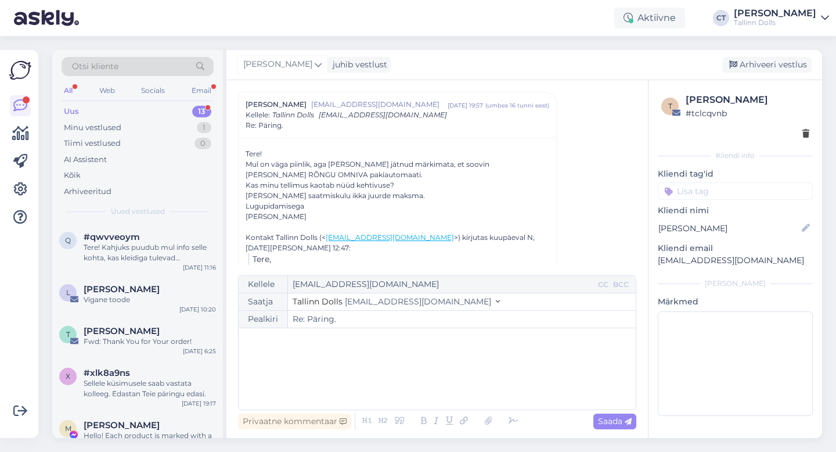
click at [445, 382] on div "﻿" at bounding box center [437, 369] width 386 height 70
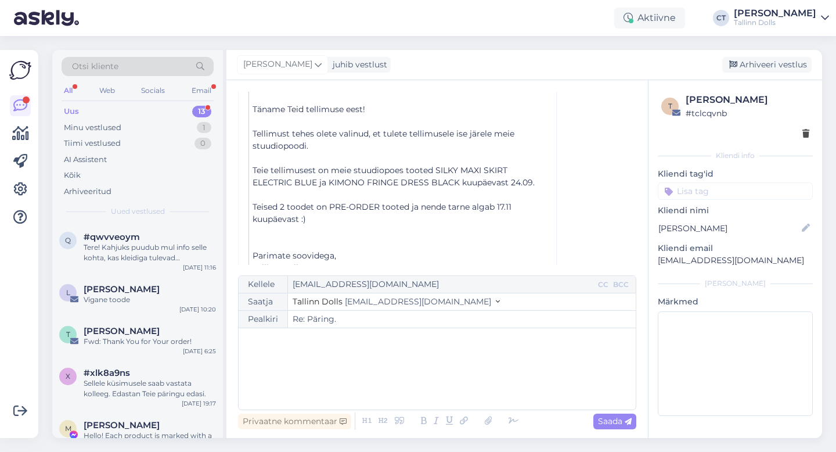
scroll to position [304, 0]
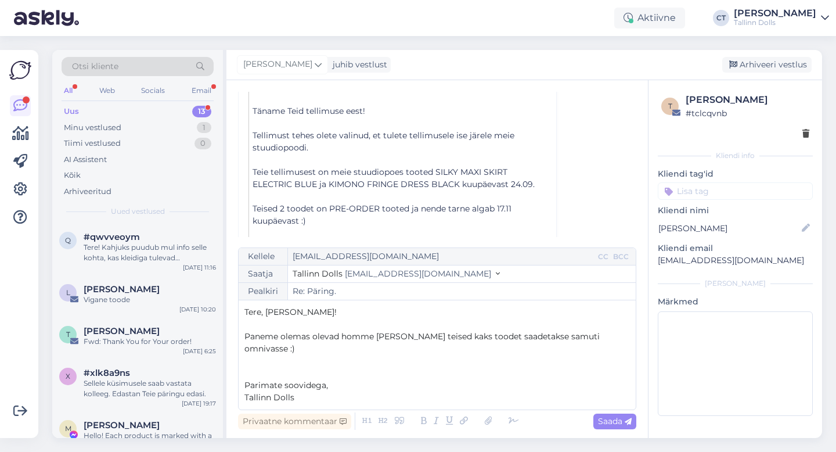
click at [613, 429] on div "Privaatne kommentaar Saada" at bounding box center [437, 421] width 398 height 22
click at [614, 419] on span "Saada" at bounding box center [615, 421] width 34 height 10
type input "Re: Päring."
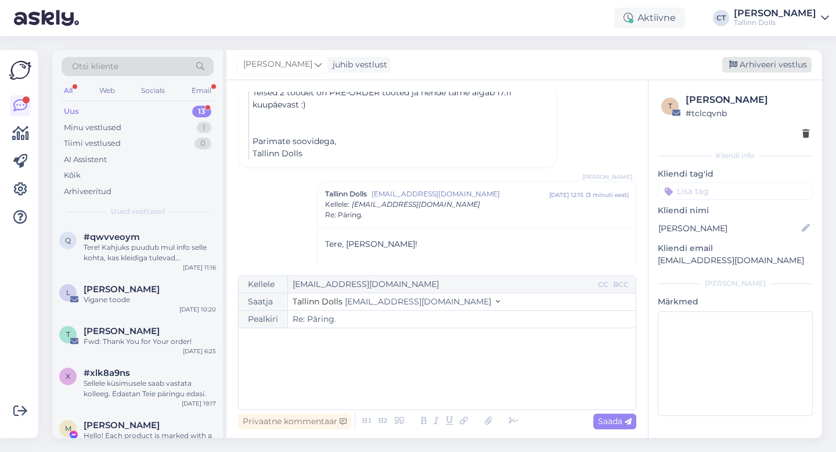
click at [768, 67] on div "Arhiveeri vestlus" at bounding box center [766, 65] width 89 height 16
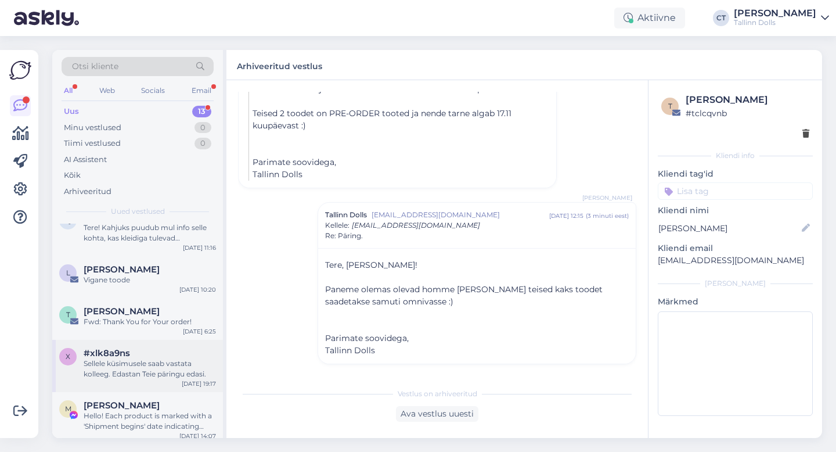
scroll to position [36, 0]
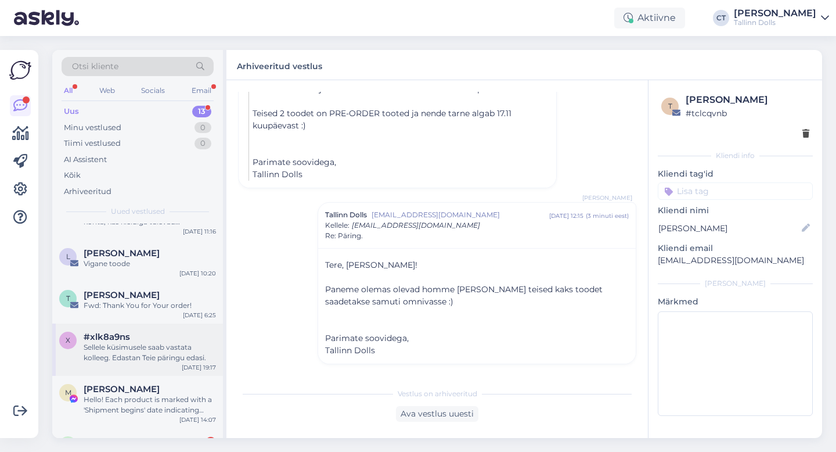
click at [145, 350] on div "Sellele küsimusele saab vastata kolleeg. Edastan Teie päringu edasi." at bounding box center [150, 352] width 132 height 21
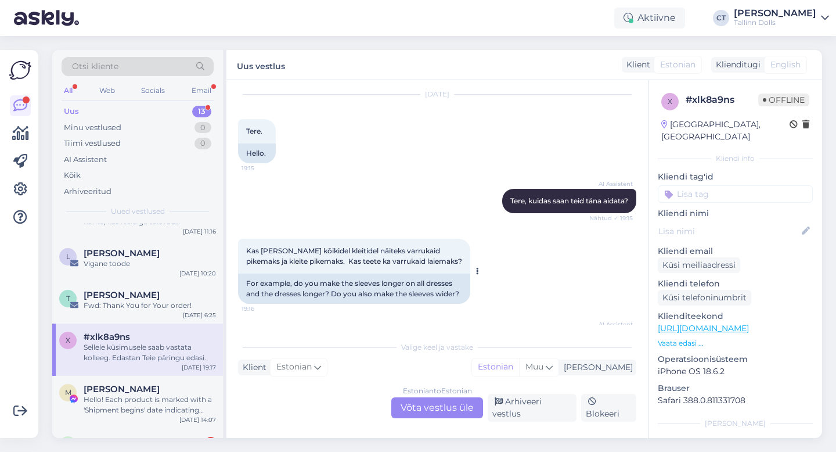
scroll to position [59, 0]
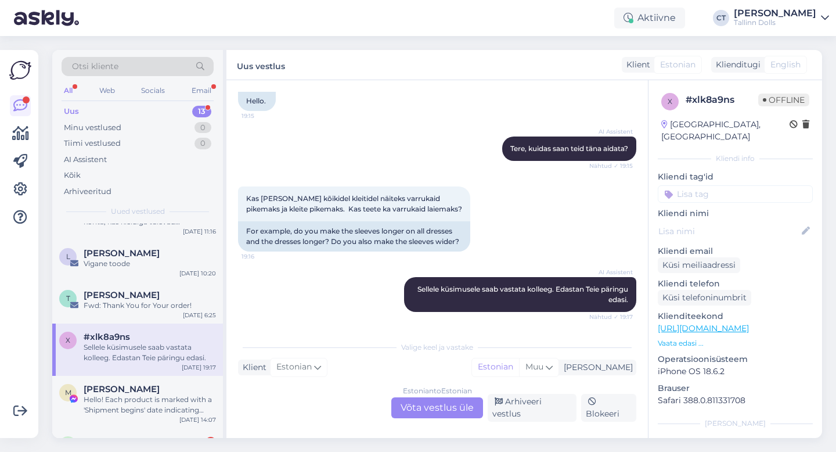
click at [426, 396] on div "Estonian to Estonian" at bounding box center [437, 391] width 69 height 10
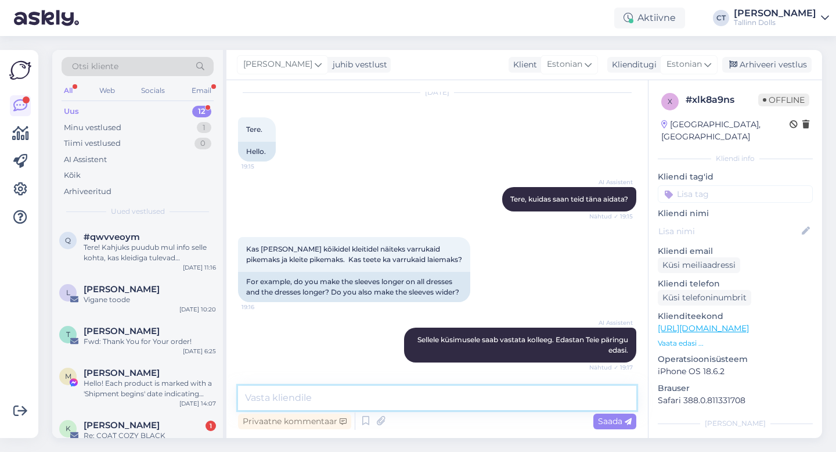
click at [426, 398] on textarea at bounding box center [437, 398] width 398 height 24
type textarea "Tere, [PERSON_NAME] kangast on siis eritellimusel [PERSON_NAME] ikka :)"
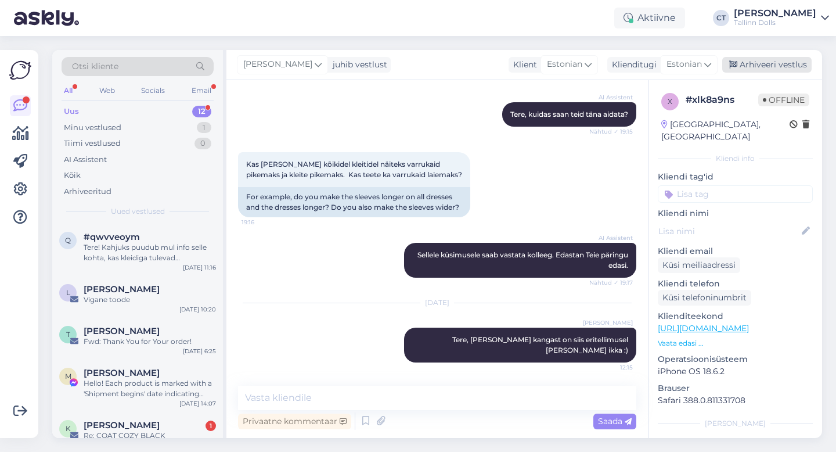
click at [777, 59] on div "Arhiveeri vestlus" at bounding box center [766, 65] width 89 height 16
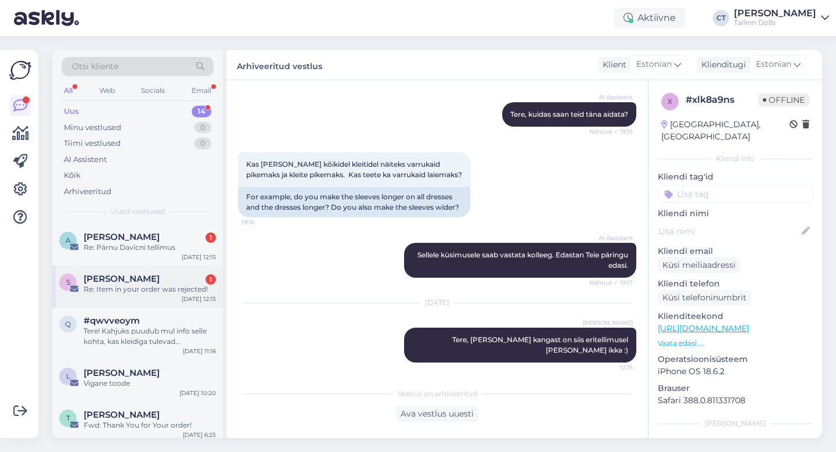
click at [165, 290] on div "Re: Item in your order was rejected!" at bounding box center [150, 289] width 132 height 10
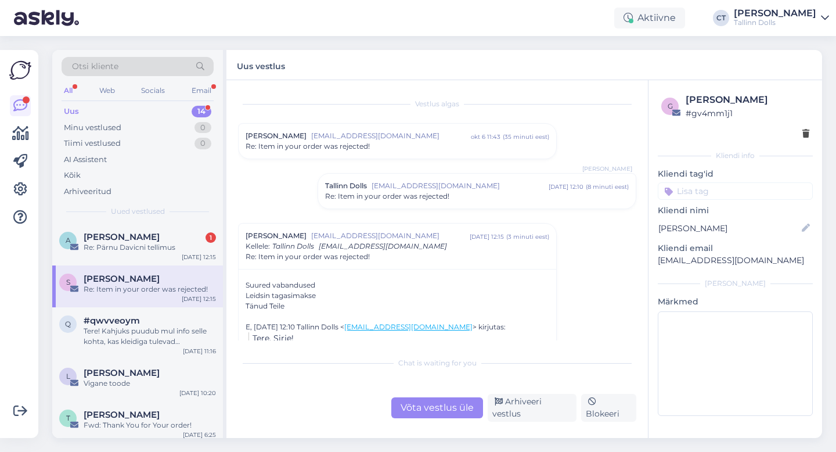
scroll to position [27, 0]
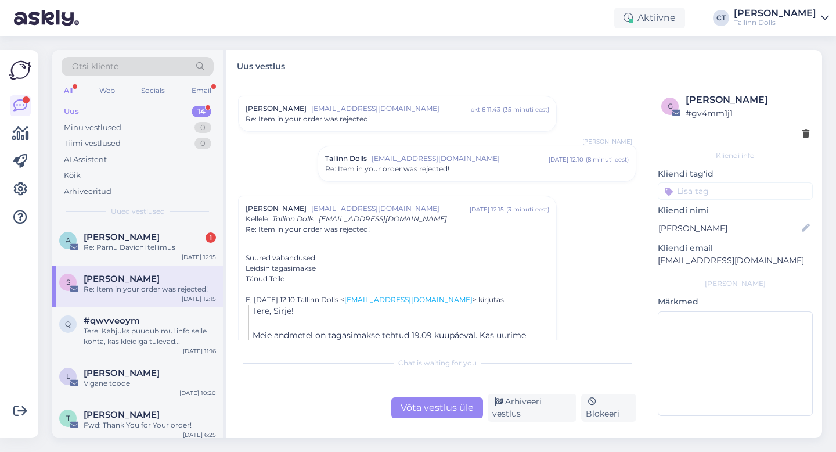
click at [435, 418] on div "Võta vestlus üle" at bounding box center [437, 407] width 92 height 21
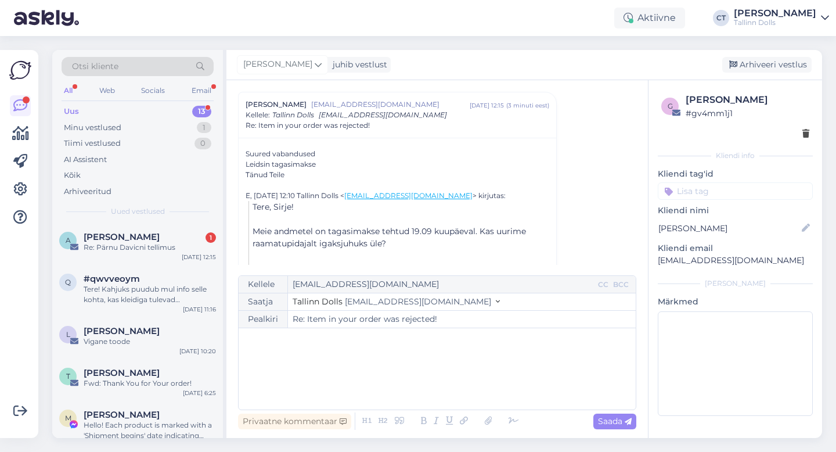
click at [441, 391] on div "﻿" at bounding box center [437, 369] width 386 height 70
click at [611, 433] on div "Vestlus algas Sirje Sepnik [EMAIL_ADDRESS][DOMAIN_NAME] [DATE] 11:43 ( 35 minut…" at bounding box center [437, 259] width 422 height 358
click at [611, 426] on div "Saada" at bounding box center [614, 421] width 43 height 16
type input "Re: Item in your order was rejected!"
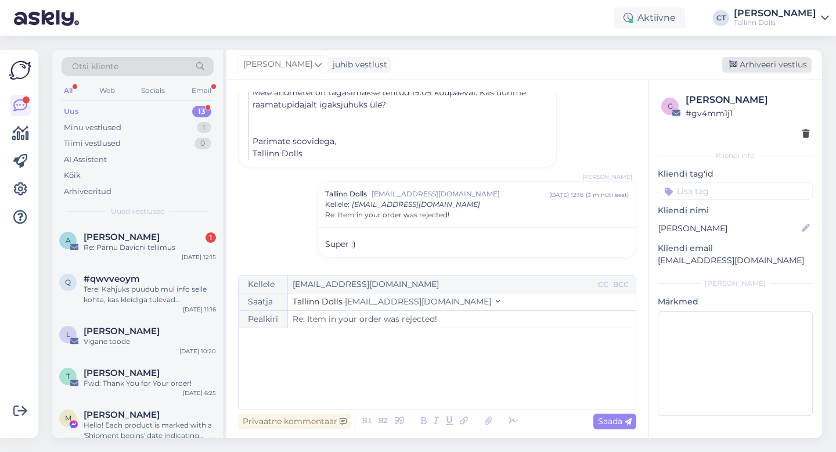
click at [777, 63] on div "Arhiveeri vestlus" at bounding box center [766, 65] width 89 height 16
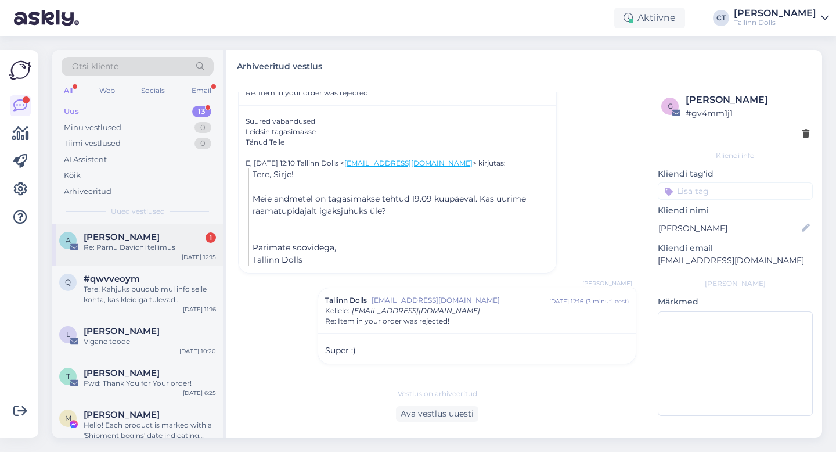
click at [135, 254] on div "A [PERSON_NAME] 1 Re: Pärnu Davicni tellimus [DATE] 12:15" at bounding box center [137, 245] width 171 height 42
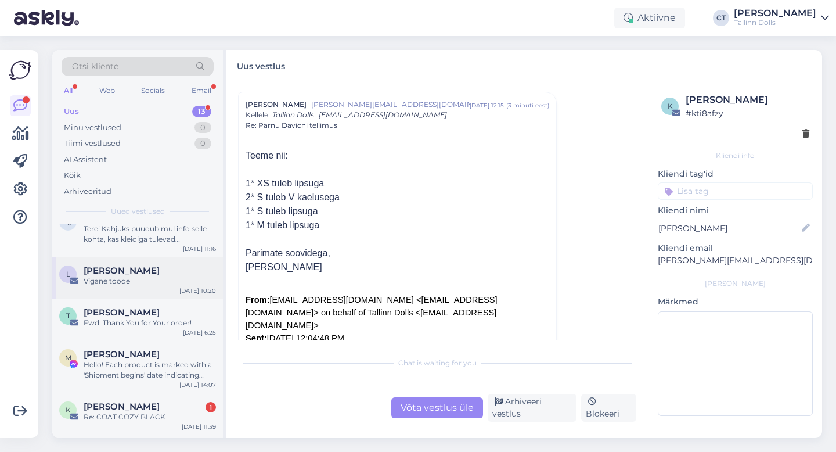
scroll to position [61, 0]
click at [133, 352] on div "[PERSON_NAME]" at bounding box center [150, 353] width 132 height 10
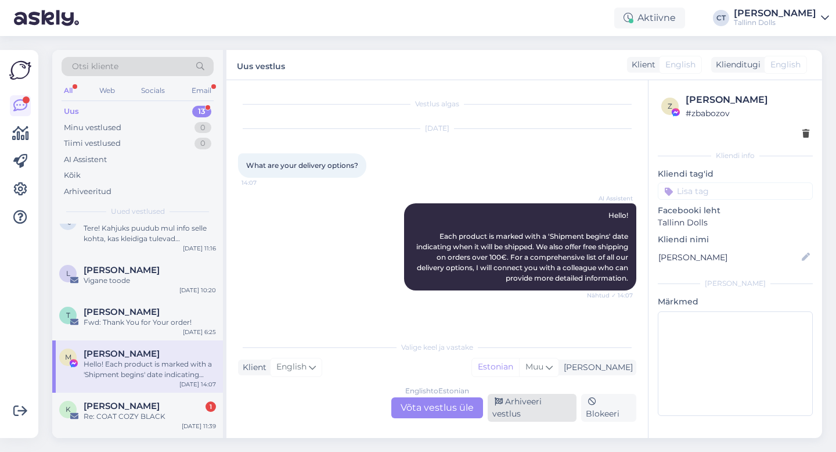
click at [518, 416] on div "Arhiveeri vestlus" at bounding box center [532, 408] width 89 height 28
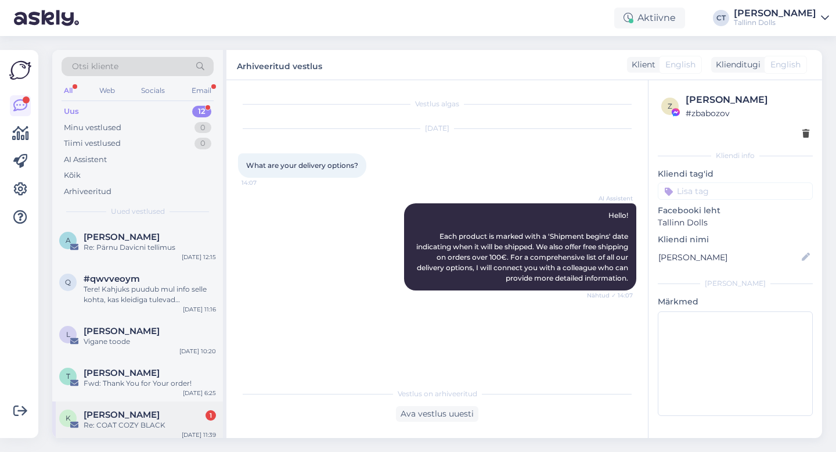
click at [153, 405] on div "K [PERSON_NAME] 1 Re: COAT COZY BLACK [DATE] 11:39" at bounding box center [137, 422] width 171 height 42
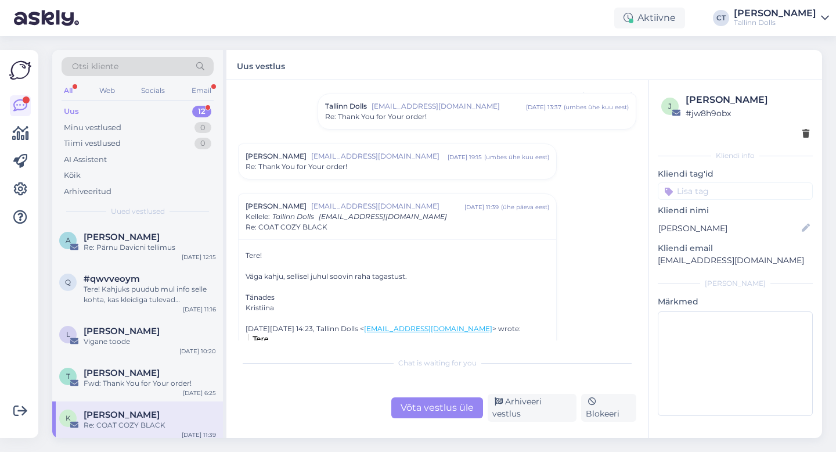
scroll to position [307, 0]
click at [422, 411] on div "Võta vestlus üle" at bounding box center [437, 407] width 92 height 21
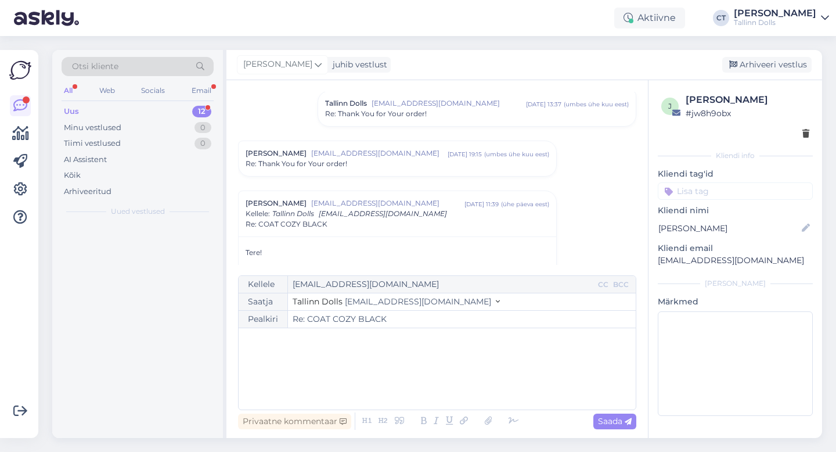
scroll to position [406, 0]
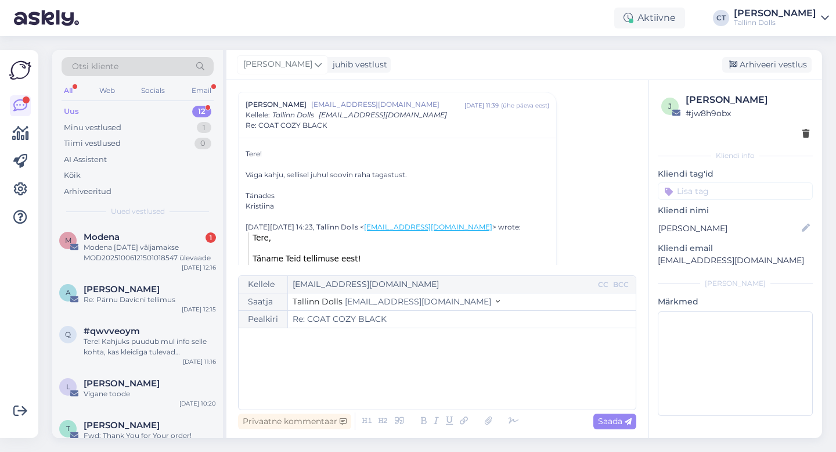
click at [424, 386] on div "﻿" at bounding box center [437, 369] width 386 height 70
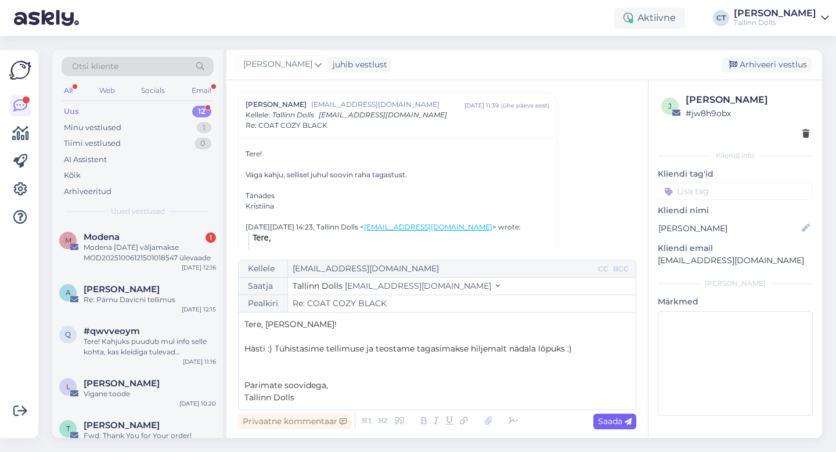
click at [628, 425] on icon at bounding box center [628, 421] width 7 height 7
type input "Re: COAT COZY BLACK"
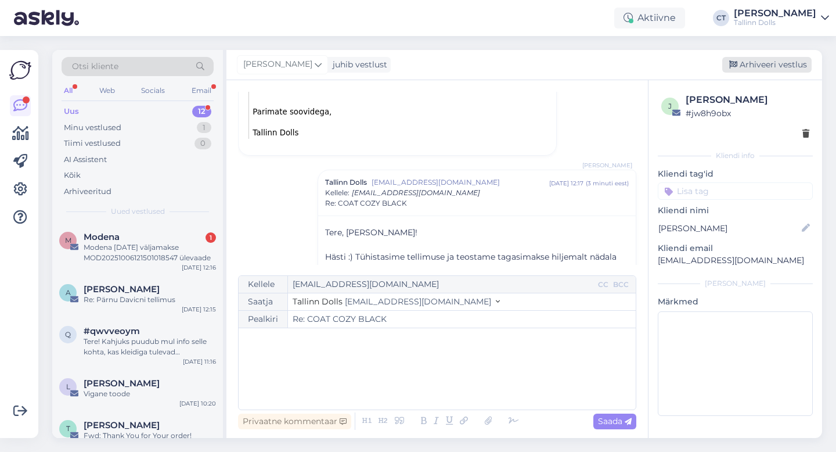
click at [773, 63] on div "Arhiveeri vestlus" at bounding box center [766, 65] width 89 height 16
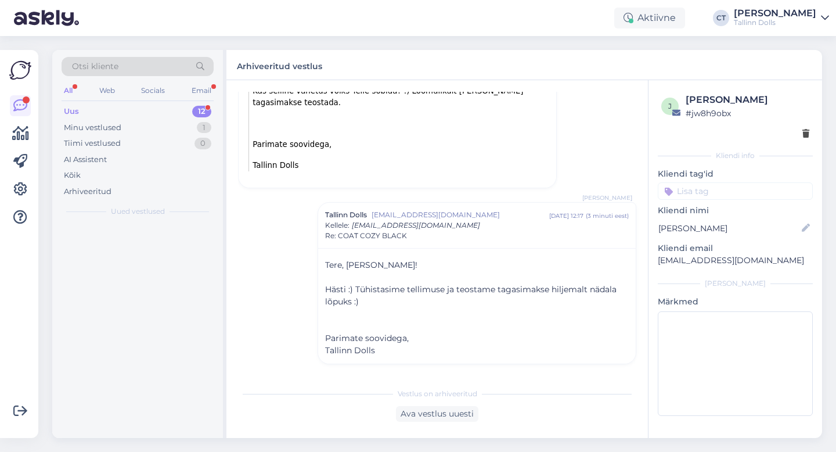
scroll to position [671, 0]
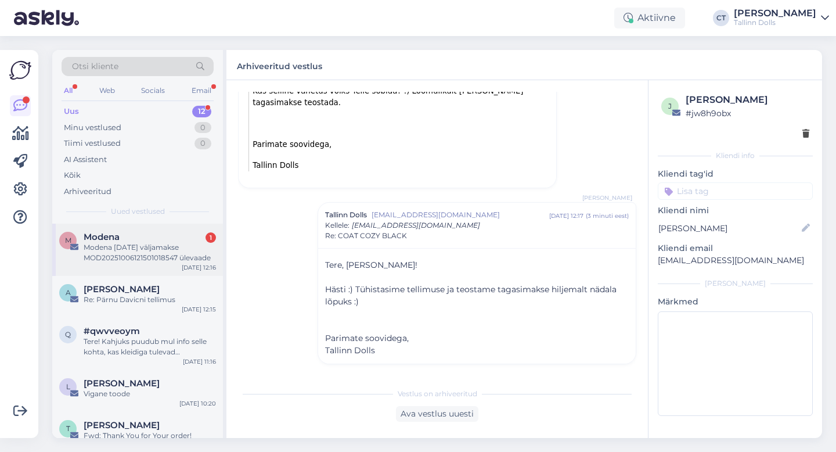
click at [140, 246] on div "Modena [DATE] väljamakse MOD20251006121501018547 ülevaade" at bounding box center [150, 252] width 132 height 21
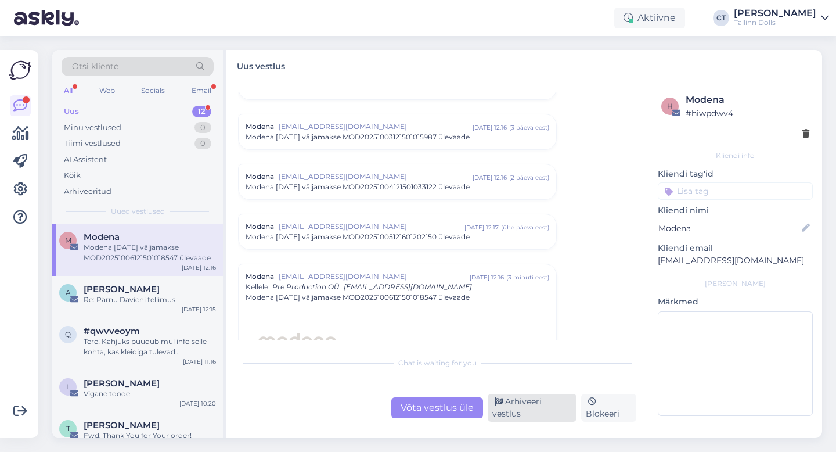
click at [517, 413] on div "Arhiveeri vestlus" at bounding box center [532, 408] width 89 height 28
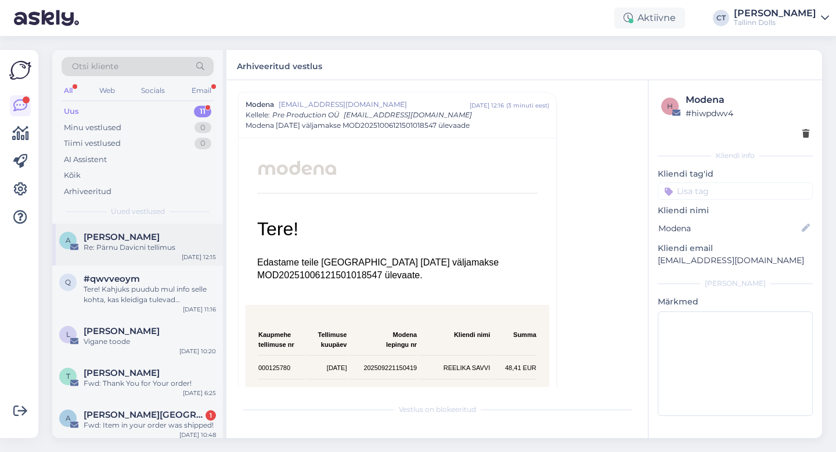
click at [160, 239] on span "[PERSON_NAME]" at bounding box center [122, 237] width 76 height 10
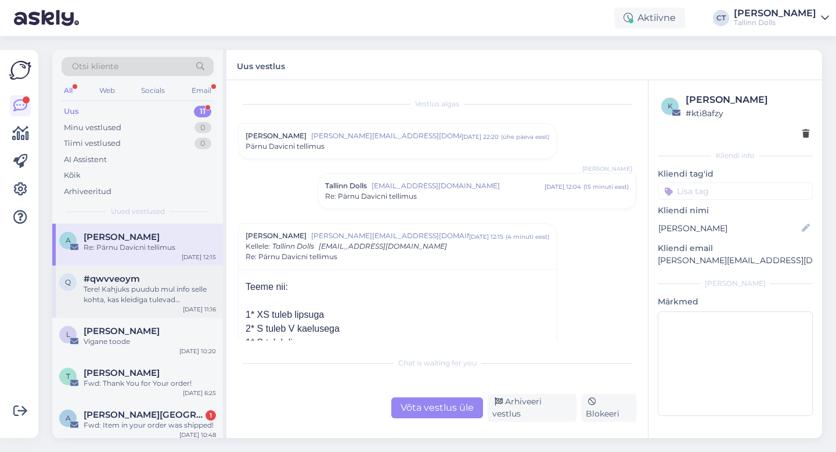
click at [161, 290] on div "Tere! Kahjuks puudub mul info selle kohta, kas kleidiga tulevad [PERSON_NAME] v…" at bounding box center [150, 294] width 132 height 21
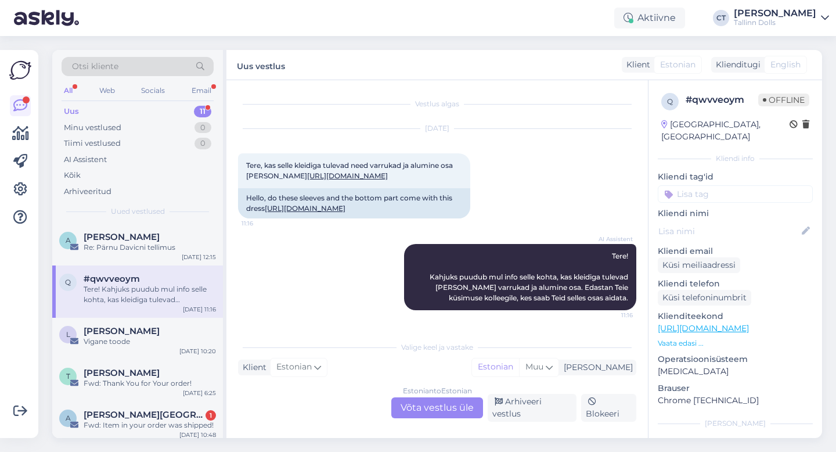
scroll to position [35, 0]
click at [462, 405] on div "Estonian to Estonian Võta vestlus üle" at bounding box center [437, 407] width 92 height 21
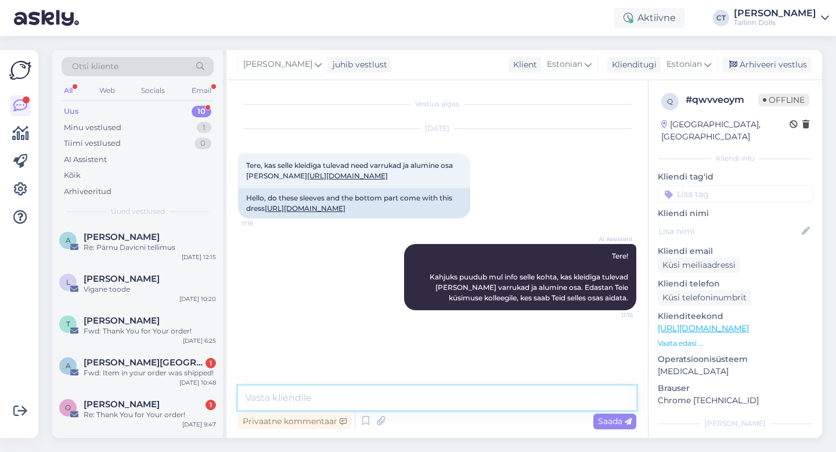
click at [466, 394] on textarea at bounding box center [437, 398] width 398 height 24
type textarea "Tere, [PERSON_NAME]. Kleidi all on eraldi meie mesh pullover :)"
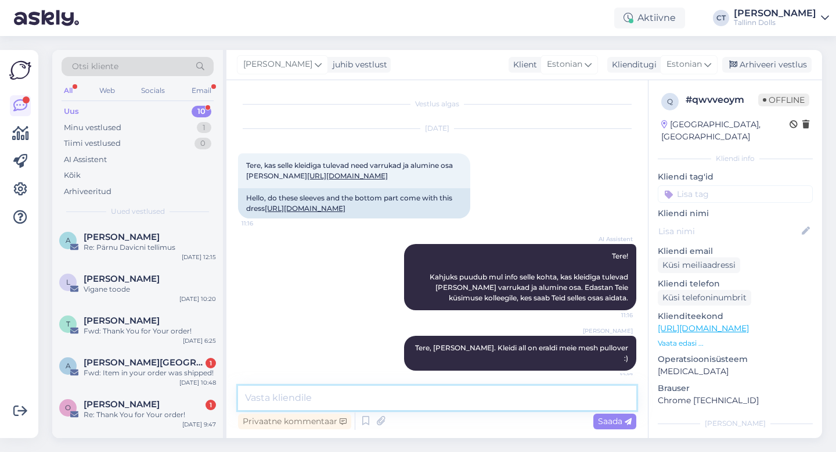
scroll to position [50, 0]
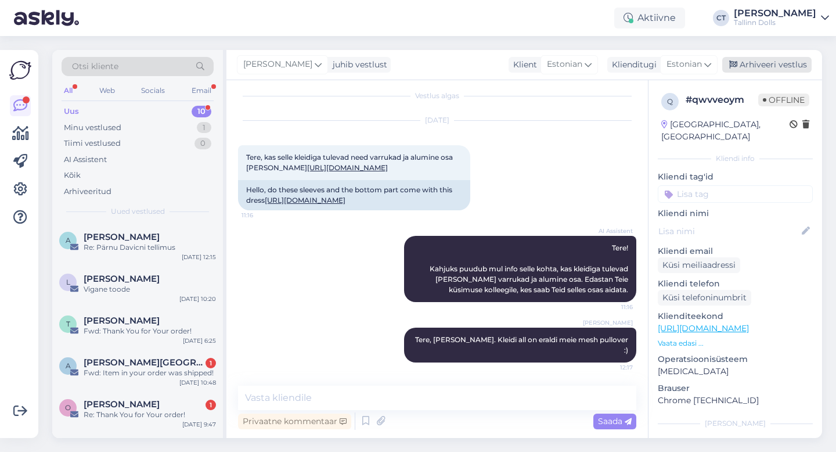
click at [791, 62] on div "Arhiveeri vestlus" at bounding box center [766, 65] width 89 height 16
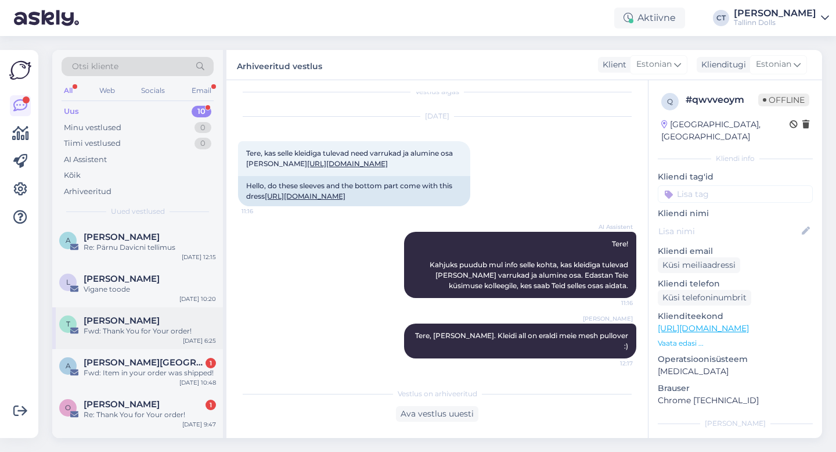
click at [154, 330] on div "Fwd: Thank You for Your order!" at bounding box center [150, 331] width 132 height 10
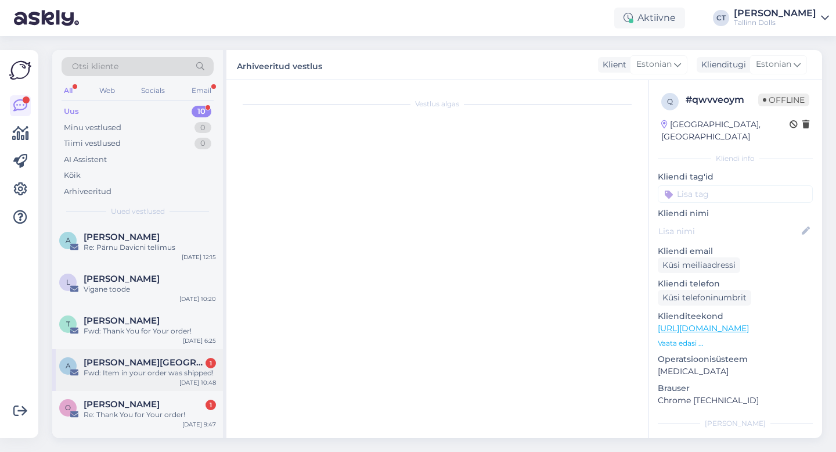
click at [163, 366] on span "[PERSON_NAME][GEOGRAPHIC_DATA]" at bounding box center [144, 362] width 121 height 10
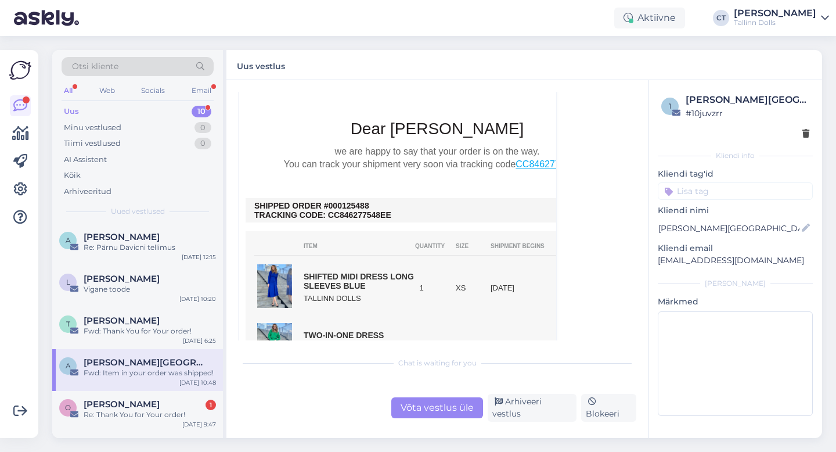
scroll to position [822, 0]
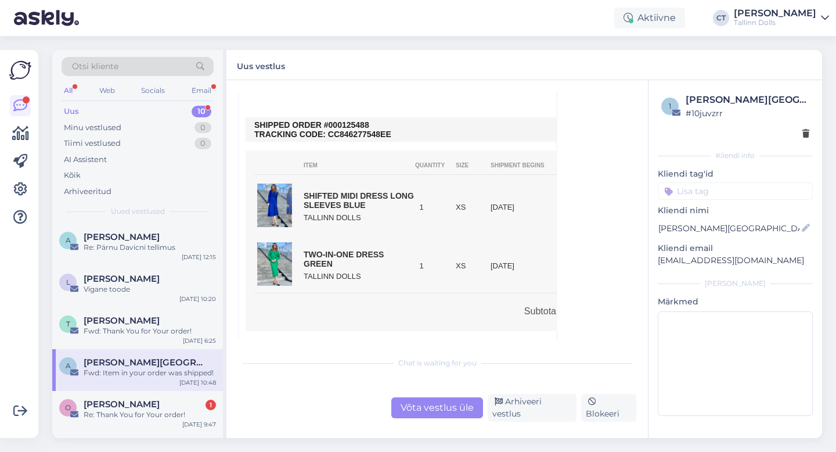
click at [415, 406] on div "Võta vestlus üle" at bounding box center [437, 407] width 92 height 21
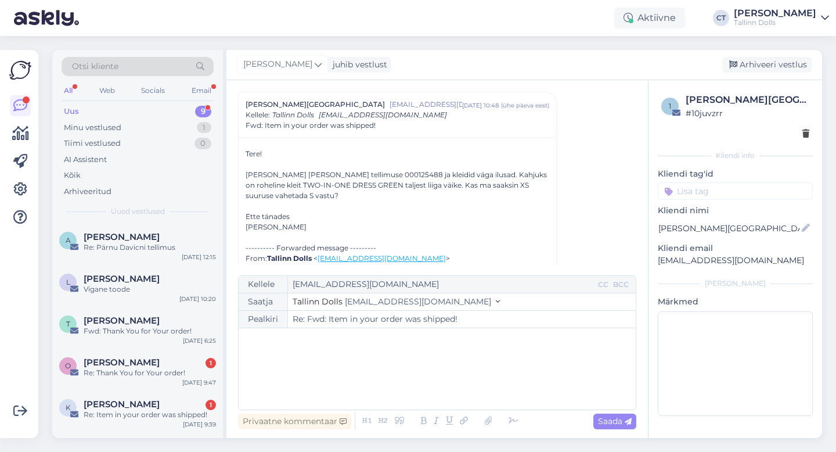
click at [410, 379] on div "﻿" at bounding box center [437, 369] width 386 height 70
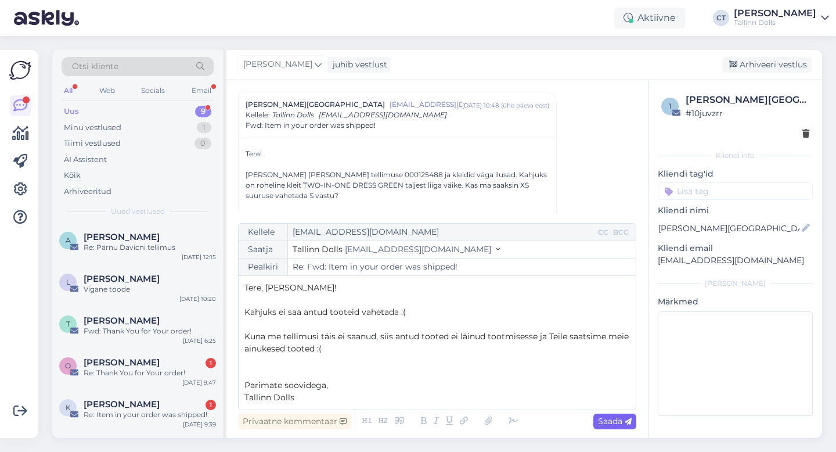
click at [620, 420] on span "Saada" at bounding box center [615, 421] width 34 height 10
type input "Re: Re: Fwd: Item in your order was shipped!"
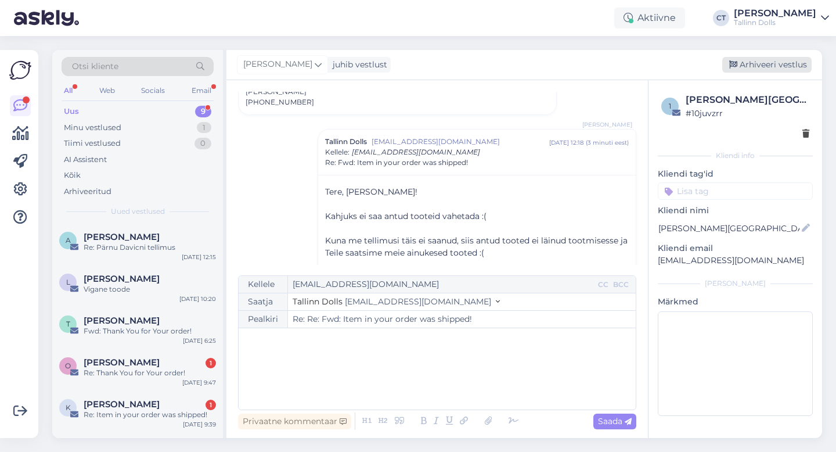
click at [781, 69] on div "Arhiveeri vestlus" at bounding box center [766, 65] width 89 height 16
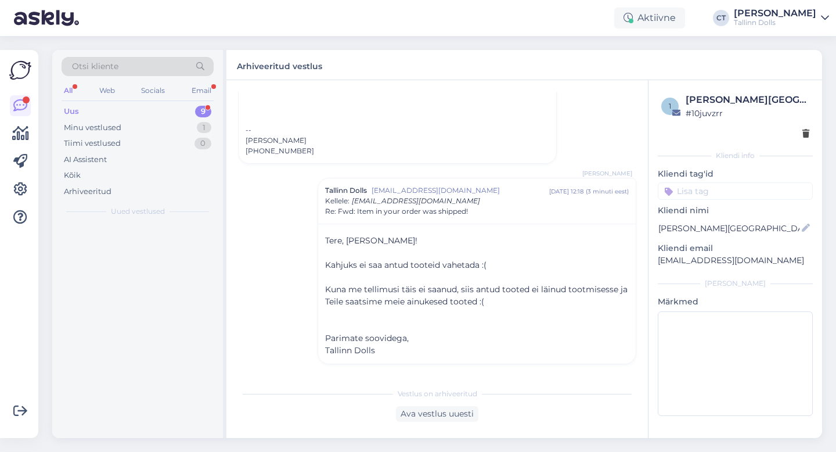
scroll to position [1321, 0]
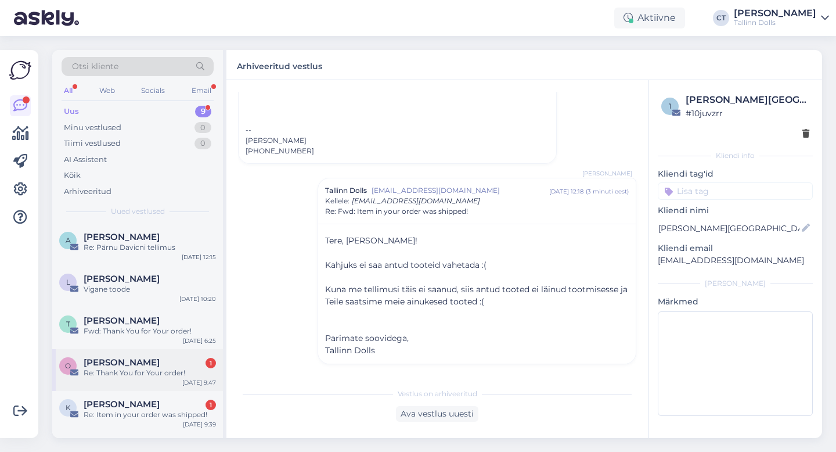
click at [154, 368] on div "Re: Thank You for Your order!" at bounding box center [150, 373] width 132 height 10
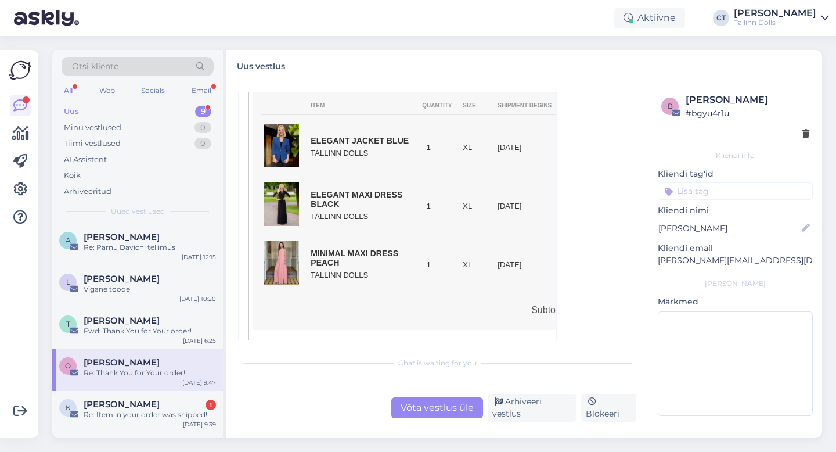
scroll to position [353, 0]
click at [412, 409] on div "Võta vestlus üle" at bounding box center [437, 407] width 92 height 21
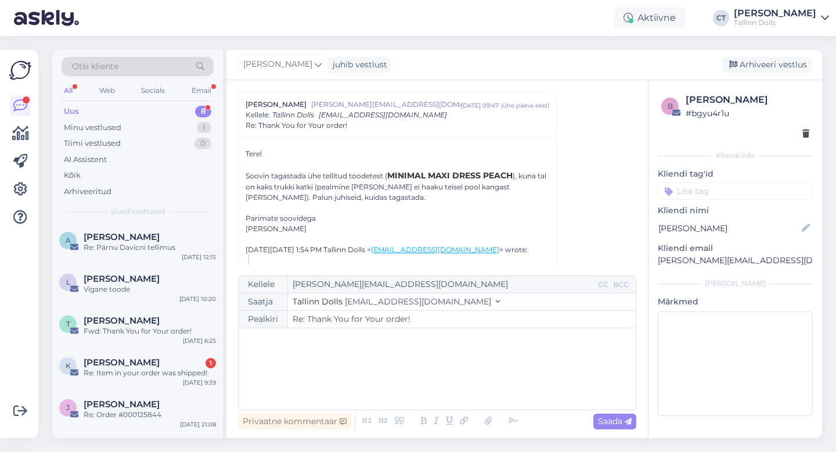
click at [411, 381] on div "﻿" at bounding box center [437, 369] width 386 height 70
drag, startPoint x: 774, startPoint y: 259, endPoint x: 660, endPoint y: 258, distance: 114.4
click at [660, 258] on p "[PERSON_NAME][EMAIL_ADDRESS][DOMAIN_NAME]" at bounding box center [735, 260] width 155 height 12
copy p "[PERSON_NAME][EMAIL_ADDRESS][DOMAIN_NAME]"
click at [317, 351] on div "﻿" at bounding box center [437, 369] width 386 height 70
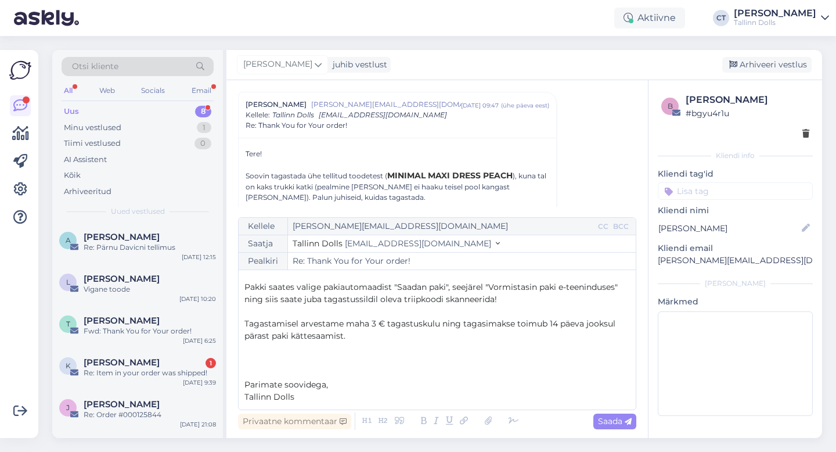
scroll to position [141, 0]
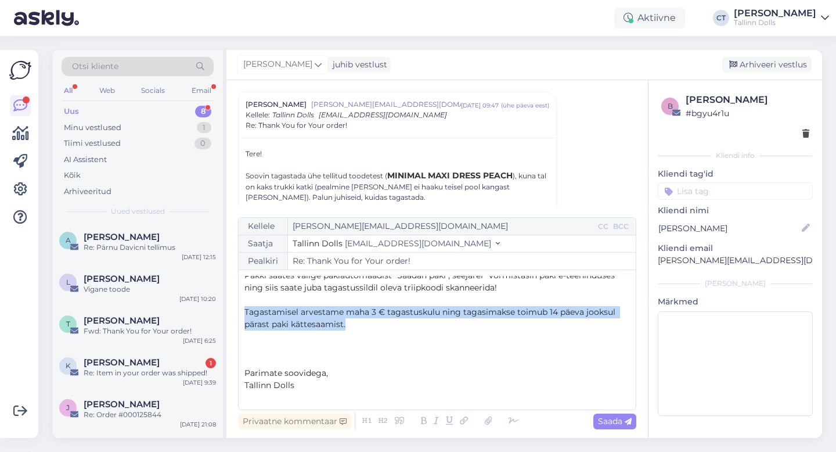
drag, startPoint x: 367, startPoint y: 327, endPoint x: 240, endPoint y: 315, distance: 127.7
click at [240, 315] on div "Kellele [PERSON_NAME][EMAIL_ADDRESS][DOMAIN_NAME] CC BCC Saatja Tallinn Dolls […" at bounding box center [437, 313] width 398 height 193
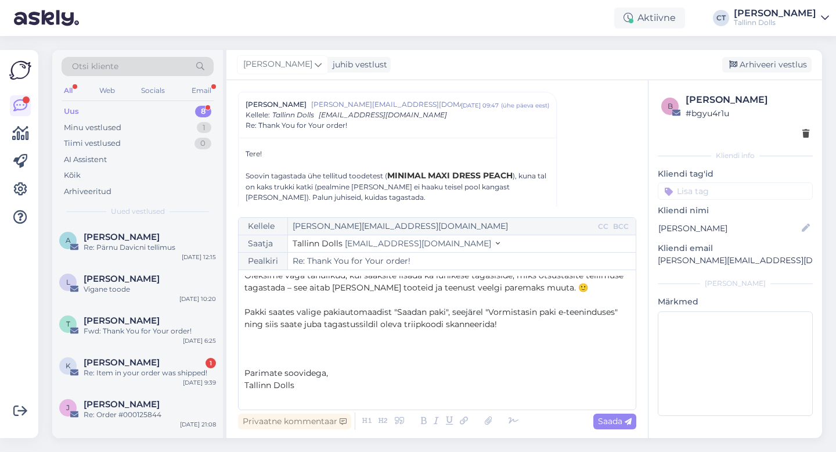
scroll to position [0, 0]
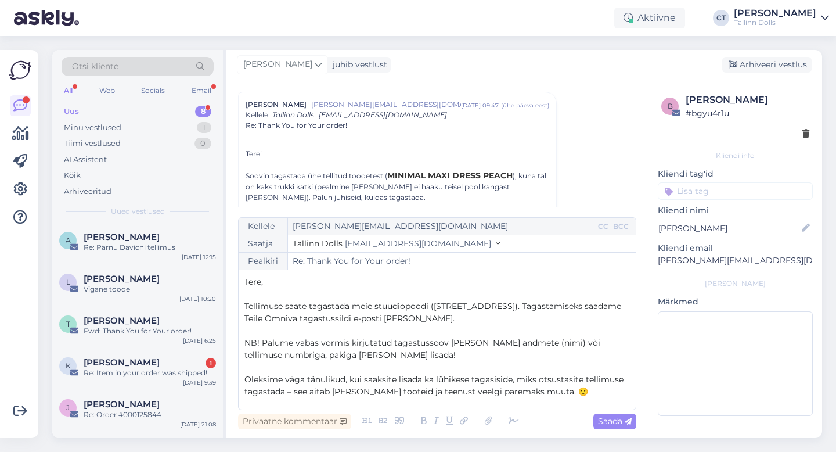
click at [322, 294] on p "﻿" at bounding box center [437, 294] width 386 height 12
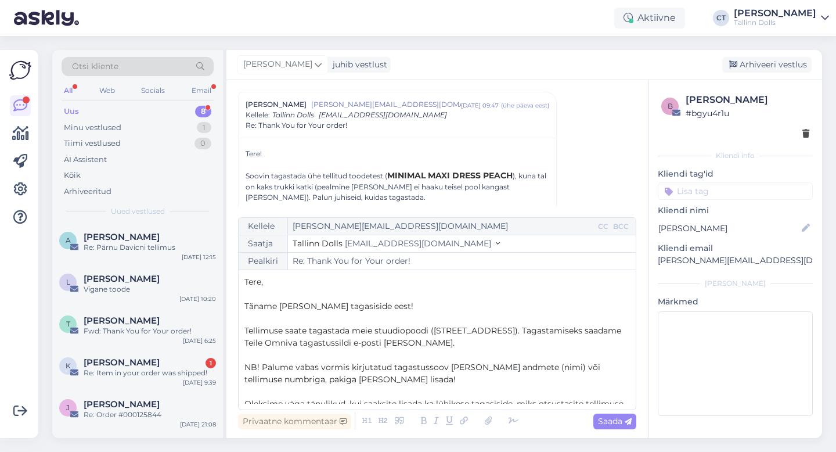
click at [307, 277] on p "Tere," at bounding box center [437, 282] width 386 height 12
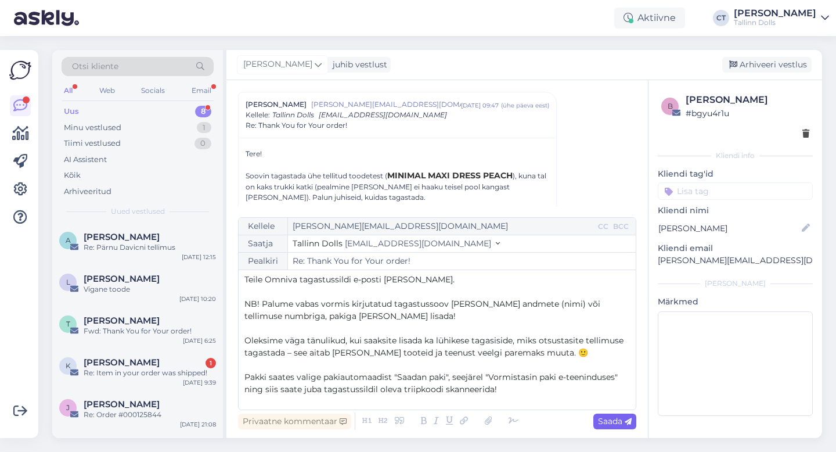
click at [608, 417] on span "Saada" at bounding box center [615, 421] width 34 height 10
type input "Re: Thank You for Your order!"
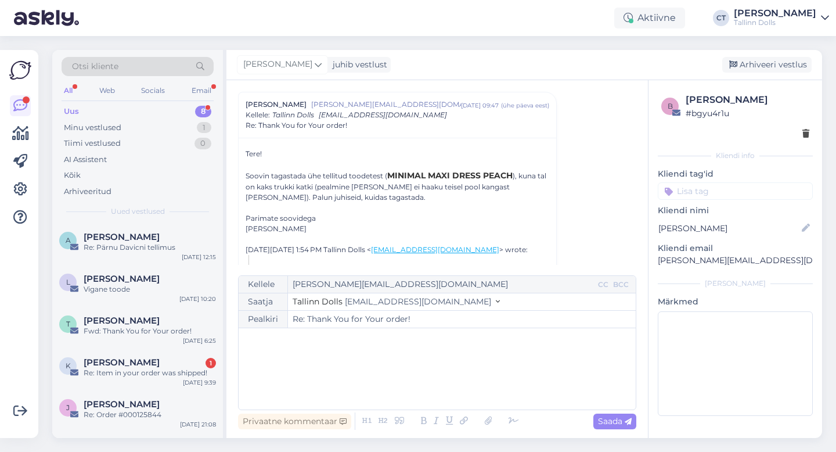
scroll to position [795, 0]
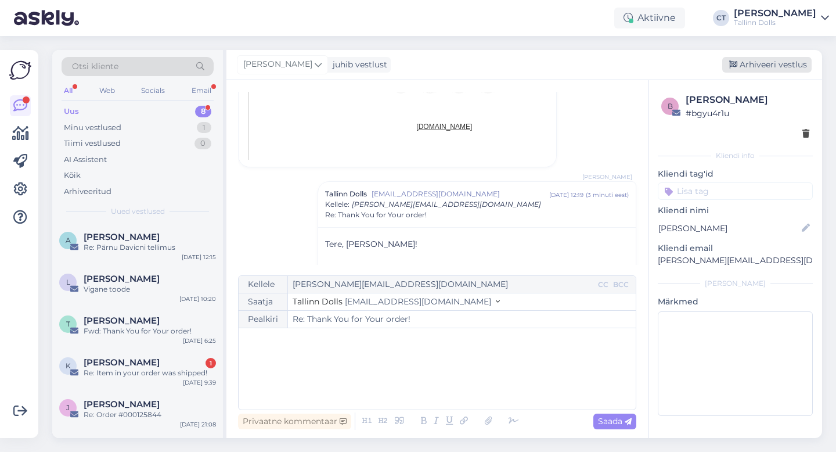
click at [753, 68] on div "Arhiveeri vestlus" at bounding box center [766, 65] width 89 height 16
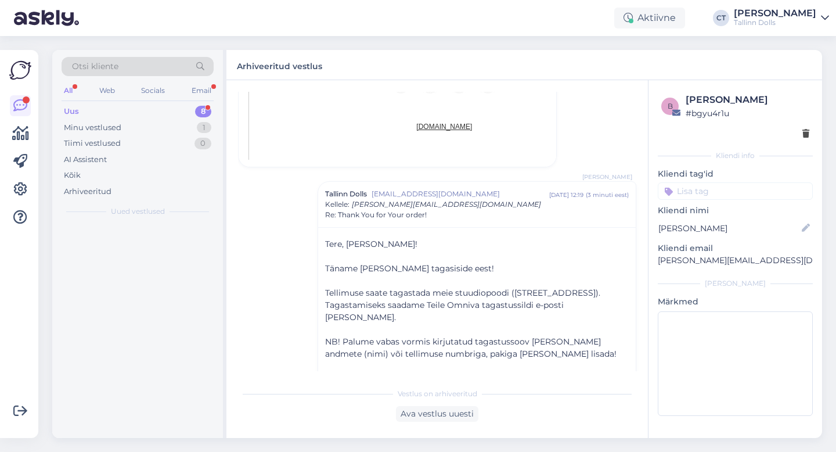
scroll to position [885, 0]
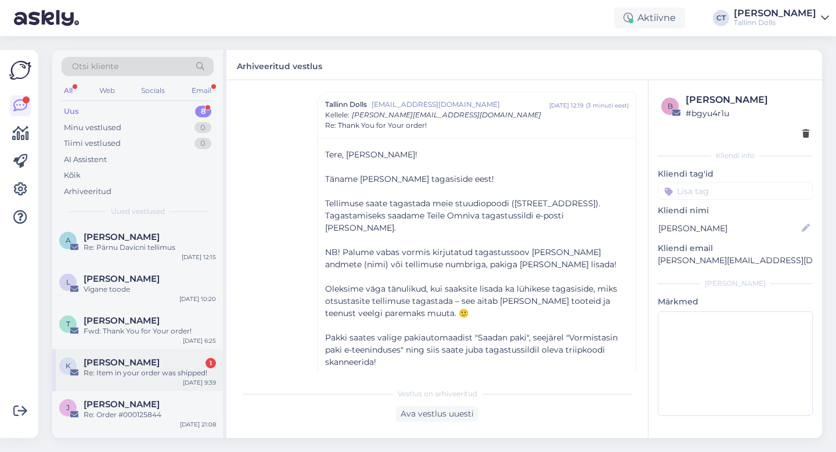
click at [161, 368] on div "Re: Item in your order was shipped!" at bounding box center [150, 373] width 132 height 10
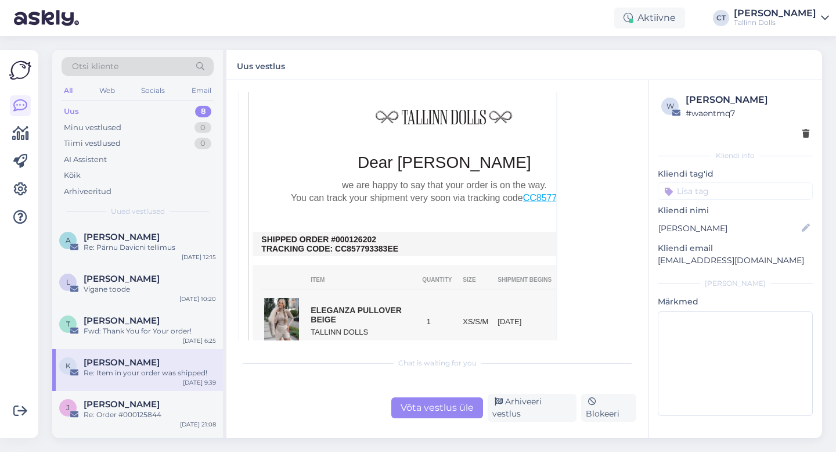
scroll to position [125, 0]
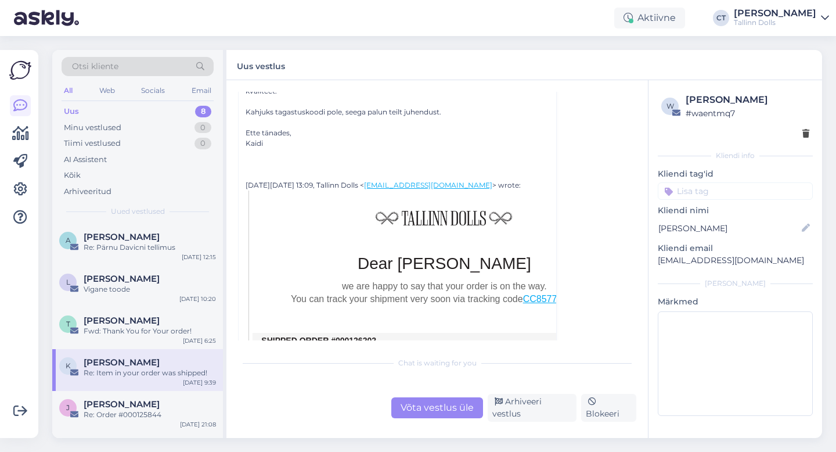
click at [411, 400] on div "Võta vestlus üle" at bounding box center [437, 407] width 92 height 21
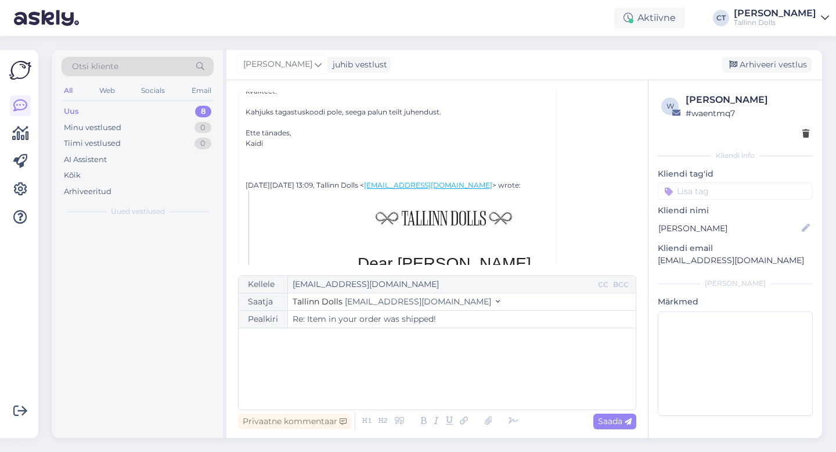
scroll to position [31, 0]
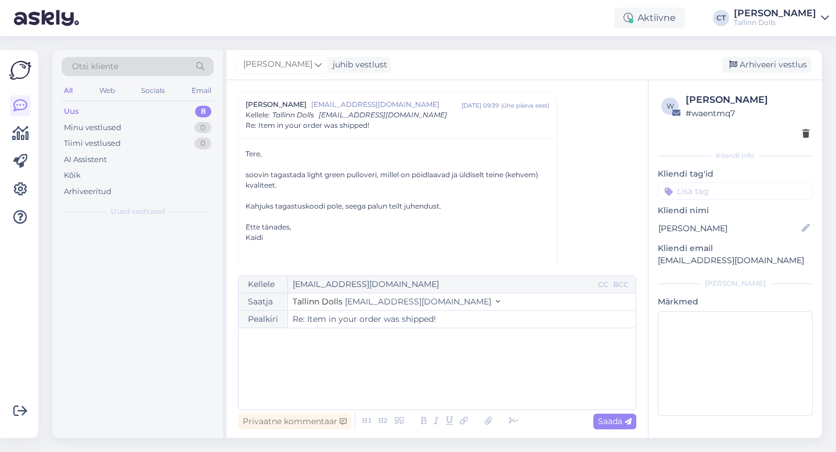
click at [416, 370] on div "﻿" at bounding box center [437, 369] width 386 height 70
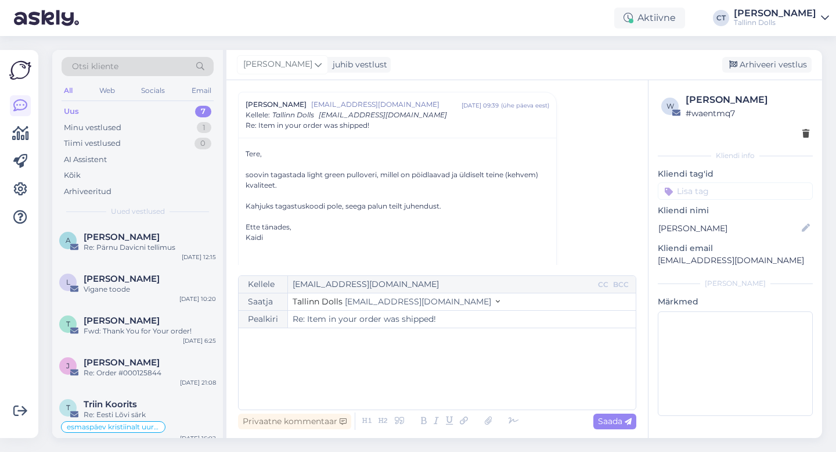
click at [344, 379] on div "﻿" at bounding box center [437, 369] width 386 height 70
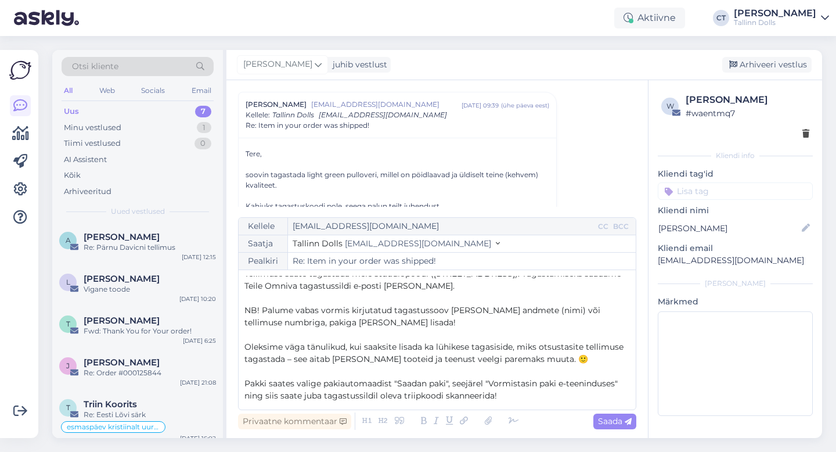
scroll to position [32, 0]
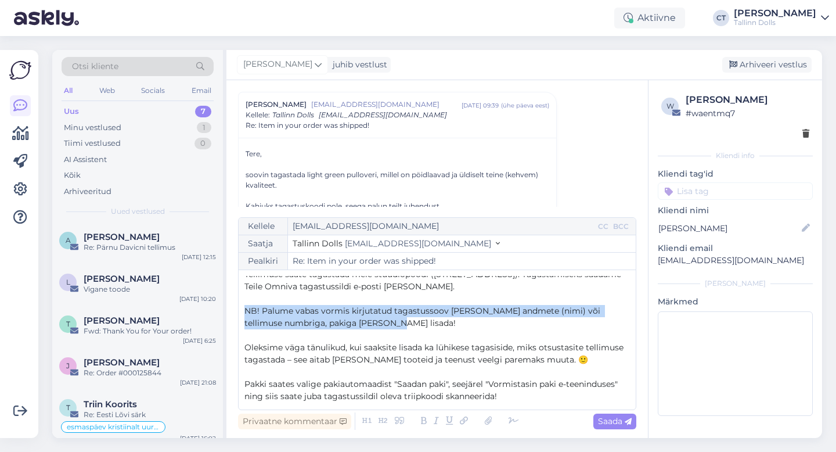
drag, startPoint x: 411, startPoint y: 317, endPoint x: 240, endPoint y: 311, distance: 170.8
click at [240, 311] on div "Kellele [EMAIL_ADDRESS][DOMAIN_NAME] CC BCC Saatja Tallinn Dolls [EMAIL_ADDRESS…" at bounding box center [437, 313] width 398 height 193
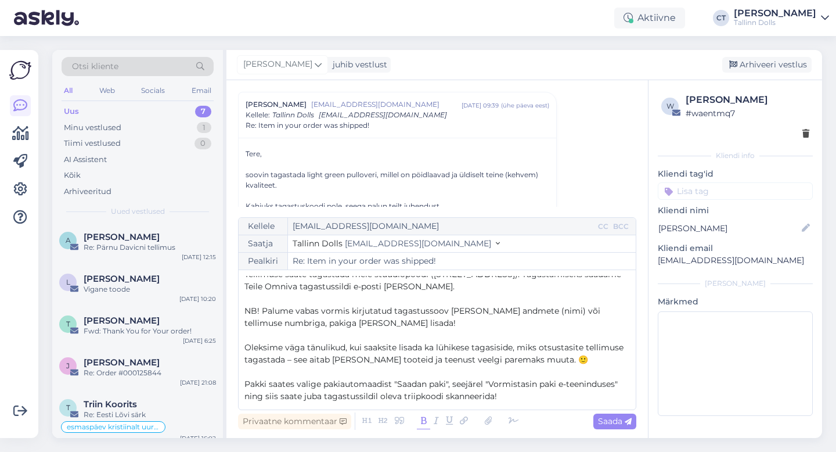
click at [420, 418] on icon at bounding box center [423, 421] width 13 height 16
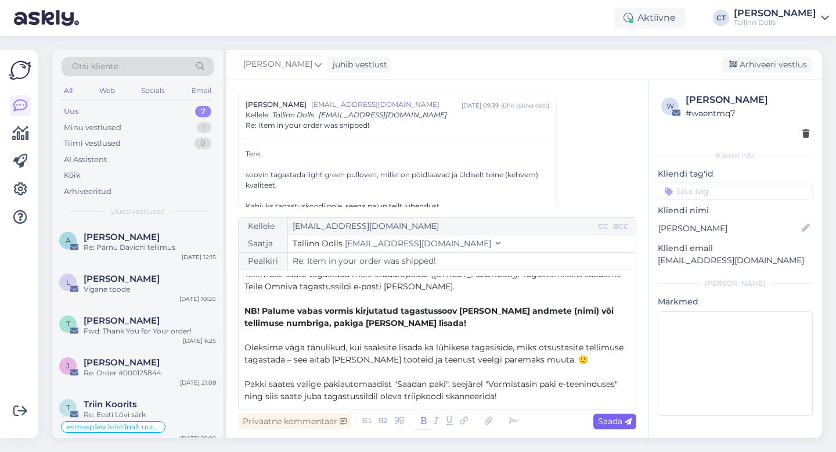
click at [617, 422] on span "Saada" at bounding box center [615, 421] width 34 height 10
type input "Re: Item in your order was shipped!"
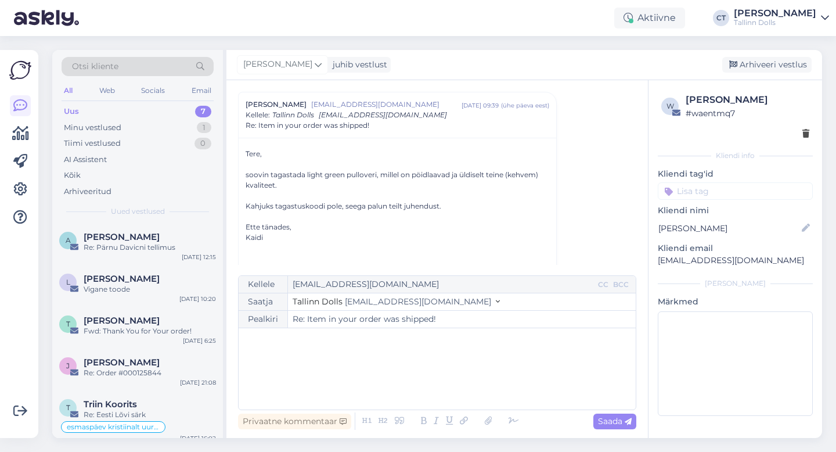
scroll to position [961, 0]
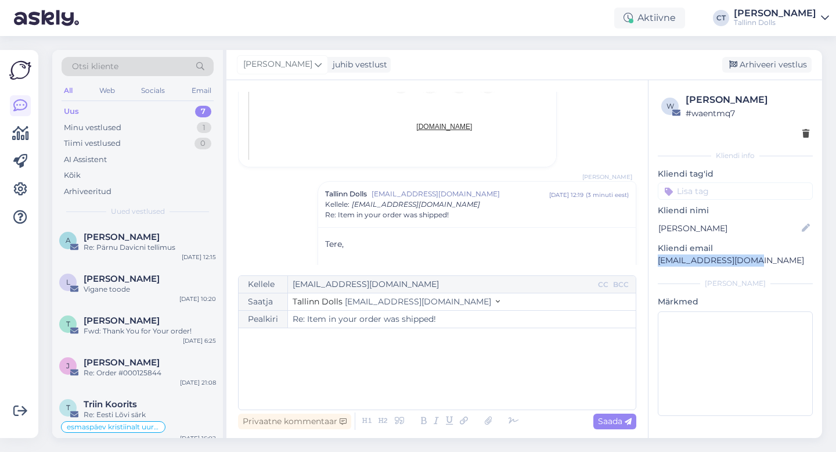
drag, startPoint x: 762, startPoint y: 260, endPoint x: 655, endPoint y: 257, distance: 106.9
click at [655, 257] on div "w [PERSON_NAME] # waentmq7 Kliendi info Kliendi tag'id Kliendi nimi [PERSON_NAM…" at bounding box center [736, 256] width 174 height 353
copy p "[EMAIL_ADDRESS][DOMAIN_NAME]"
click at [750, 64] on div "Arhiveeri vestlus" at bounding box center [766, 65] width 89 height 16
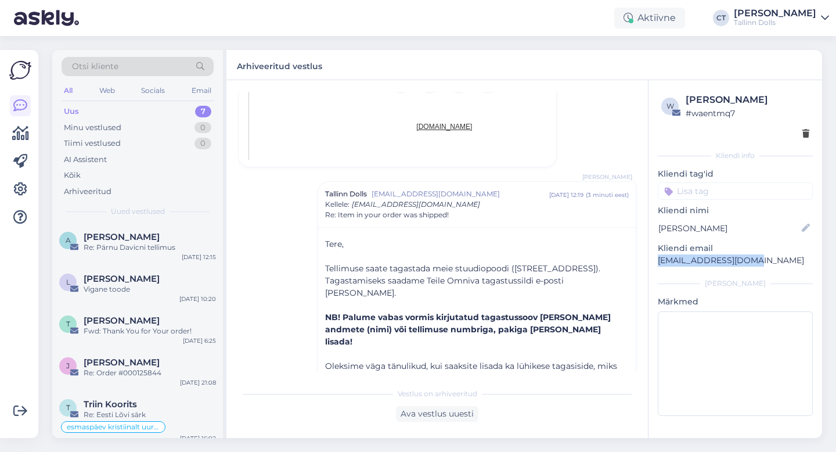
scroll to position [1050, 0]
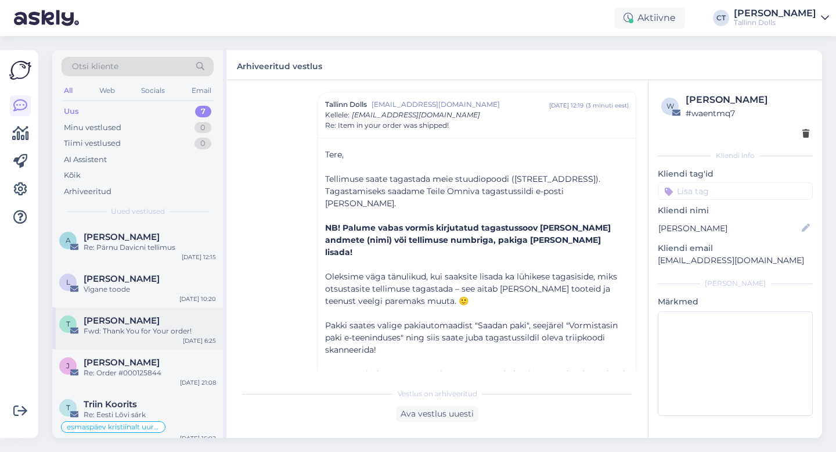
click at [130, 330] on div "Fwd: Thank You for Your order!" at bounding box center [150, 331] width 132 height 10
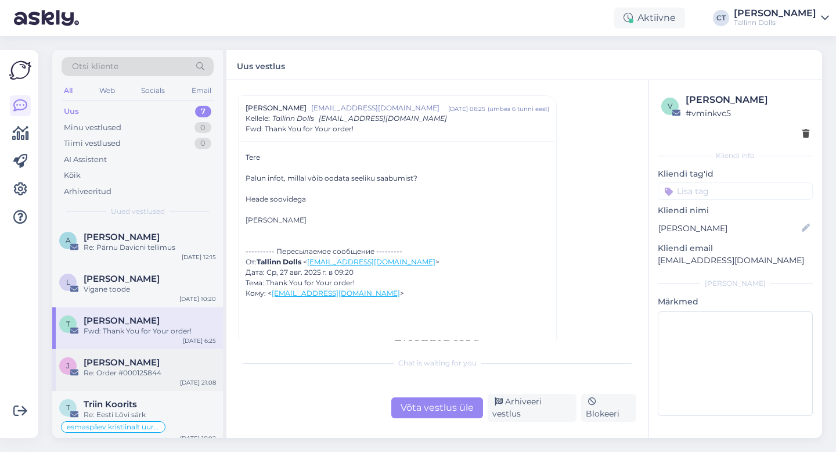
scroll to position [30, 0]
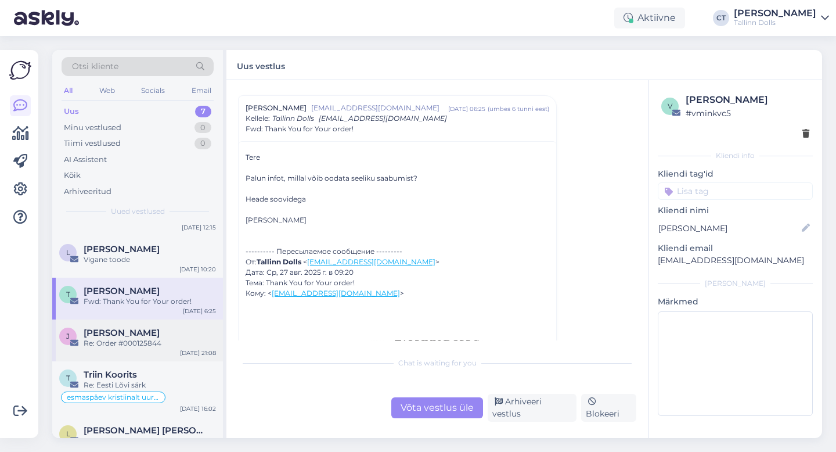
click at [136, 355] on div "[PERSON_NAME] Re: Order #000125844 [DATE] 21:08" at bounding box center [137, 340] width 171 height 42
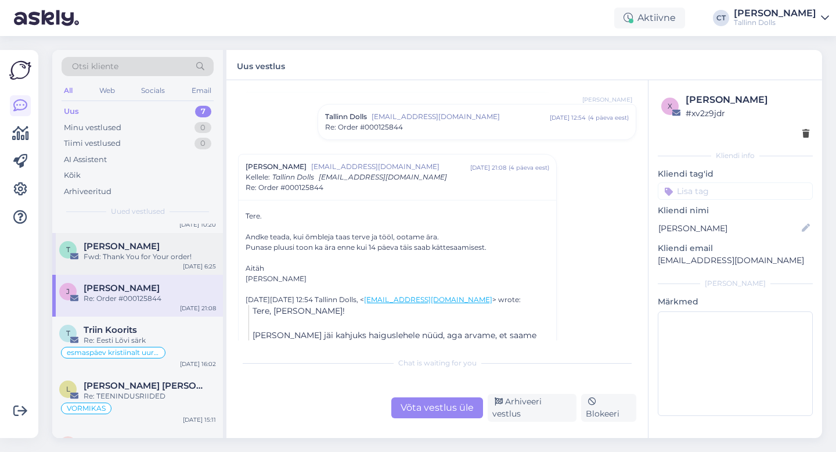
scroll to position [79, 0]
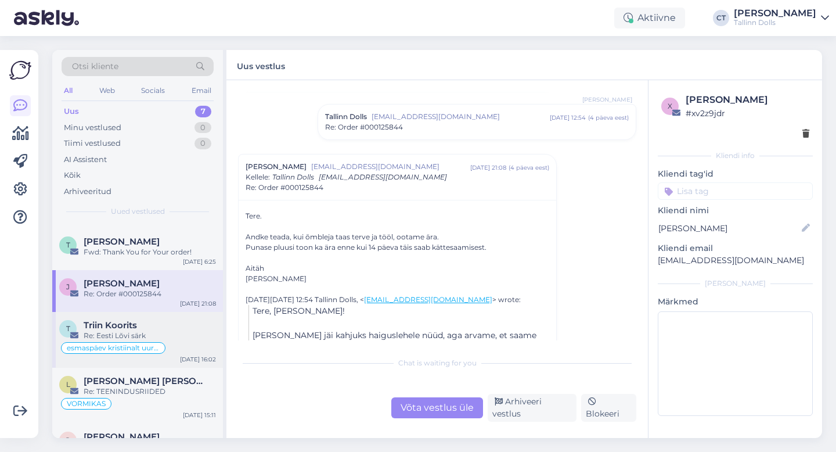
click at [163, 316] on div "T Triin Koorits Re: Eesti Lõvi särk esmaspäev kristiinalt uurida [DATE] 16:02" at bounding box center [137, 340] width 171 height 56
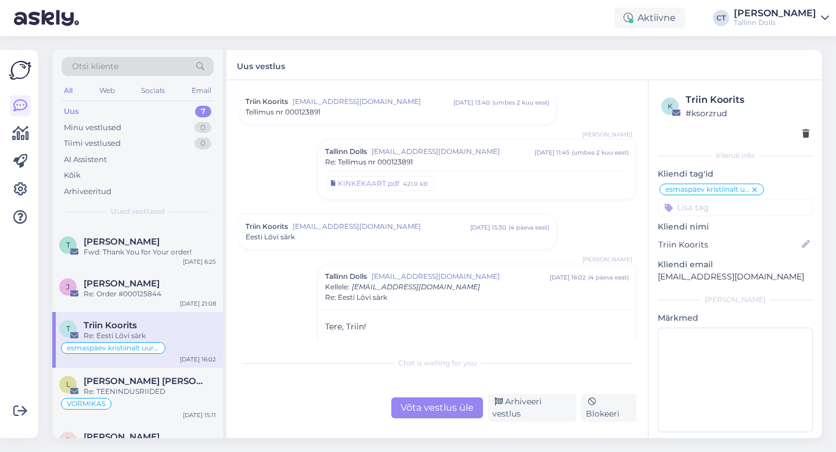
scroll to position [120, 0]
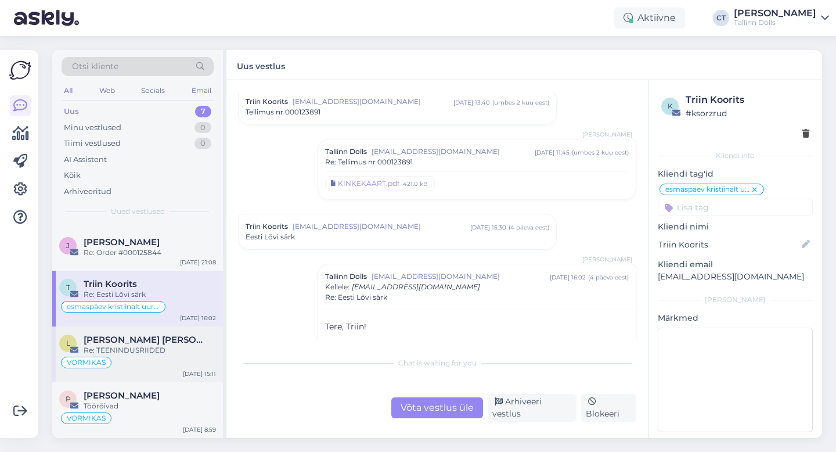
click at [158, 345] on div "Re: TEENINDUSRIIDED" at bounding box center [150, 350] width 132 height 10
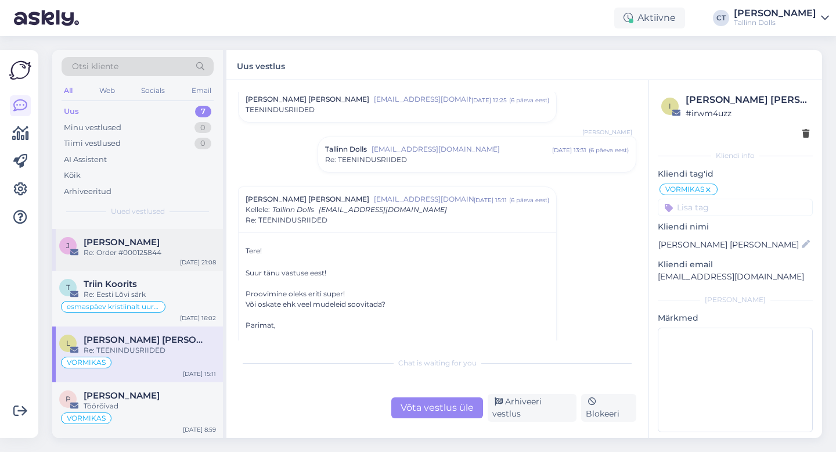
scroll to position [0, 0]
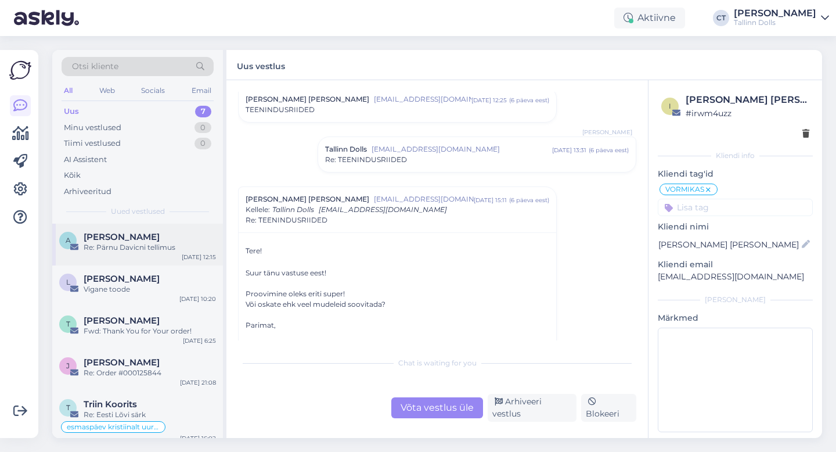
click at [140, 233] on span "[PERSON_NAME]" at bounding box center [122, 237] width 76 height 10
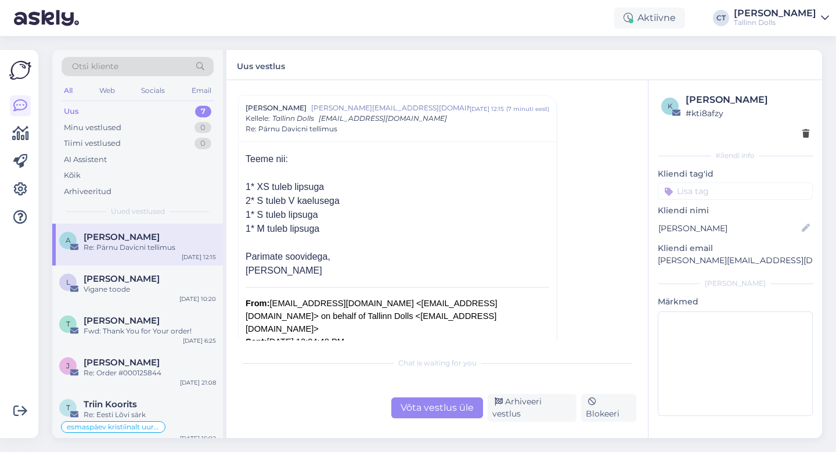
scroll to position [128, 0]
click at [412, 409] on div "Võta vestlus üle" at bounding box center [437, 407] width 92 height 21
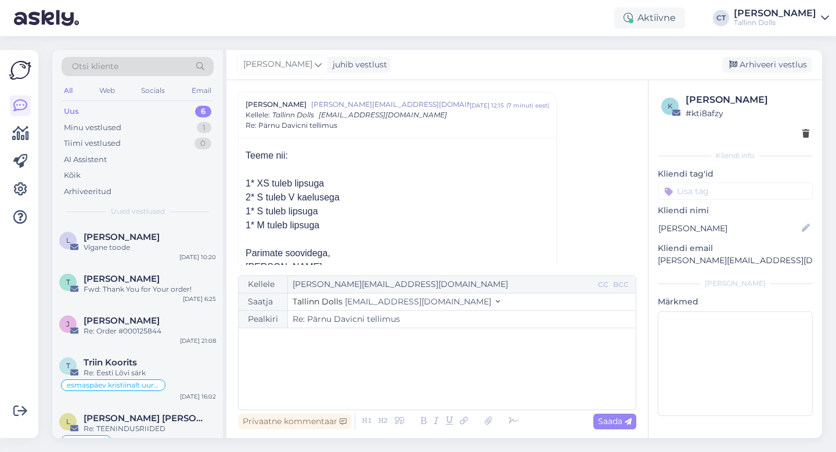
click at [412, 378] on div "﻿" at bounding box center [437, 369] width 386 height 70
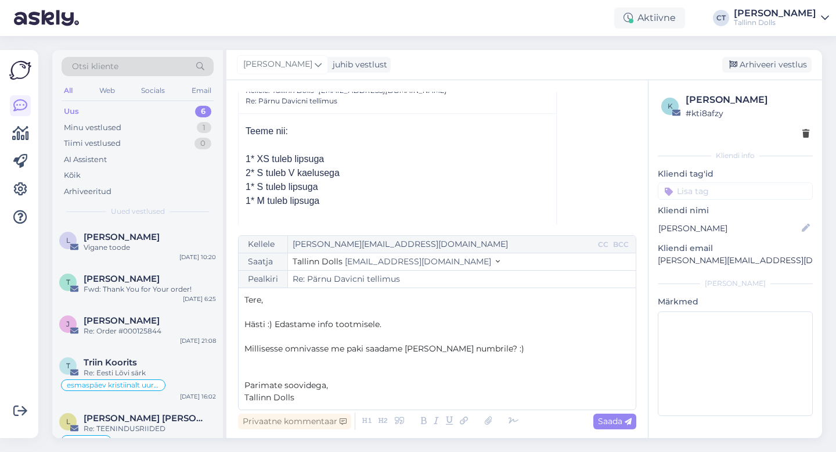
scroll to position [157, 0]
drag, startPoint x: 323, startPoint y: 201, endPoint x: 240, endPoint y: 160, distance: 93.5
click at [240, 160] on div "Teeme nii: 1* XS tuleb lipsuga 2* S tuleb V kaelusega 1* S tuleb lipsuga 1* M t…" at bounding box center [398, 297] width 318 height 372
copy div "1* XS tuleb lipsuga 2* S tuleb V kaelusega 1* S tuleb lipsuga 1* M tuleb lipsuga"
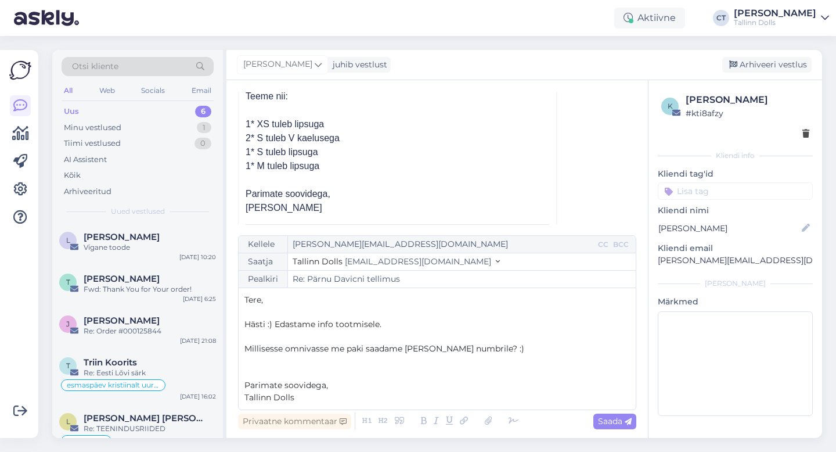
scroll to position [191, 0]
click at [611, 420] on span "Saada" at bounding box center [615, 421] width 34 height 10
type input "Re: Re: Pärnu Davicni tellimus"
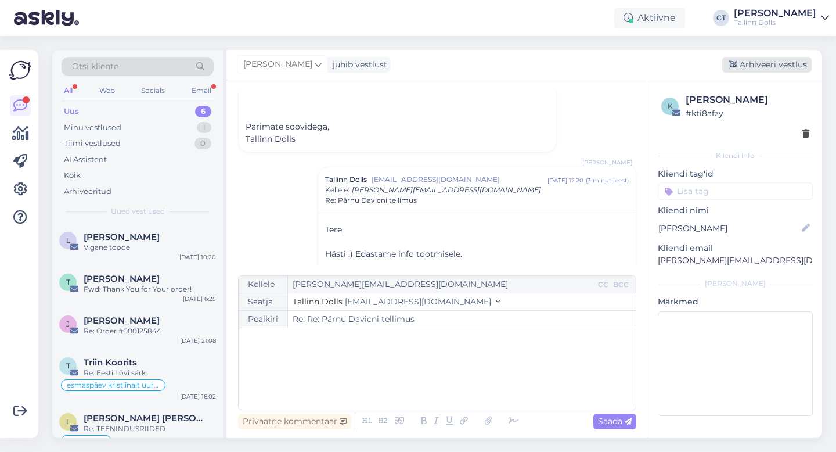
click at [775, 61] on div "Arhiveeri vestlus" at bounding box center [766, 65] width 89 height 16
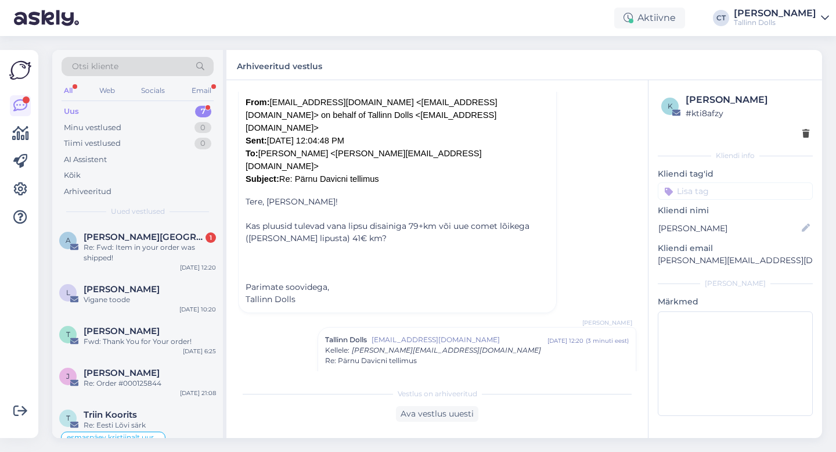
scroll to position [330, 0]
click at [149, 239] on span "[PERSON_NAME][GEOGRAPHIC_DATA]" at bounding box center [144, 237] width 121 height 10
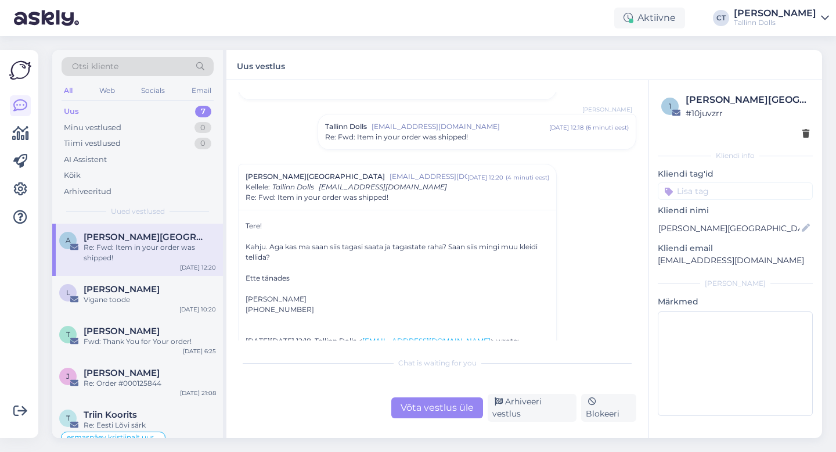
scroll to position [510, 0]
click at [441, 425] on div "Vestlus algas [PERSON_NAME][GEOGRAPHIC_DATA] [EMAIL_ADDRESS][DOMAIN_NAME] [DATE…" at bounding box center [437, 259] width 422 height 358
click at [438, 398] on div "Chat is waiting for you Võta vestlus üle Arhiveeri vestlus Blokeeri" at bounding box center [437, 386] width 398 height 71
click at [438, 410] on div "Võta vestlus üle" at bounding box center [437, 407] width 92 height 21
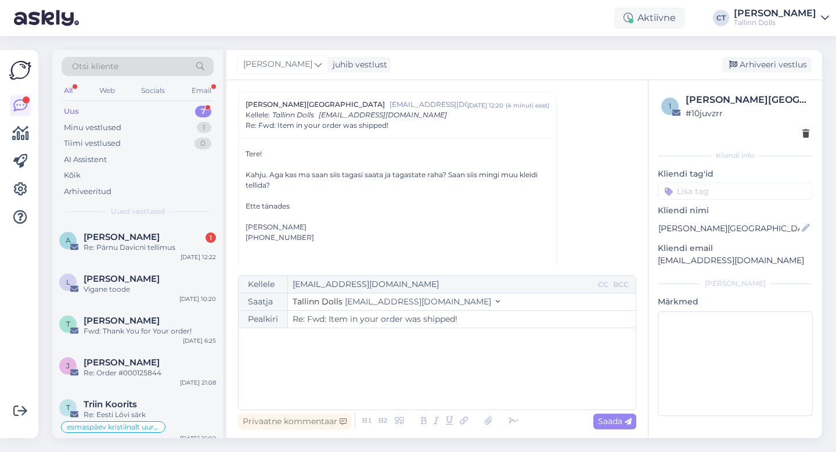
click at [437, 375] on div "﻿" at bounding box center [437, 369] width 386 height 70
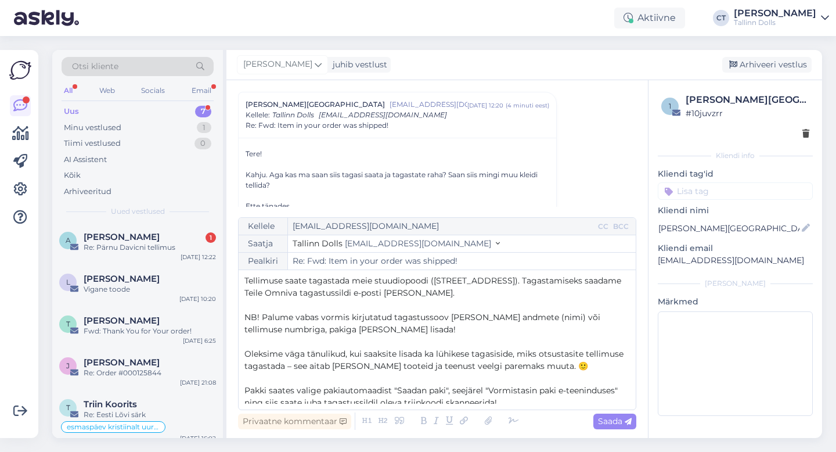
scroll to position [49, 0]
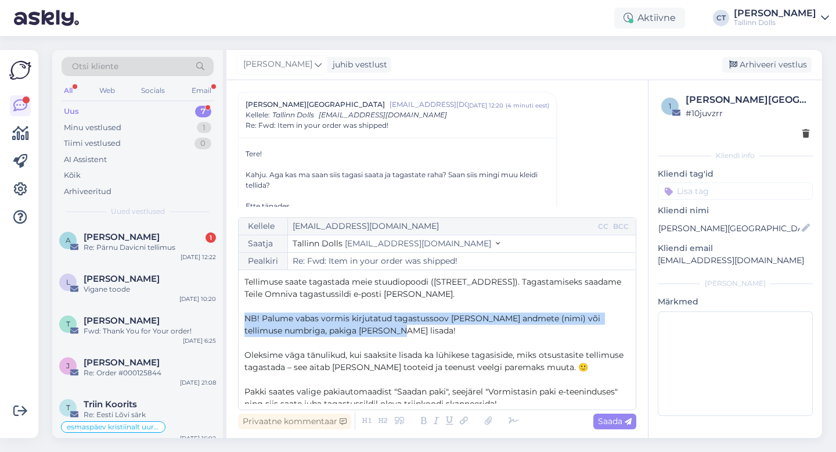
drag, startPoint x: 375, startPoint y: 332, endPoint x: 244, endPoint y: 319, distance: 131.2
click at [244, 319] on p "NB! Palume vabas vormis kirjutatud tagastussoov [PERSON_NAME] andmete (nimi) võ…" at bounding box center [437, 324] width 386 height 24
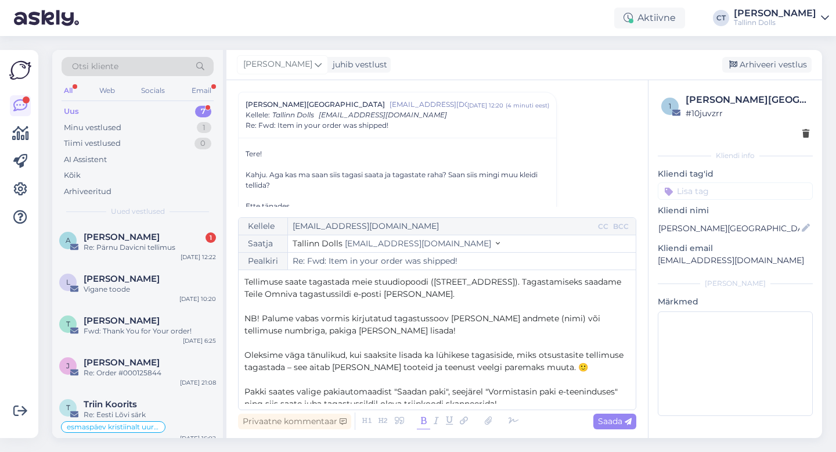
click at [426, 420] on icon at bounding box center [423, 421] width 13 height 16
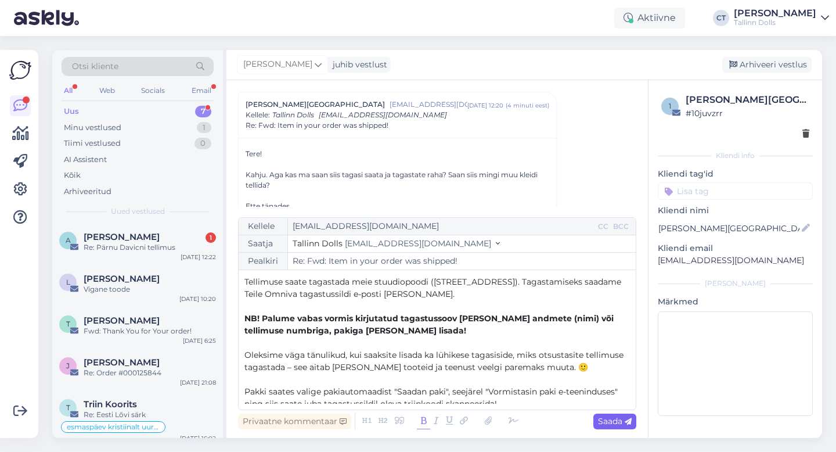
click at [607, 422] on span "Saada" at bounding box center [615, 421] width 34 height 10
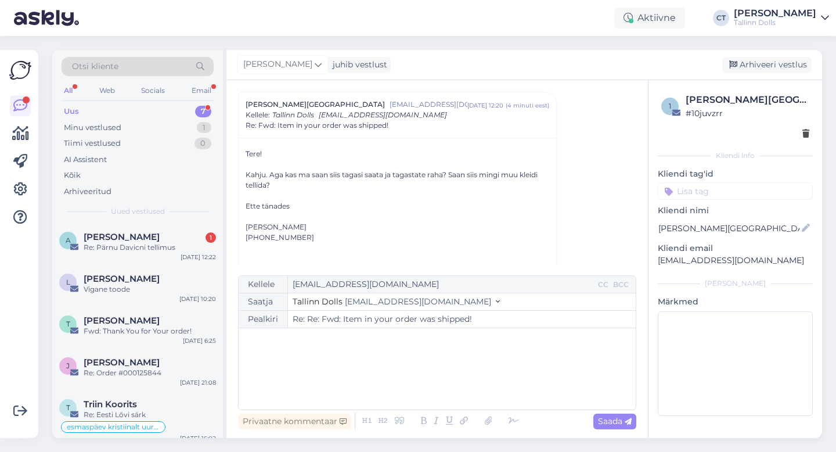
type input "Re: Fwd: Item in your order was shipped!"
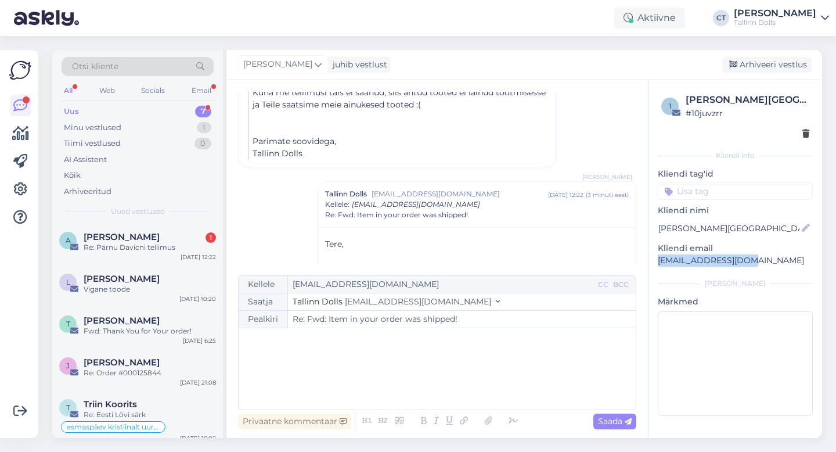
drag, startPoint x: 753, startPoint y: 261, endPoint x: 654, endPoint y: 260, distance: 98.7
click at [654, 260] on div "1 [PERSON_NAME] # 10juvzrr Kliendi info Kliendi tag'id Kliendi nimi [PERSON_NAM…" at bounding box center [736, 256] width 174 height 353
click at [788, 66] on div "Arhiveeri vestlus" at bounding box center [766, 65] width 89 height 16
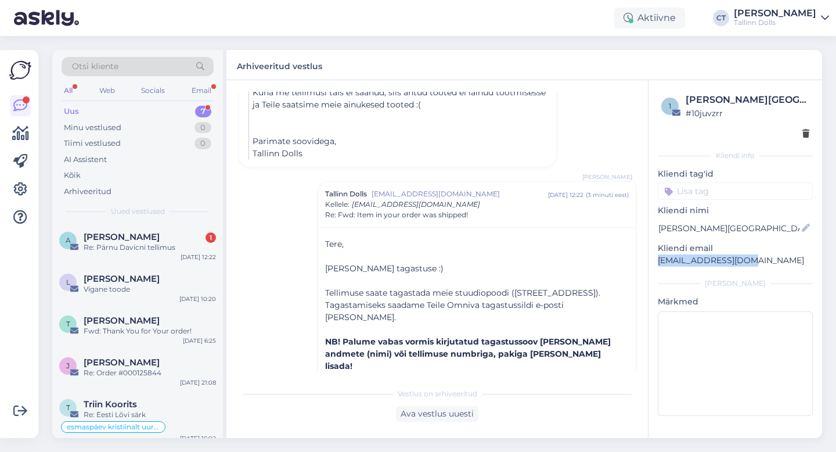
scroll to position [906, 0]
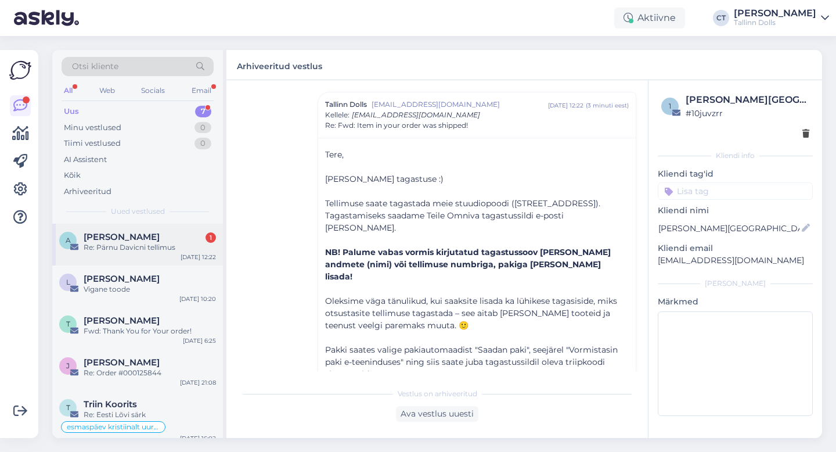
click at [127, 247] on div "Re: Pärnu Davicni tellimus" at bounding box center [150, 247] width 132 height 10
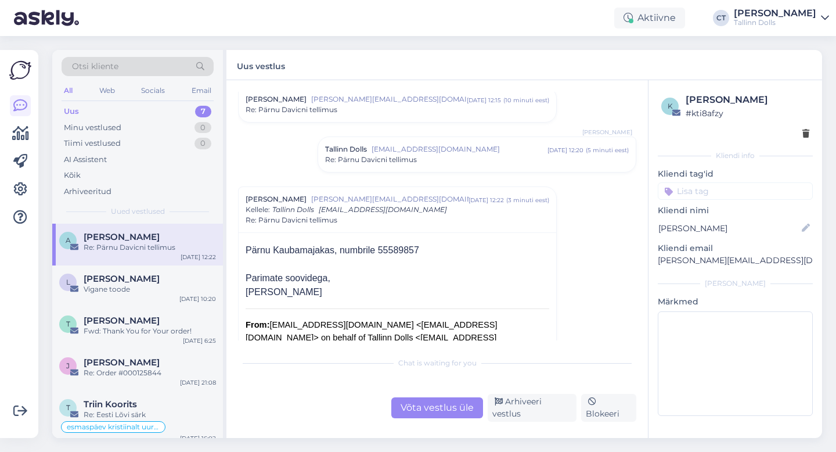
scroll to position [137, 0]
drag, startPoint x: 240, startPoint y: 253, endPoint x: 421, endPoint y: 255, distance: 180.6
click at [421, 255] on div "Pärnu Kaubamajakas, numbrile 55589857 Parimate soovidega, [PERSON_NAME] From: […" at bounding box center [398, 383] width 318 height 303
drag, startPoint x: 684, startPoint y: 99, endPoint x: 740, endPoint y: 102, distance: 55.8
click at [740, 102] on div "k [PERSON_NAME] # kti8afzy" at bounding box center [735, 106] width 148 height 27
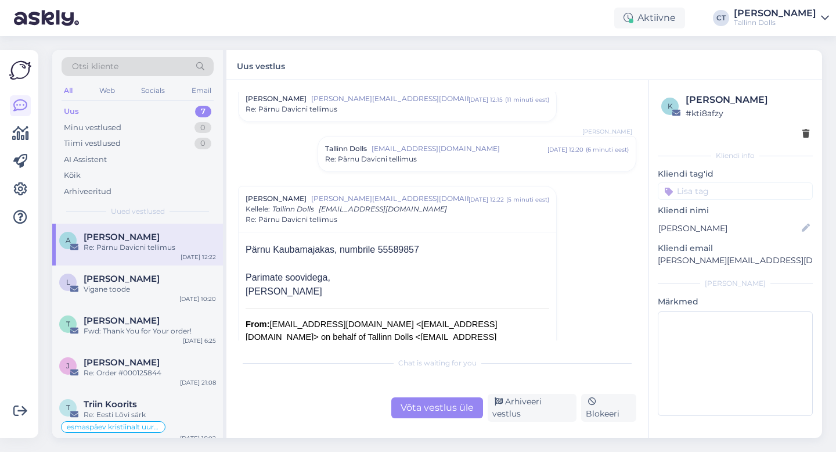
click at [455, 410] on div "Võta vestlus üle" at bounding box center [437, 407] width 92 height 21
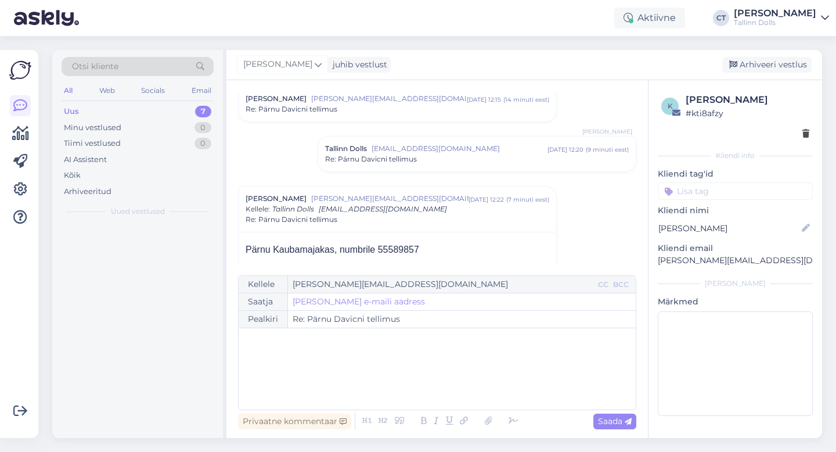
scroll to position [231, 0]
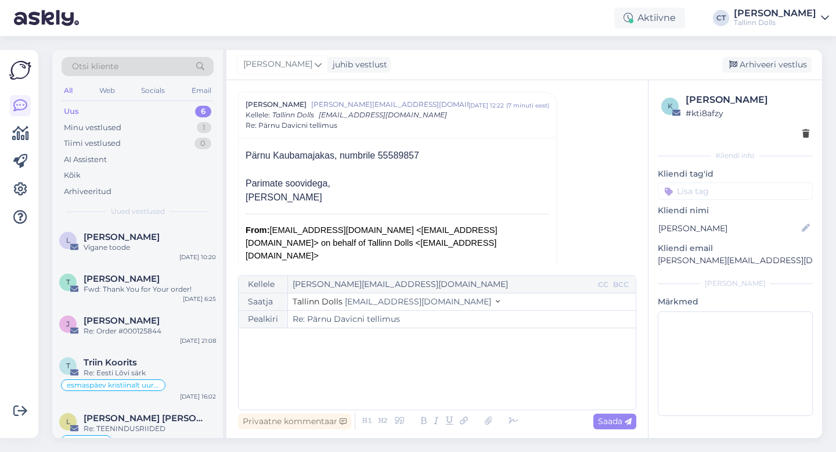
click at [448, 390] on div "﻿" at bounding box center [437, 369] width 386 height 70
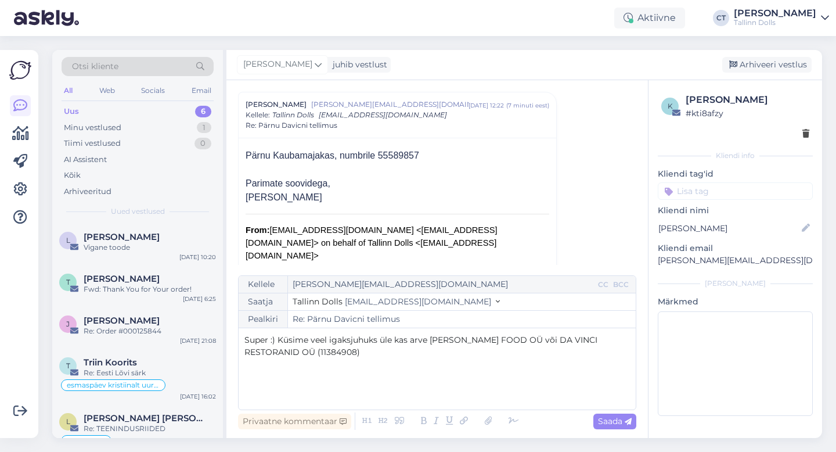
click at [371, 351] on p "Super :) Küsime veel igaksjuhuks üle kas arve [PERSON_NAME] FOOD OÜ või DA VINC…" at bounding box center [437, 346] width 386 height 24
click at [278, 338] on span "Super :) Küsime veel igaksjuhuks üle kas arve [PERSON_NAME] FOOD OÜ või DA VINC…" at bounding box center [421, 345] width 355 height 23
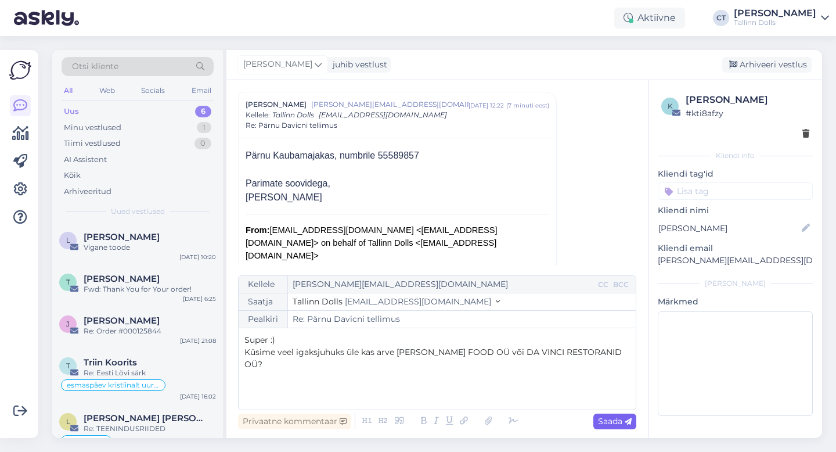
click at [599, 415] on div "Saada" at bounding box center [614, 421] width 43 height 16
type input "Re: Pärnu Davicni tellimus"
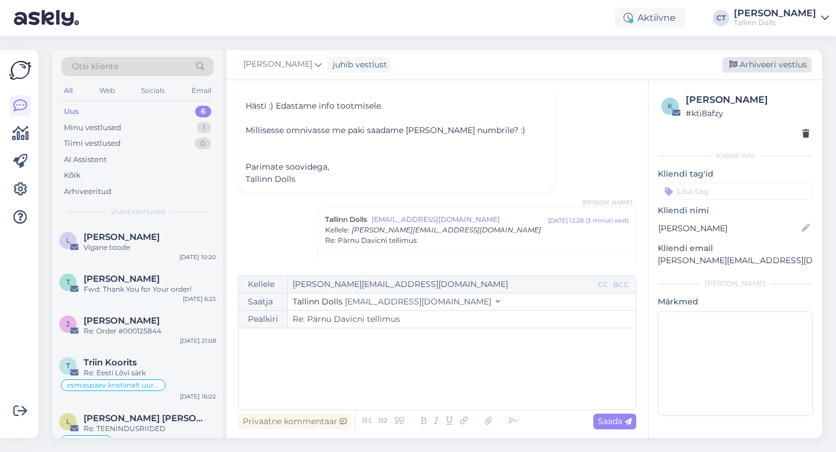
click at [789, 60] on div "Arhiveeri vestlus" at bounding box center [766, 65] width 89 height 16
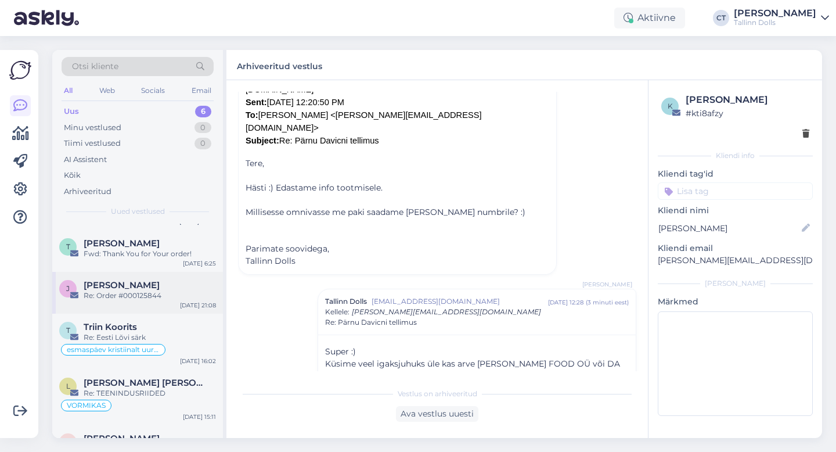
scroll to position [0, 0]
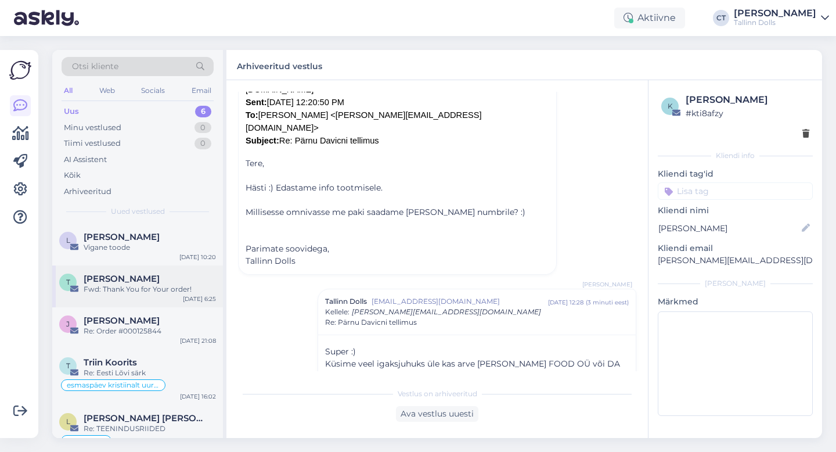
click at [150, 284] on div "Fwd: Thank You for Your order!" at bounding box center [150, 289] width 132 height 10
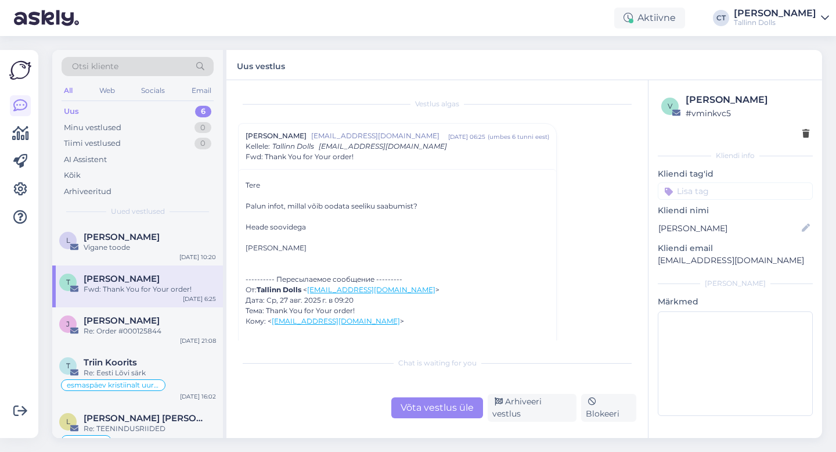
scroll to position [23, 0]
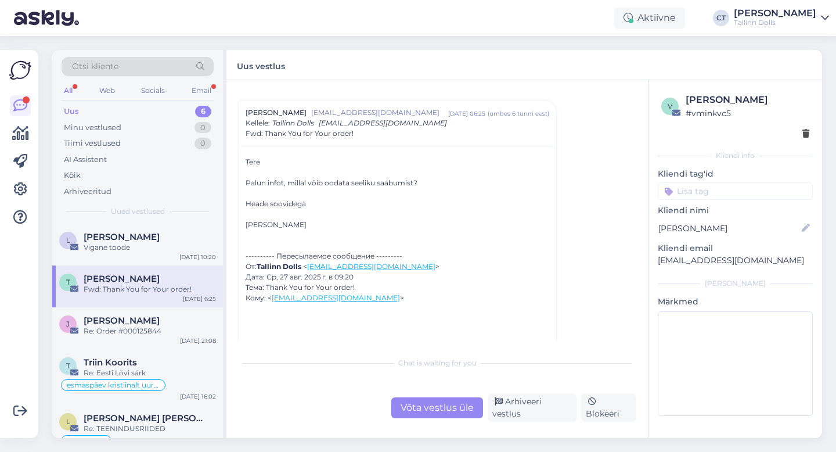
click at [543, 72] on div "Uus vestlus" at bounding box center [524, 65] width 596 height 30
click at [120, 111] on div "Uus 6" at bounding box center [138, 111] width 152 height 16
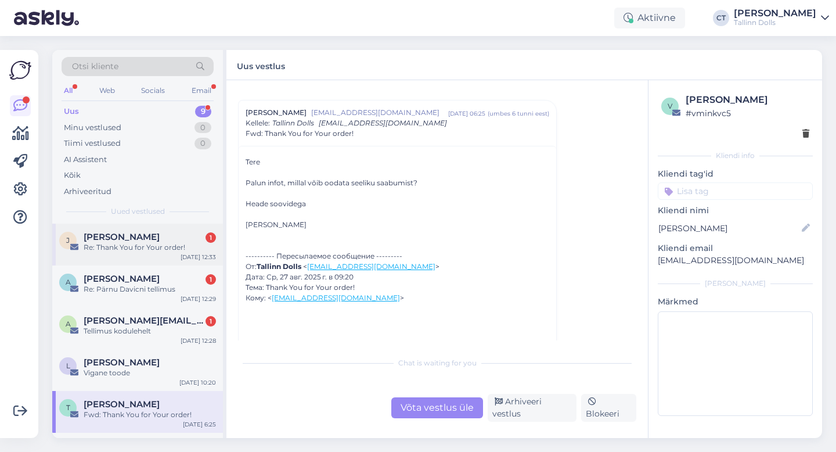
click at [134, 234] on span "[PERSON_NAME]" at bounding box center [122, 237] width 76 height 10
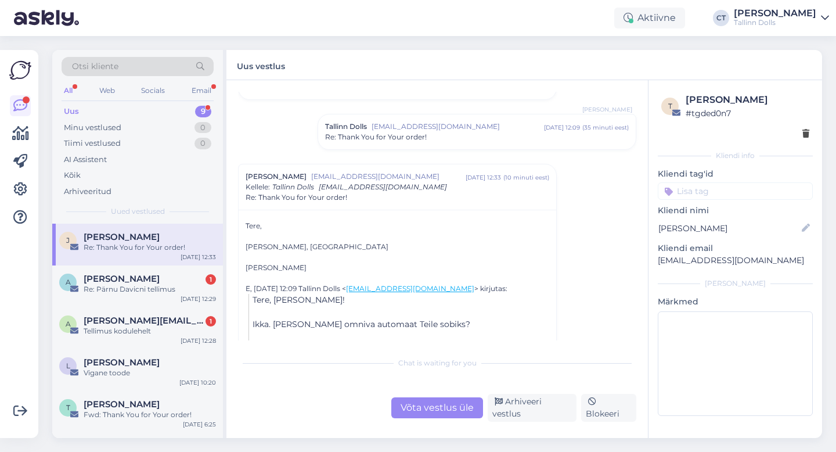
scroll to position [62, 0]
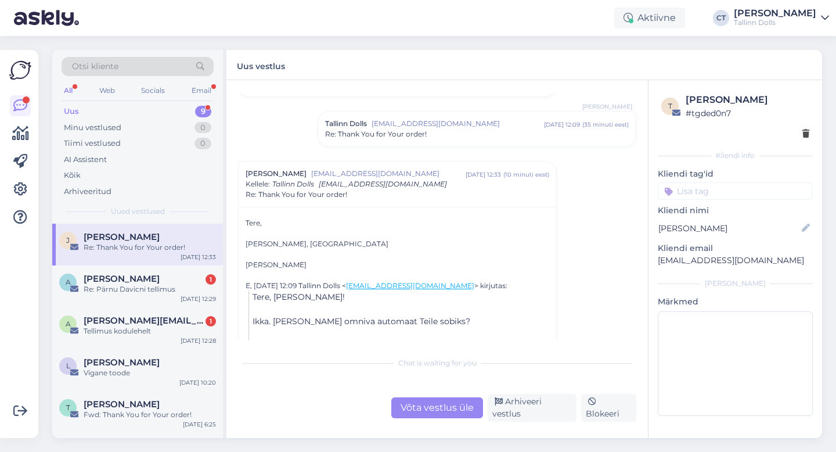
click at [430, 406] on div "Võta vestlus üle" at bounding box center [437, 407] width 92 height 21
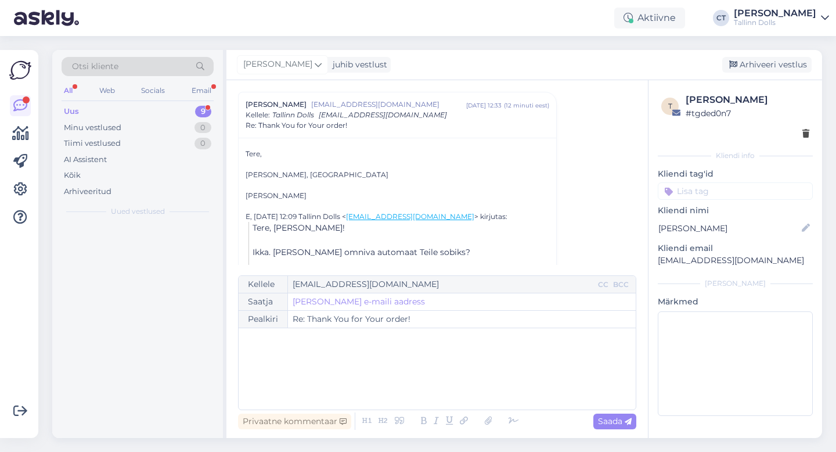
click at [428, 379] on div "﻿" at bounding box center [437, 369] width 386 height 70
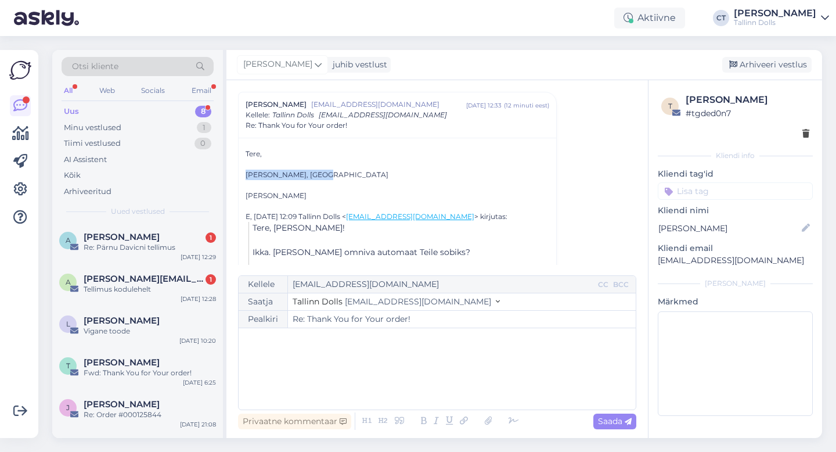
drag, startPoint x: 240, startPoint y: 177, endPoint x: 333, endPoint y: 175, distance: 92.9
click at [333, 175] on div "Tere, [PERSON_NAME], Tartu [PERSON_NAME] E, [DATE] 12:09 Tallinn Dolls < [EMAIL…" at bounding box center [398, 226] width 318 height 177
click at [365, 365] on div "﻿" at bounding box center [437, 369] width 386 height 70
click at [267, 391] on div "﻿" at bounding box center [437, 369] width 386 height 70
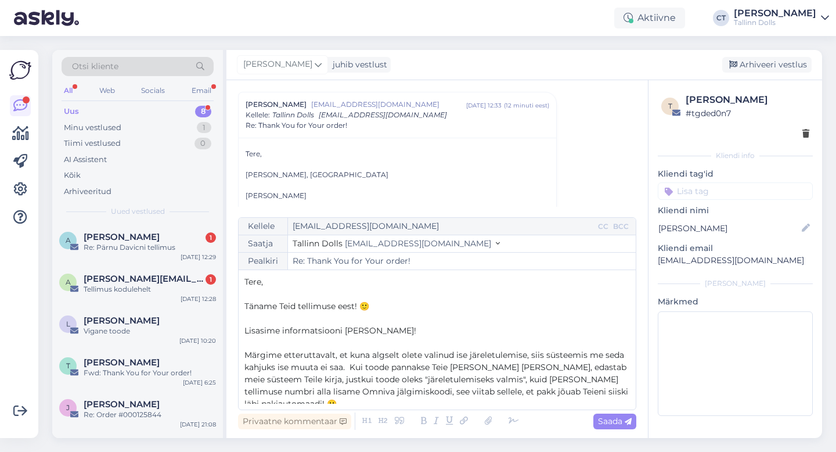
scroll to position [67, 0]
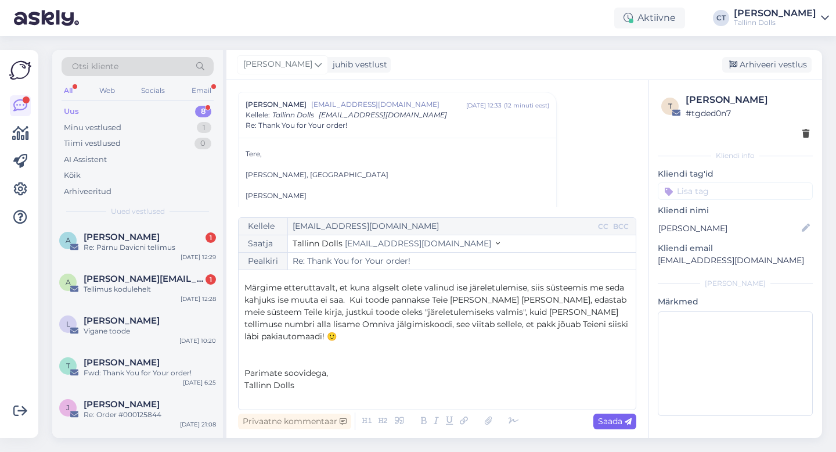
click at [625, 421] on icon at bounding box center [628, 421] width 7 height 7
type input "Re: Re: Thank You for Your order!"
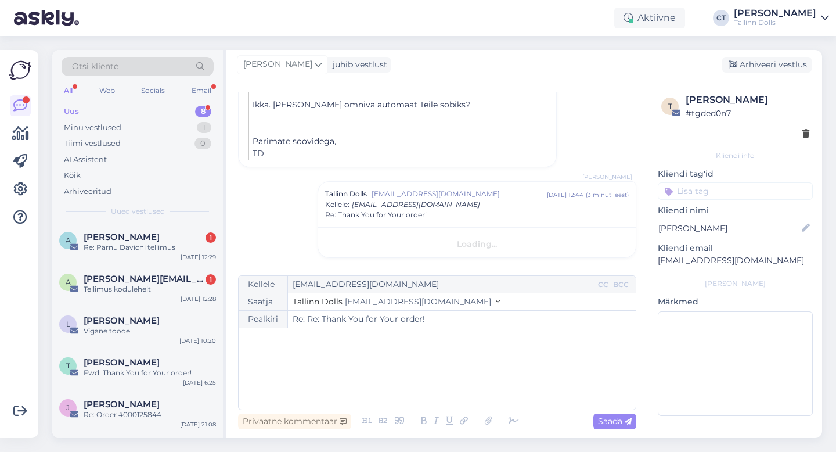
scroll to position [0, 0]
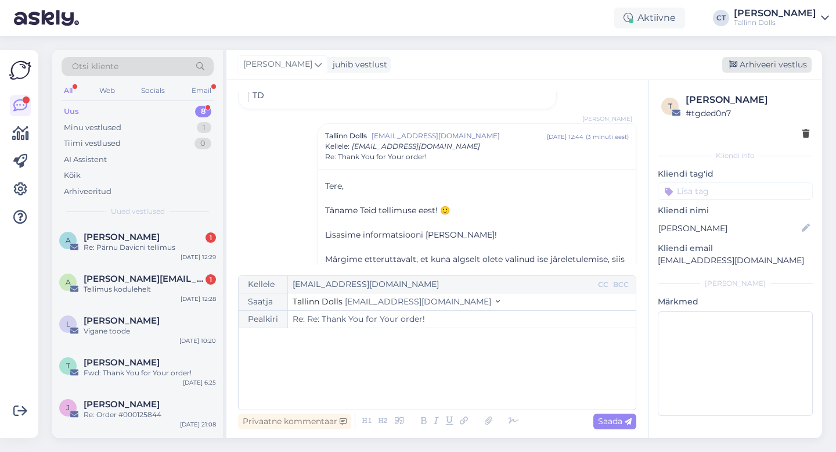
click at [780, 66] on div "Arhiveeri vestlus" at bounding box center [766, 65] width 89 height 16
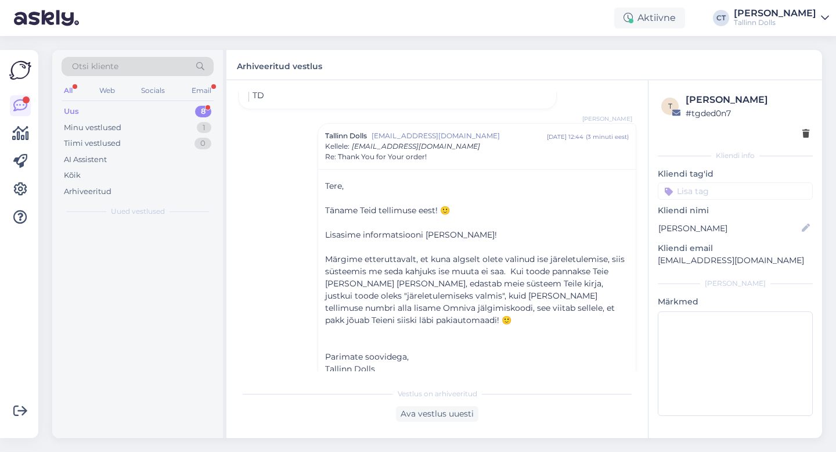
scroll to position [368, 0]
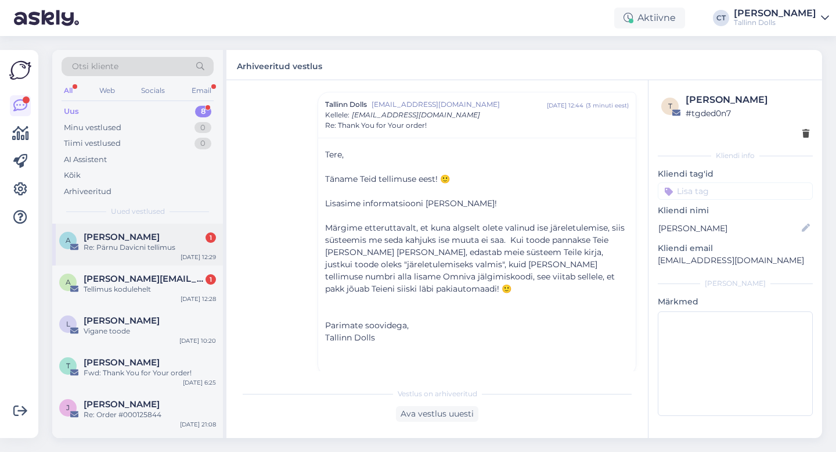
click at [100, 259] on div "A [PERSON_NAME] 1 Re: Pärnu Davicni tellimus [DATE] 12:29" at bounding box center [137, 245] width 171 height 42
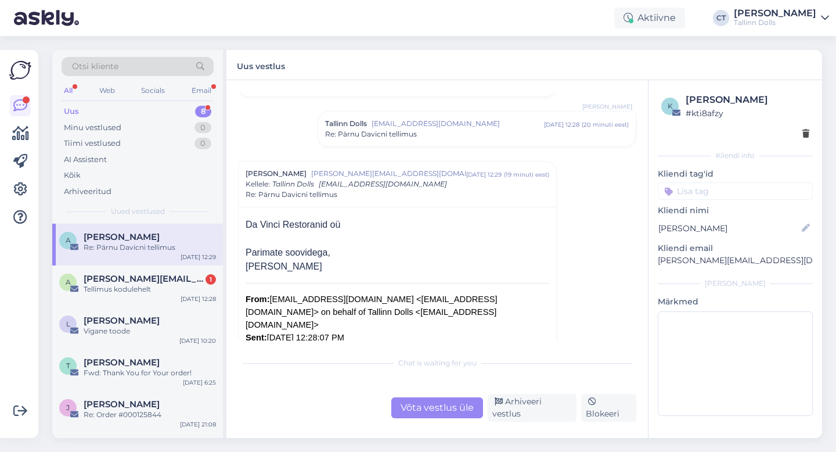
scroll to position [265, 0]
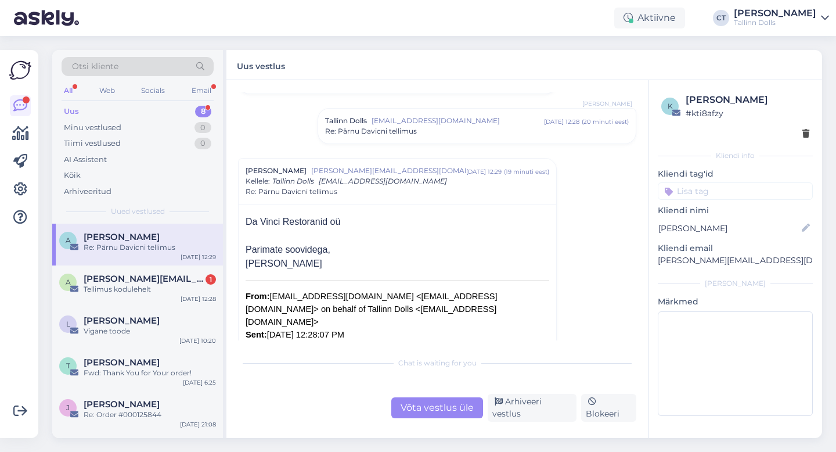
click at [486, 412] on div "Võta vestlus üle" at bounding box center [437, 407] width 101 height 21
click at [466, 408] on div "Võta vestlus üle" at bounding box center [437, 407] width 92 height 21
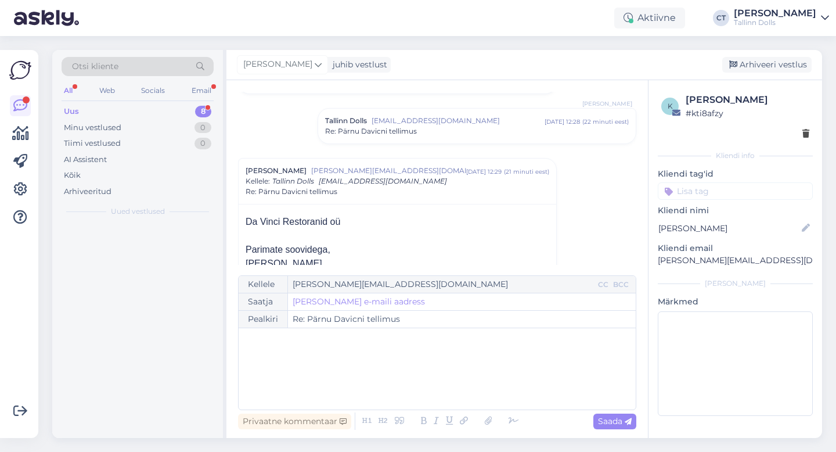
scroll to position [331, 0]
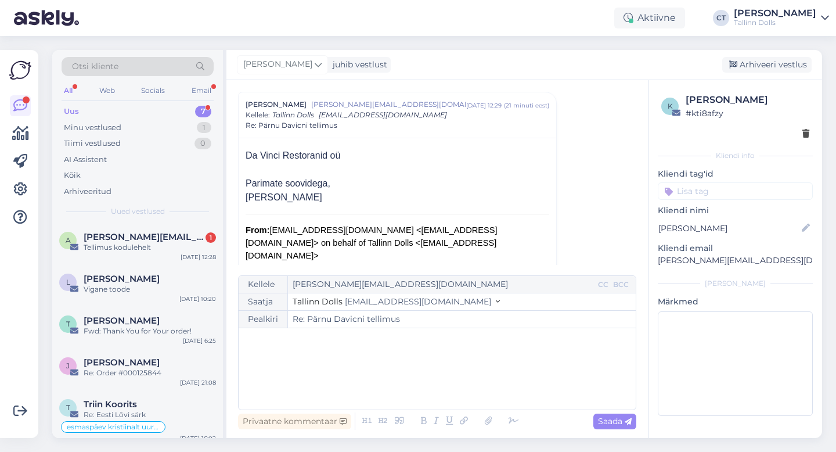
click at [462, 389] on div "﻿" at bounding box center [437, 369] width 386 height 70
click at [491, 420] on icon at bounding box center [488, 421] width 15 height 16
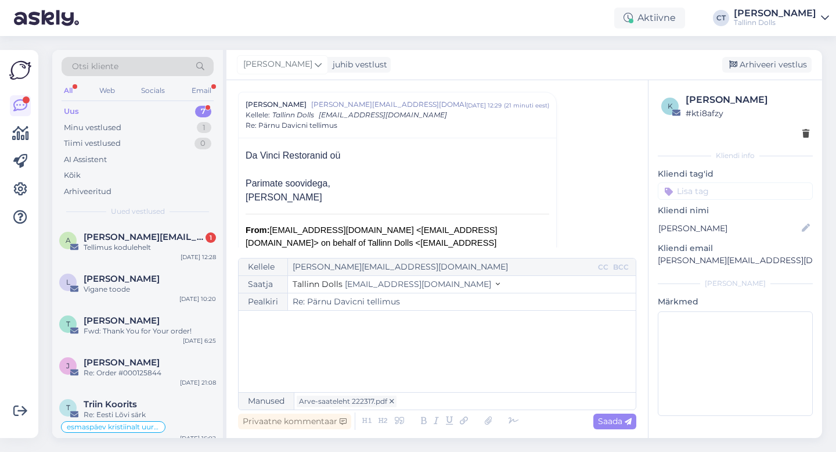
click at [377, 337] on div "﻿" at bounding box center [437, 351] width 386 height 70
click at [613, 424] on span "Saada" at bounding box center [615, 421] width 34 height 10
type input "Re: Pärnu Davicni tellimus"
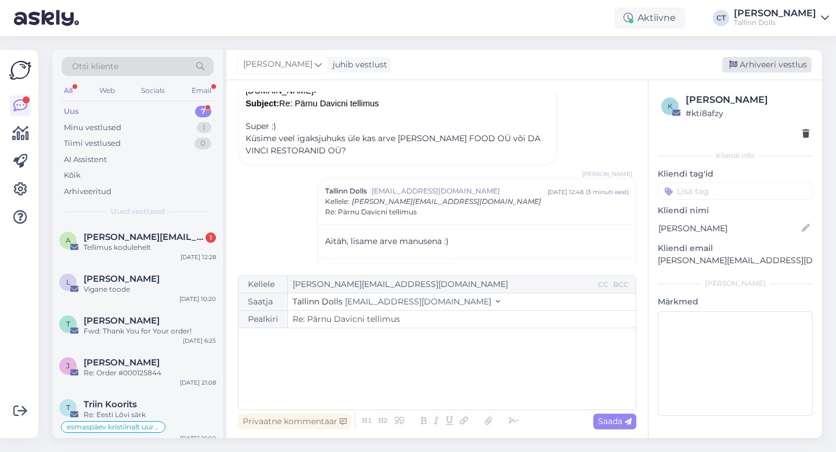
click at [781, 58] on div "Arhiveeri vestlus" at bounding box center [766, 65] width 89 height 16
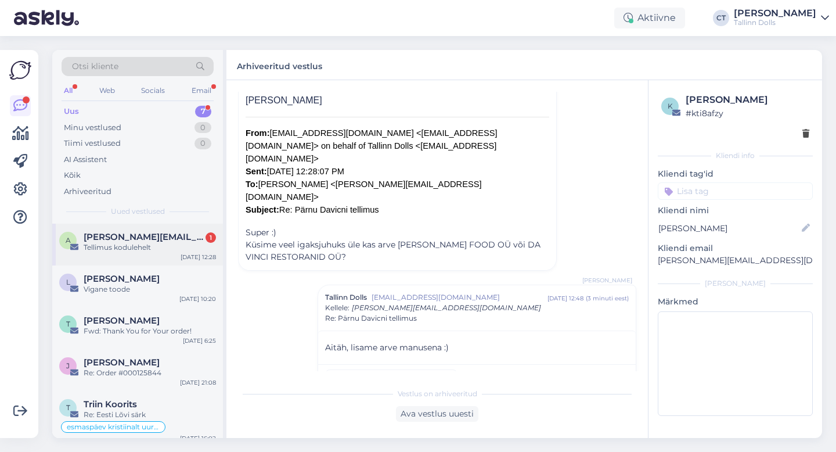
click at [161, 255] on div "a [PERSON_NAME][EMAIL_ADDRESS][DOMAIN_NAME] 1 Tellimus kodulehelt [DATE] 12:28" at bounding box center [137, 245] width 171 height 42
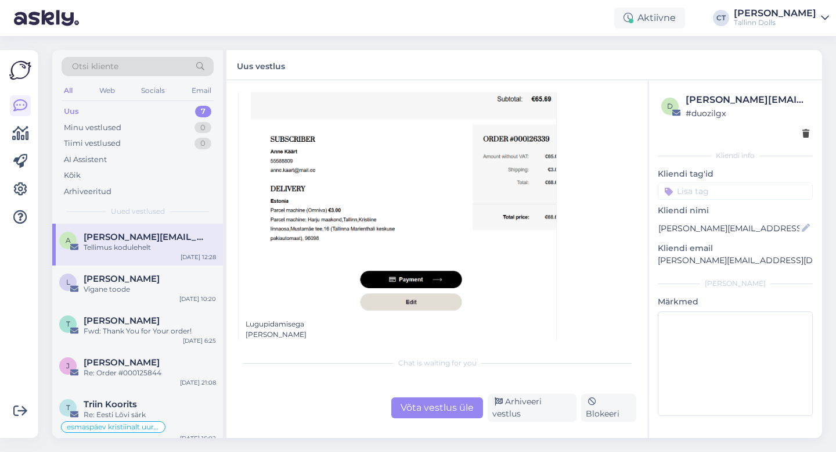
scroll to position [600, 0]
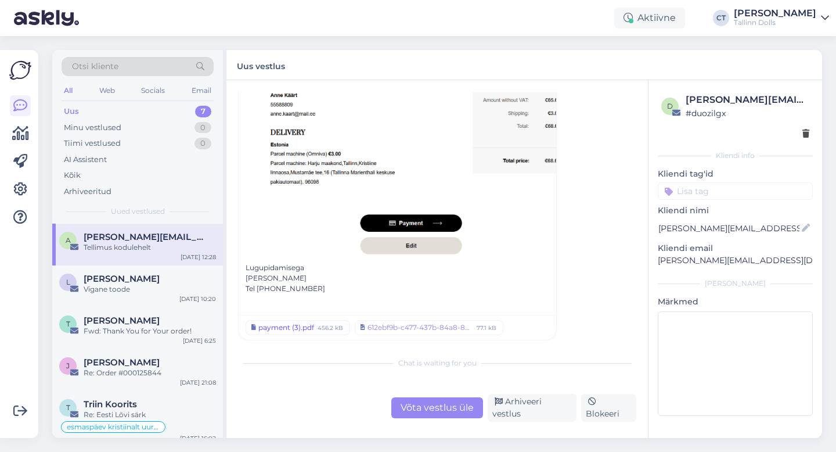
click at [298, 329] on div "payment (3).pdf" at bounding box center [286, 327] width 56 height 10
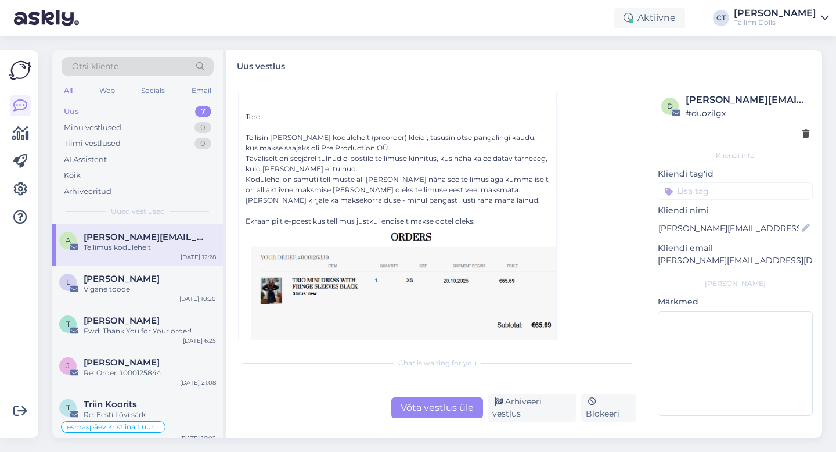
scroll to position [166, 0]
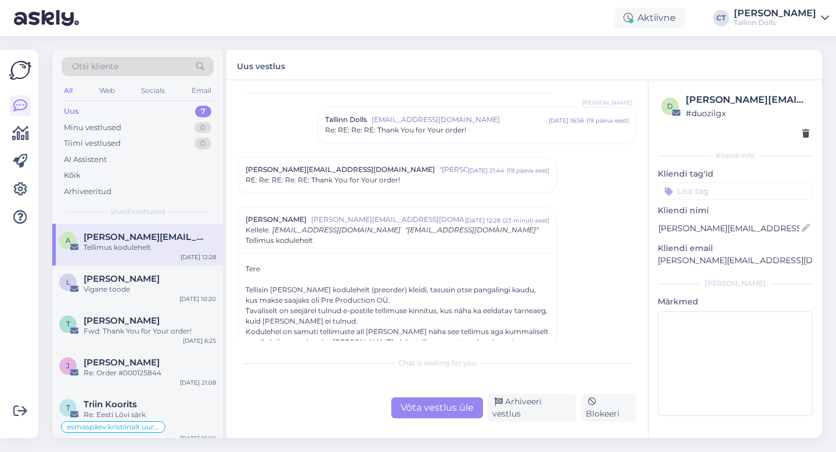
click at [465, 404] on div "Võta vestlus üle" at bounding box center [437, 407] width 92 height 21
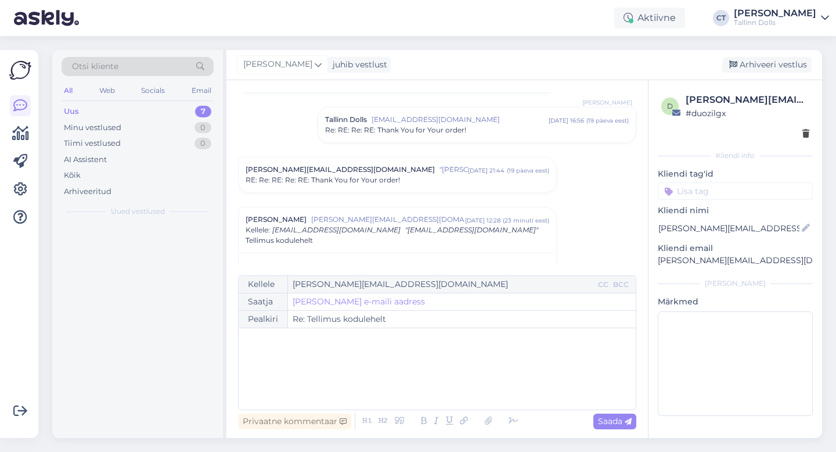
scroll to position [281, 0]
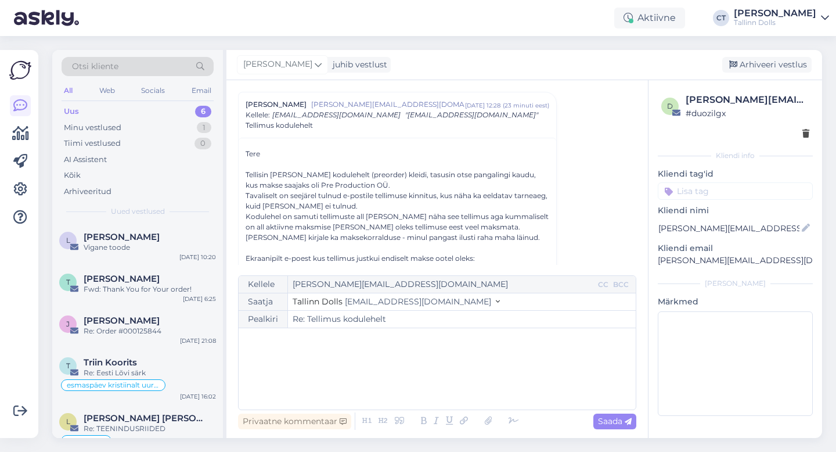
click at [468, 387] on div "﻿" at bounding box center [437, 369] width 386 height 70
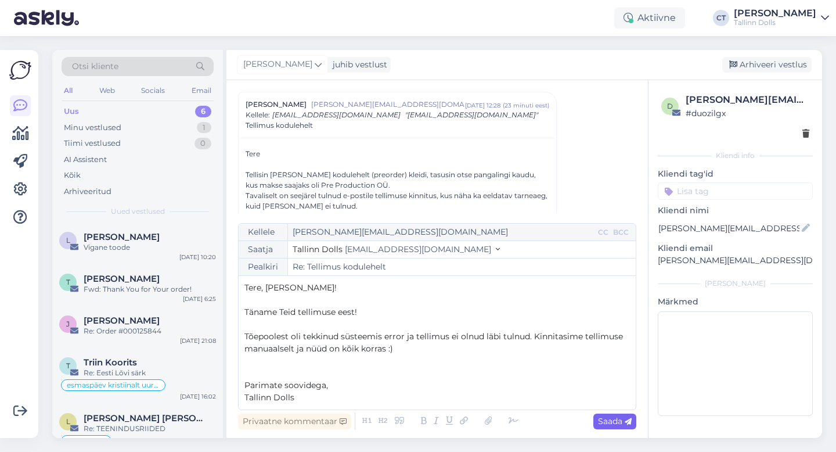
click at [608, 422] on span "Saada" at bounding box center [615, 421] width 34 height 10
type input "Re: Tellimus kodulehelt"
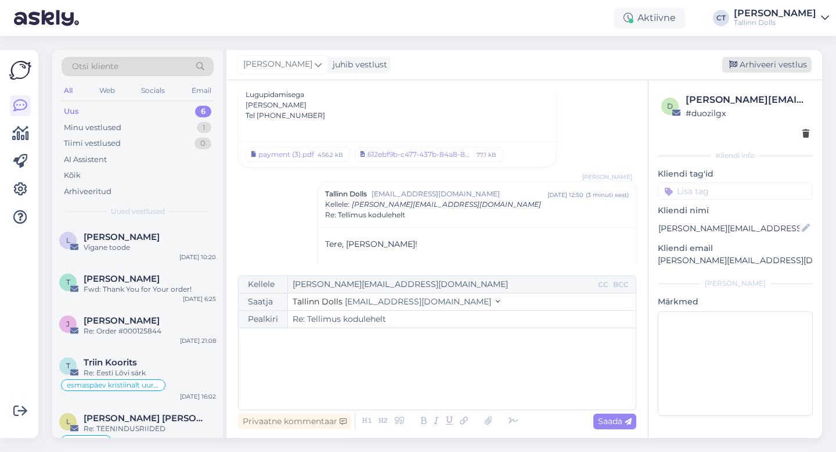
click at [753, 66] on div "Arhiveeri vestlus" at bounding box center [766, 65] width 89 height 16
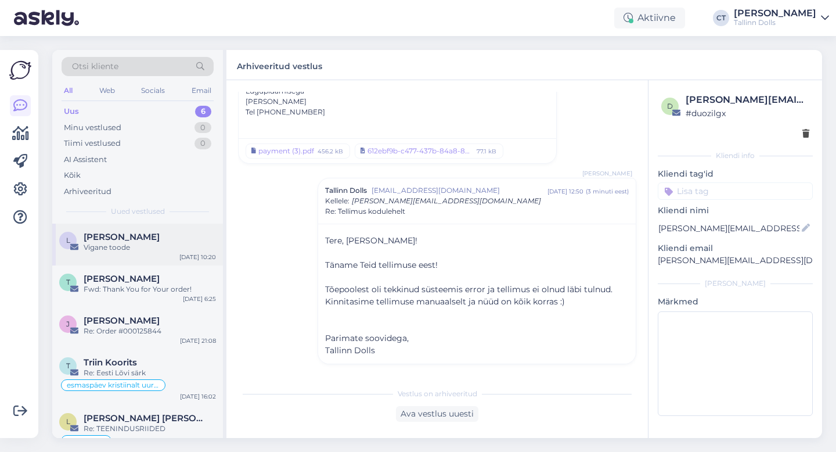
click at [149, 242] on div "Vigane toode" at bounding box center [150, 247] width 132 height 10
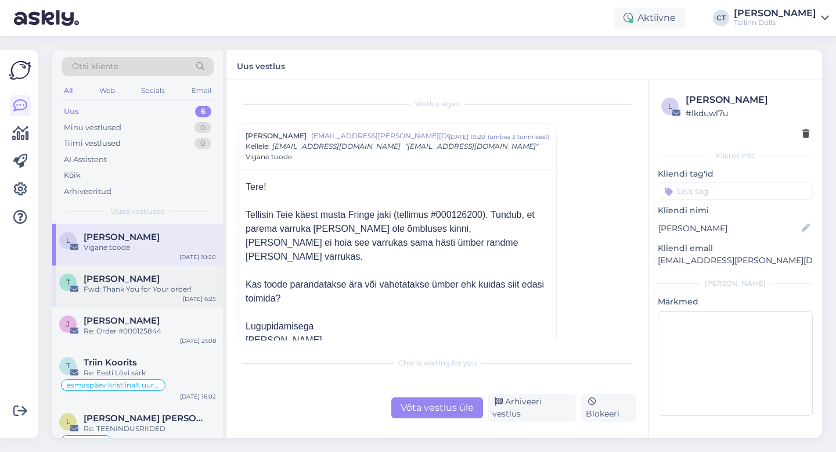
click at [146, 295] on div "T [PERSON_NAME] Fwd: Thank You for Your order! [DATE] 6:25" at bounding box center [137, 286] width 171 height 42
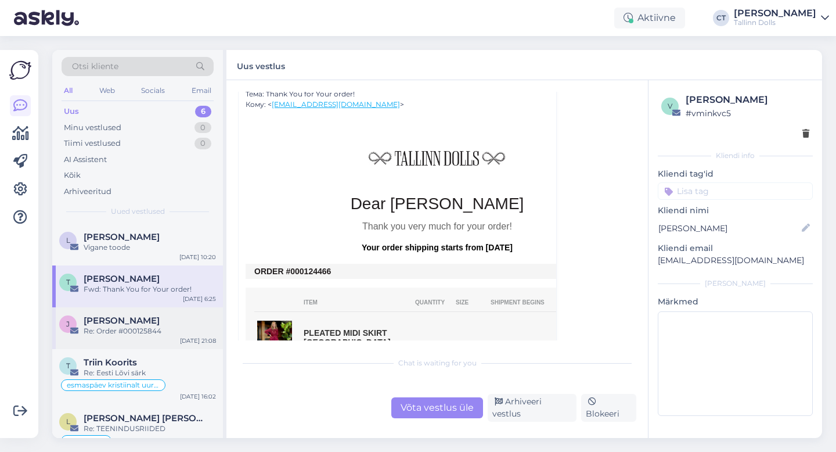
click at [138, 341] on div "[PERSON_NAME] Re: Order #000125844 [DATE] 21:08" at bounding box center [137, 328] width 171 height 42
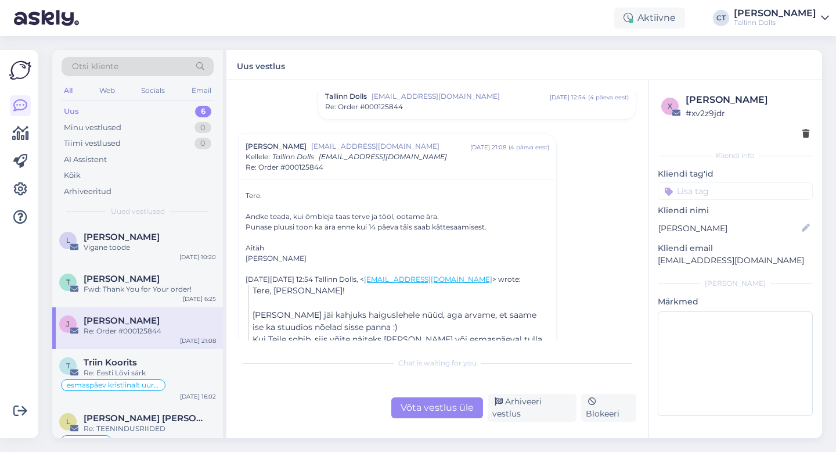
scroll to position [876, 0]
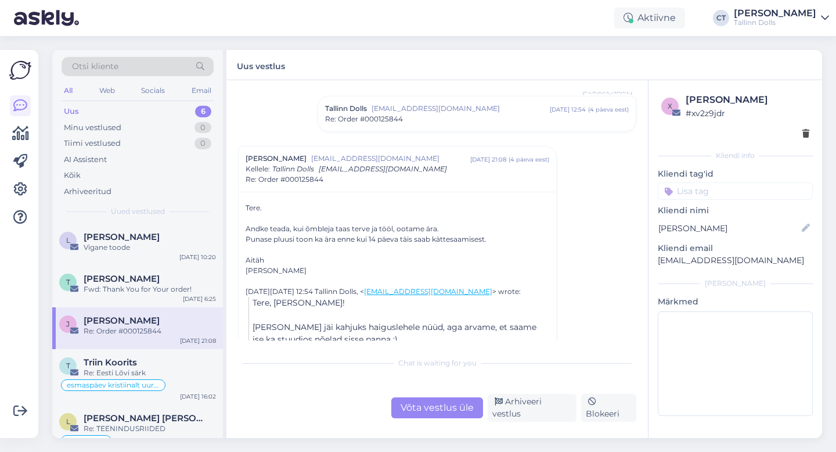
click at [436, 412] on div "Võta vestlus üle" at bounding box center [437, 407] width 92 height 21
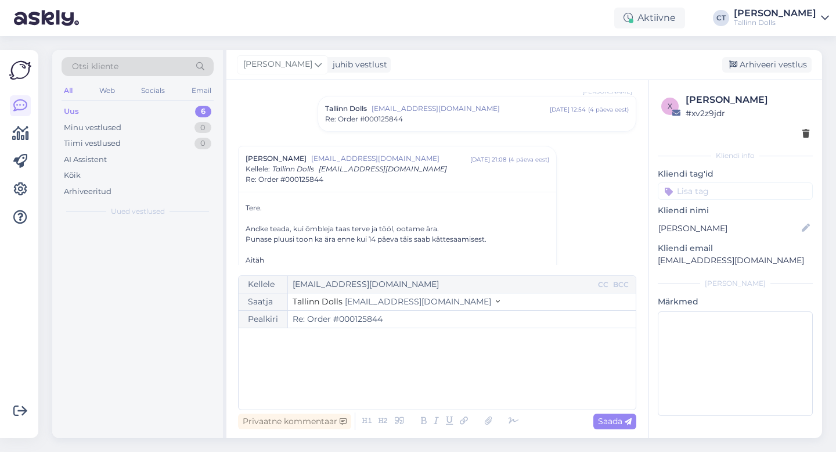
scroll to position [930, 0]
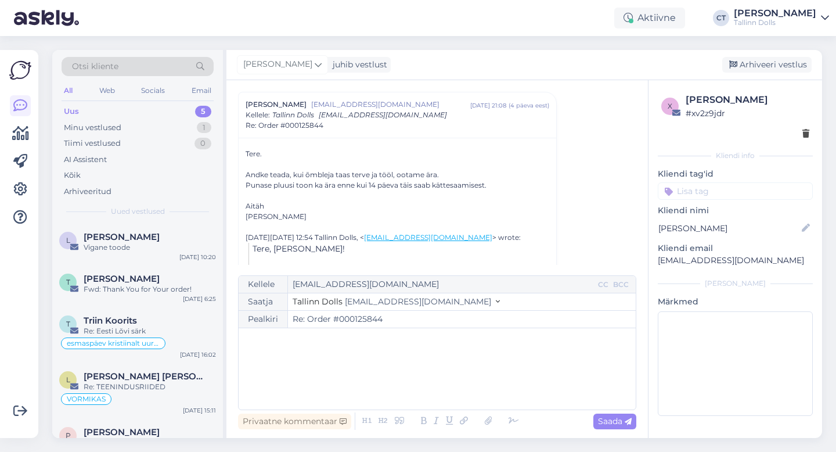
click at [438, 373] on div "﻿" at bounding box center [437, 369] width 386 height 70
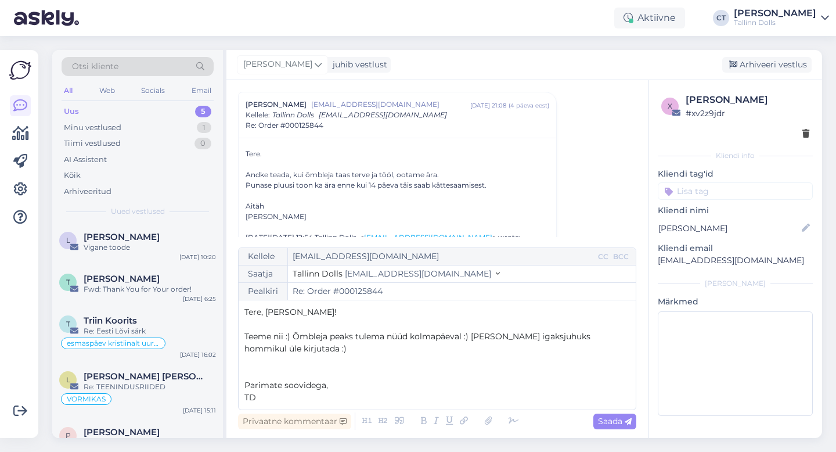
click at [613, 410] on div "Privaatne kommentaar Saada" at bounding box center [437, 421] width 398 height 22
click at [613, 418] on span "Saada" at bounding box center [615, 421] width 34 height 10
type input "Re: Re: Order #000125844"
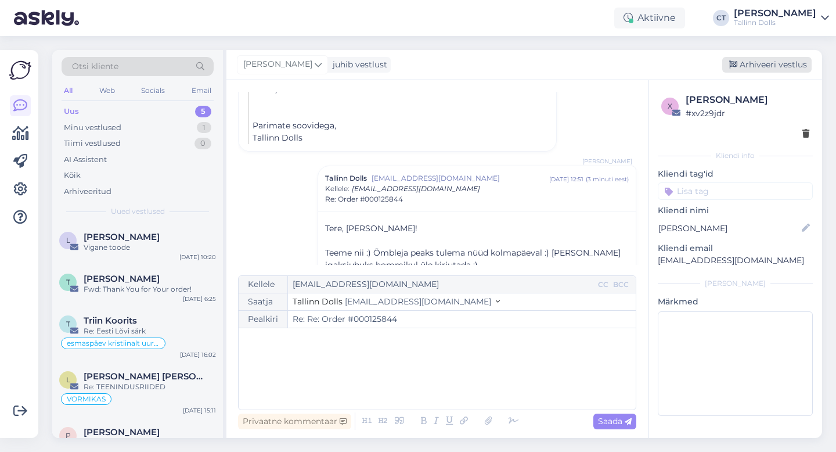
click at [766, 60] on div "Arhiveeri vestlus" at bounding box center [766, 65] width 89 height 16
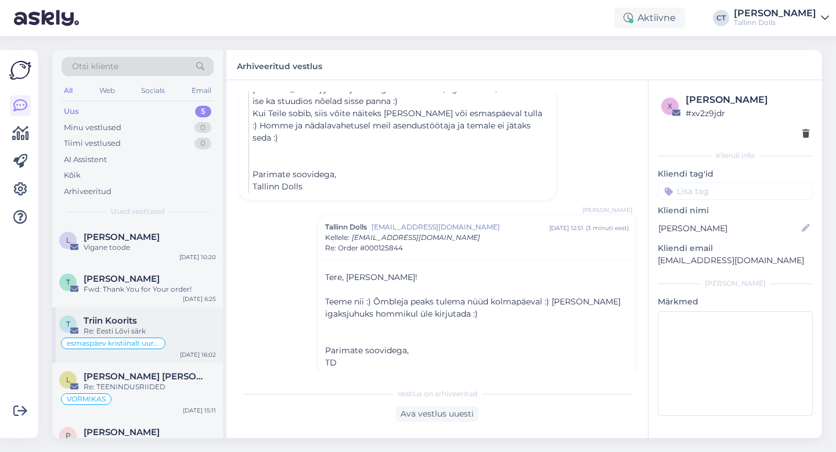
click at [137, 319] on span "Triin Koorits" at bounding box center [110, 320] width 53 height 10
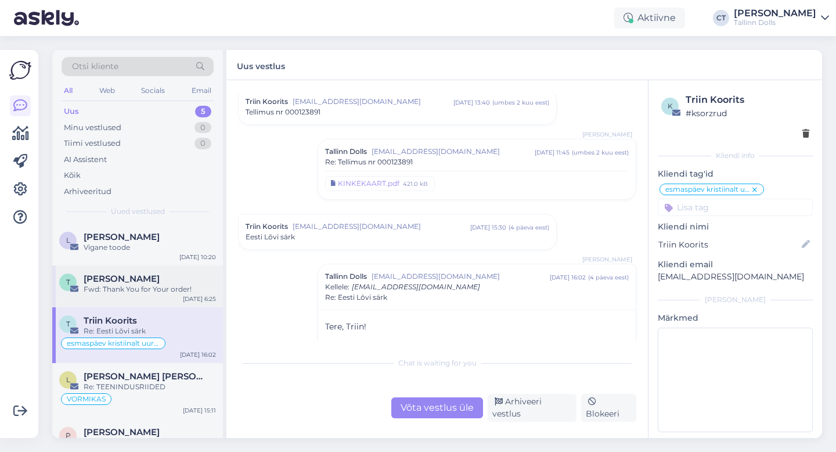
click at [150, 275] on div "[PERSON_NAME]" at bounding box center [150, 278] width 132 height 10
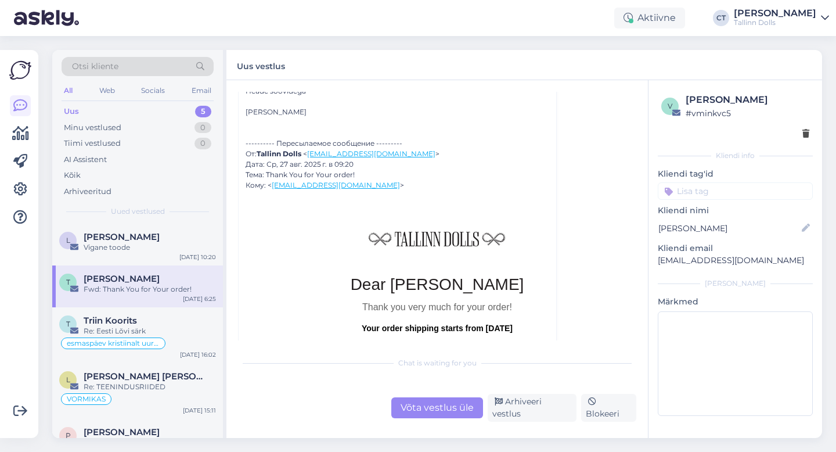
scroll to position [204, 0]
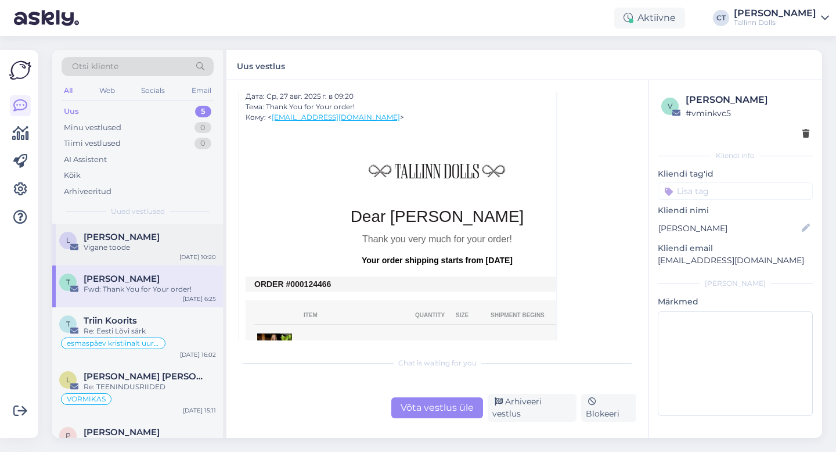
click at [115, 253] on div "L Liise-[PERSON_NAME] toode [DATE] 10:20" at bounding box center [137, 245] width 171 height 42
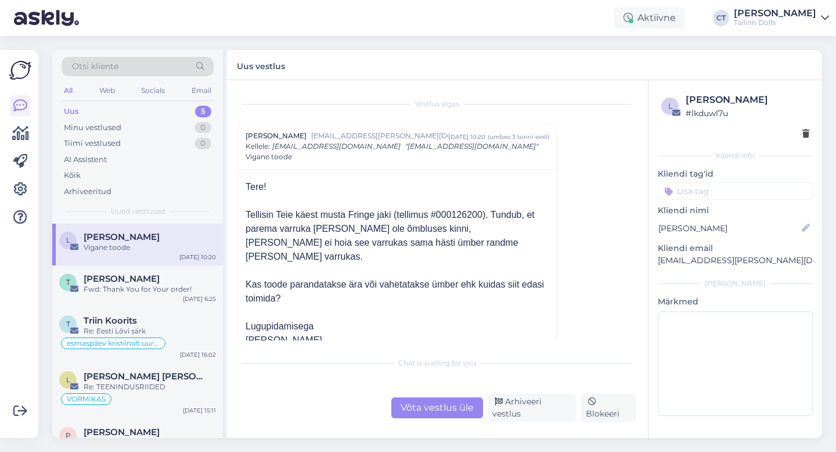
scroll to position [1, 0]
click at [422, 413] on div "Võta vestlus üle" at bounding box center [437, 407] width 92 height 21
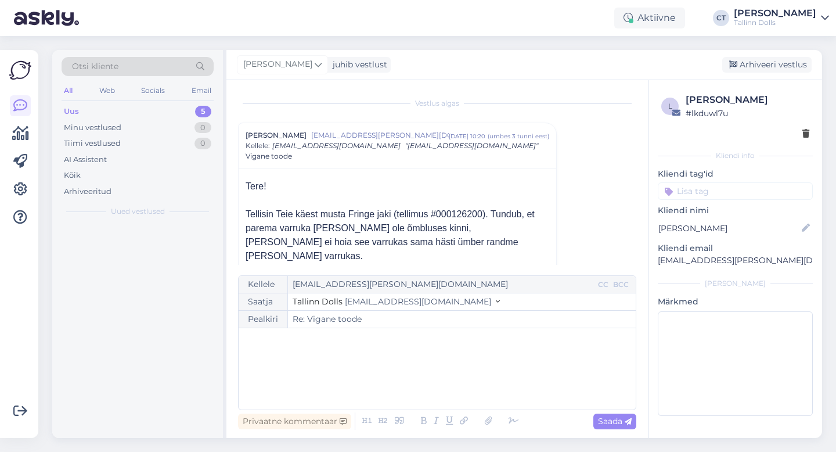
scroll to position [31, 0]
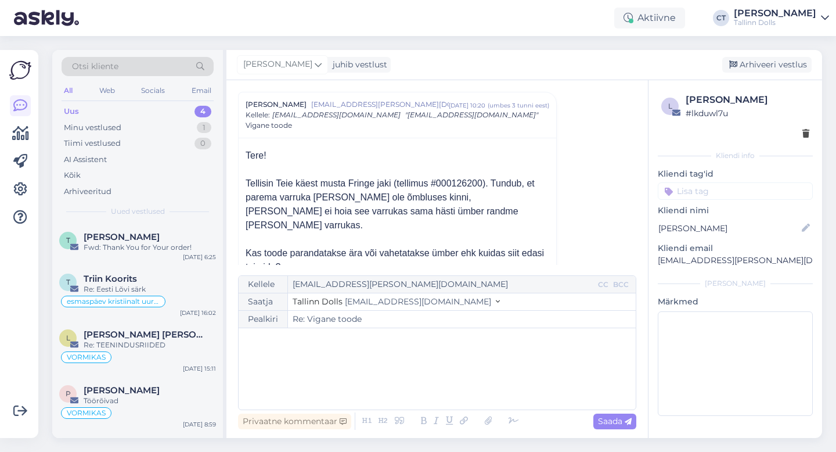
click at [426, 386] on div "﻿" at bounding box center [437, 369] width 386 height 70
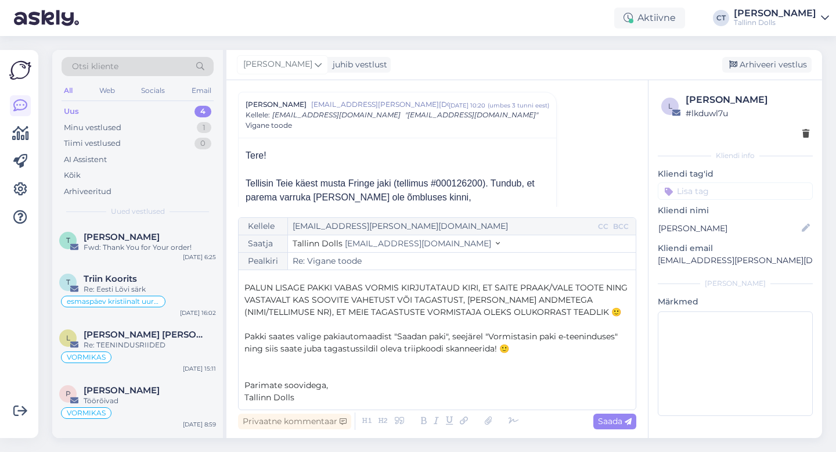
scroll to position [81, 0]
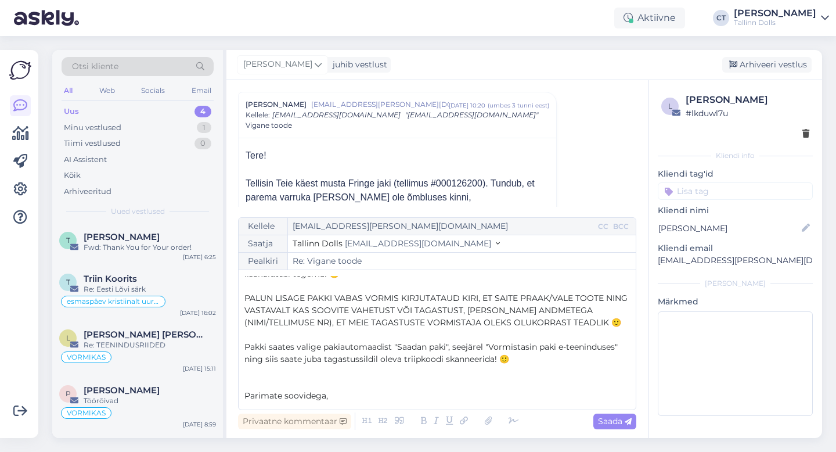
click at [572, 295] on span "PALUN LISAGE PAKKI VABAS VORMIS KIRJUTATAUD KIRI, ET SAITE PRAAK/VALE TOOTE NIN…" at bounding box center [437, 310] width 386 height 35
click at [612, 426] on div "Saada" at bounding box center [614, 421] width 43 height 16
type input "Re: Re: Vigane toode"
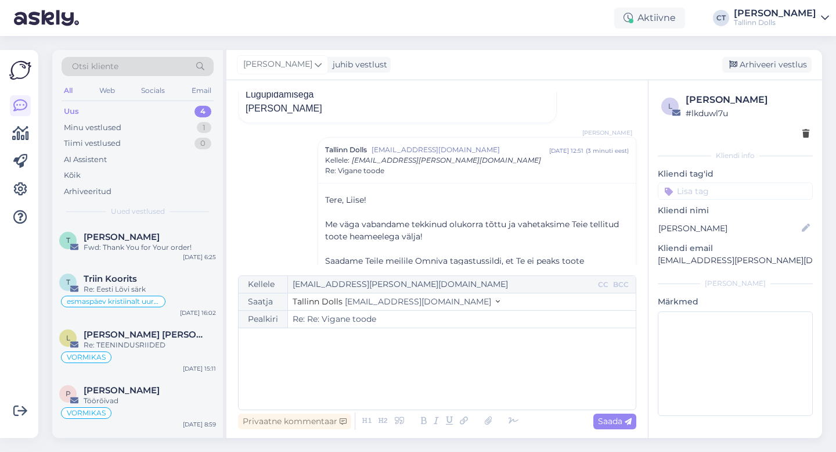
scroll to position [232, 0]
drag, startPoint x: 765, startPoint y: 261, endPoint x: 657, endPoint y: 261, distance: 108.0
click at [658, 261] on p "[EMAIL_ADDRESS][PERSON_NAME][DOMAIN_NAME]" at bounding box center [735, 260] width 155 height 12
click at [768, 64] on div "Arhiveeri vestlus" at bounding box center [766, 65] width 89 height 16
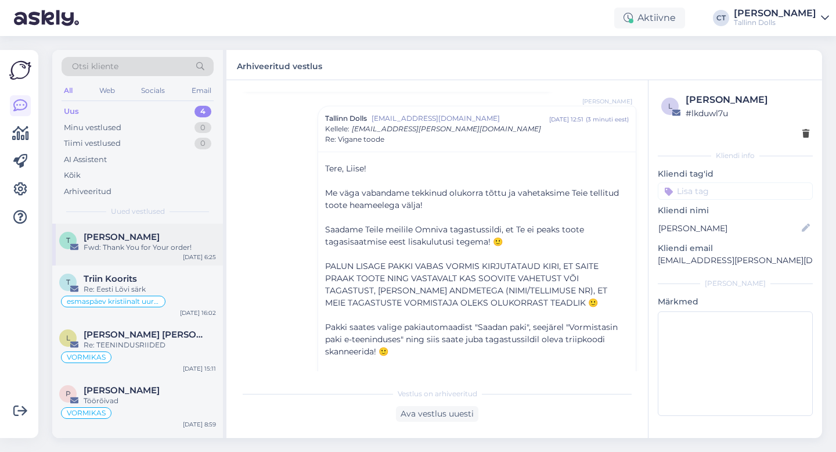
click at [154, 234] on div "[PERSON_NAME]" at bounding box center [150, 237] width 132 height 10
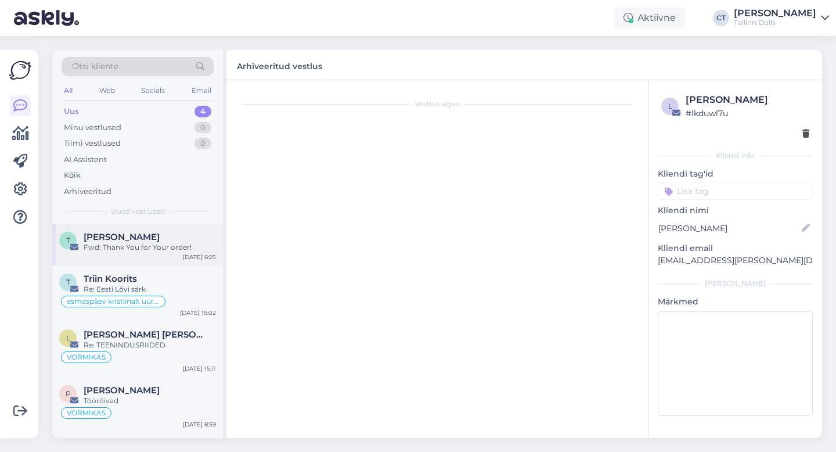
scroll to position [31, 0]
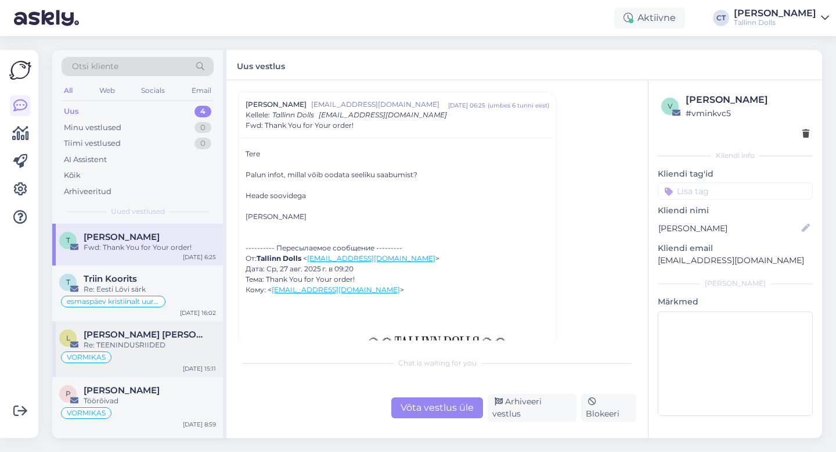
click at [148, 354] on div "VORMIKAS" at bounding box center [137, 357] width 157 height 14
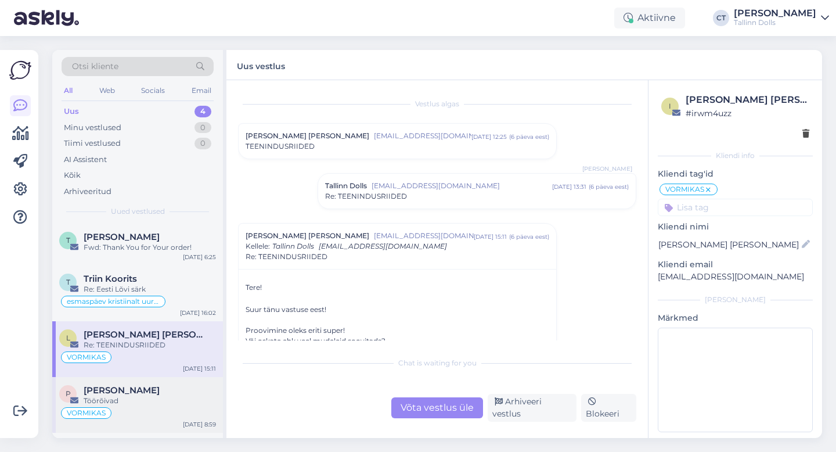
click at [145, 402] on div "Töörõivad" at bounding box center [150, 400] width 132 height 10
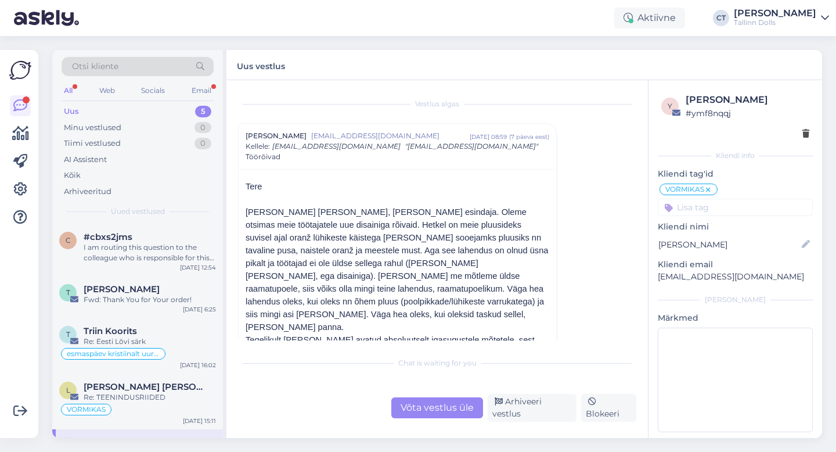
click at [98, 110] on div "Uus 5" at bounding box center [138, 111] width 152 height 16
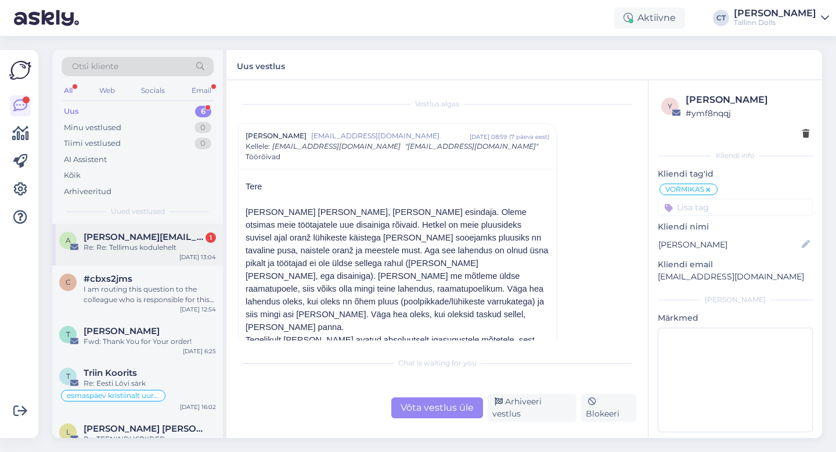
click at [105, 244] on div "Re: Re: Tellimus kodulehelt" at bounding box center [150, 247] width 132 height 10
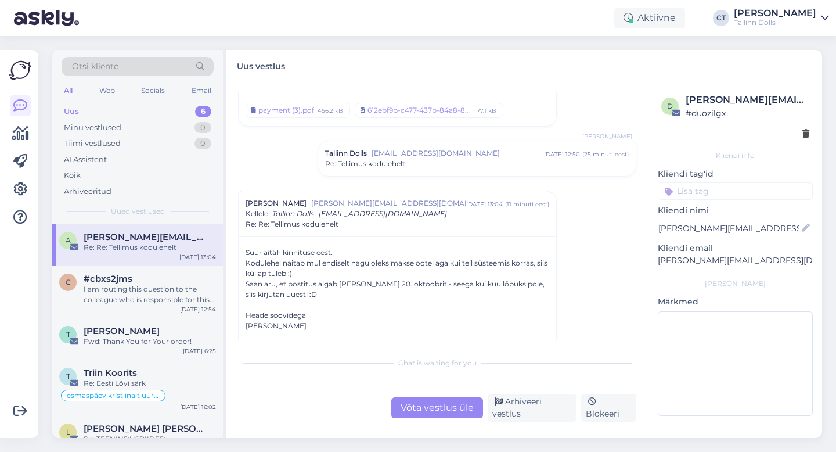
scroll to position [320, 0]
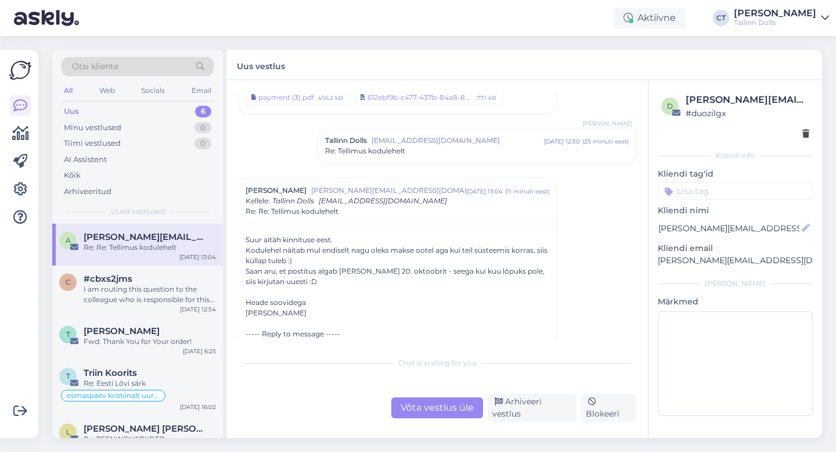
click at [401, 403] on div "Võta vestlus üle" at bounding box center [437, 407] width 92 height 21
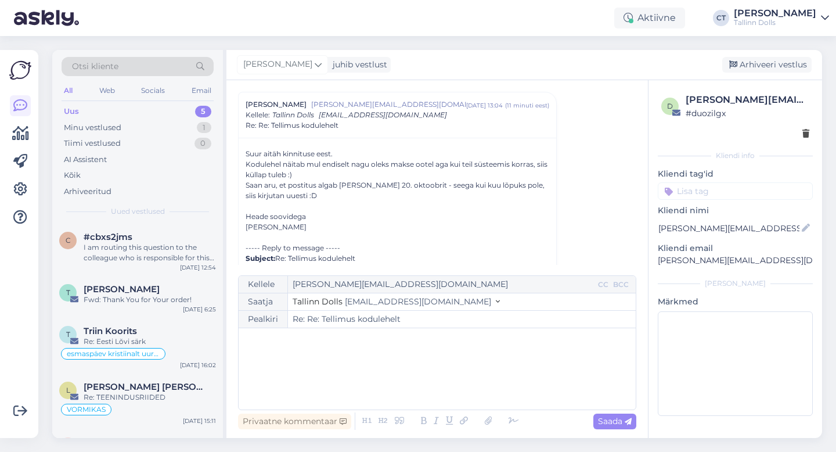
click at [402, 385] on div "﻿" at bounding box center [437, 369] width 386 height 70
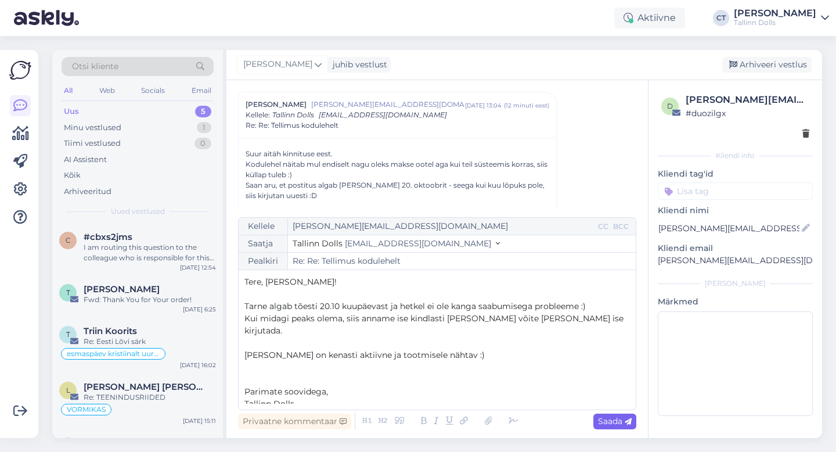
click at [624, 427] on div "Saada" at bounding box center [614, 421] width 43 height 16
type input "Re: Re: Re: Tellimus kodulehelt"
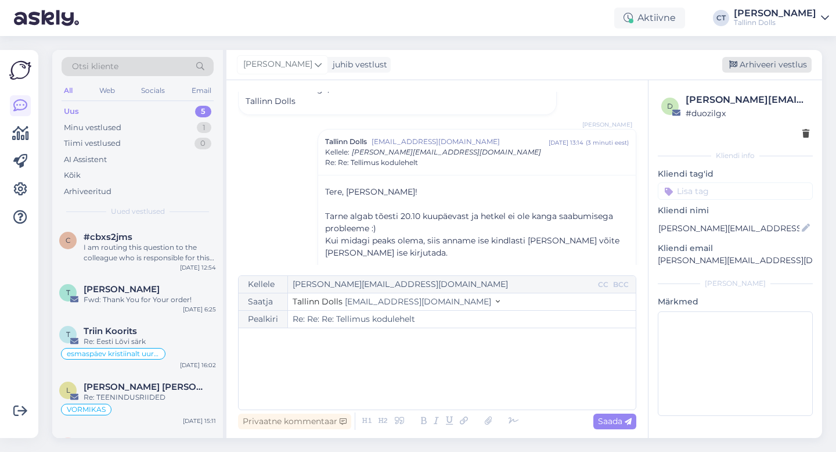
click at [787, 64] on div "Arhiveeri vestlus" at bounding box center [766, 65] width 89 height 16
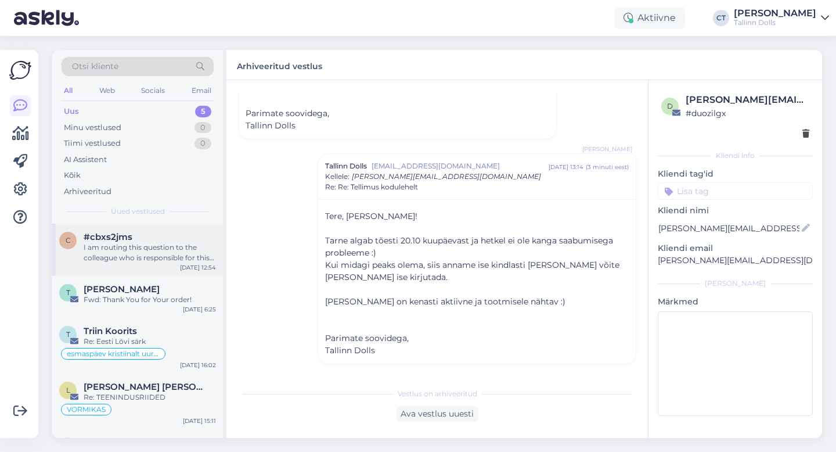
click at [138, 262] on div "I am routing this question to the colleague who is responsible for this topic. …" at bounding box center [150, 252] width 132 height 21
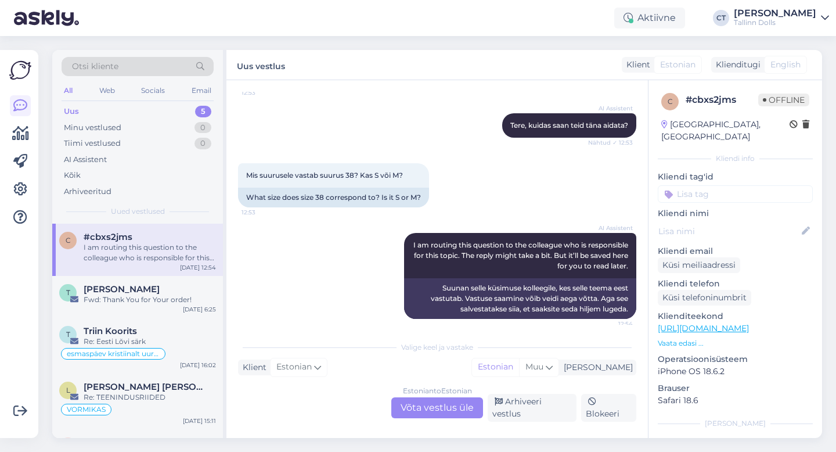
scroll to position [106, 0]
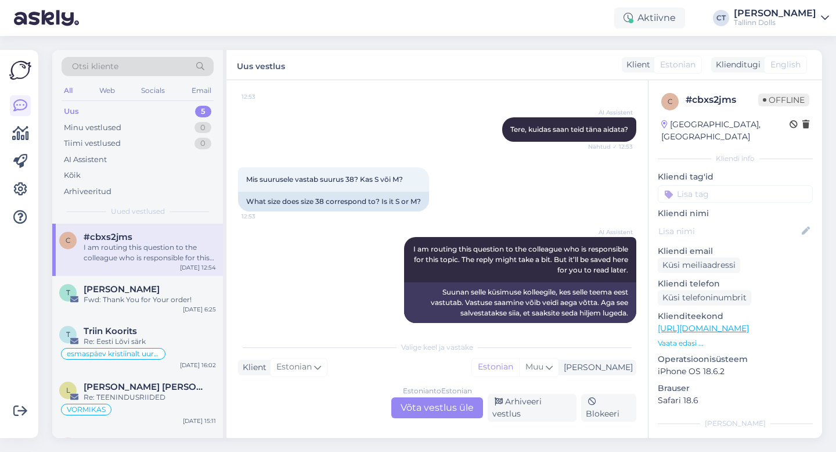
click at [418, 413] on div "Estonian to Estonian Võta vestlus üle" at bounding box center [437, 407] width 92 height 21
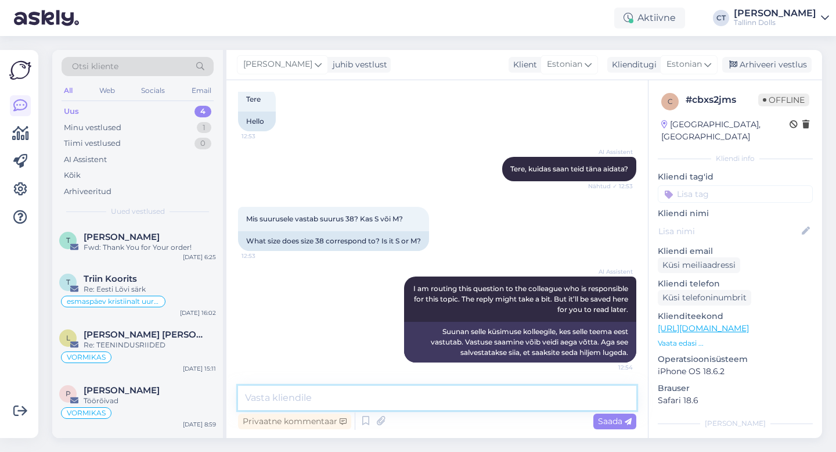
click at [423, 401] on textarea at bounding box center [437, 398] width 398 height 24
type textarea "Tere, 38 on M-suurus."
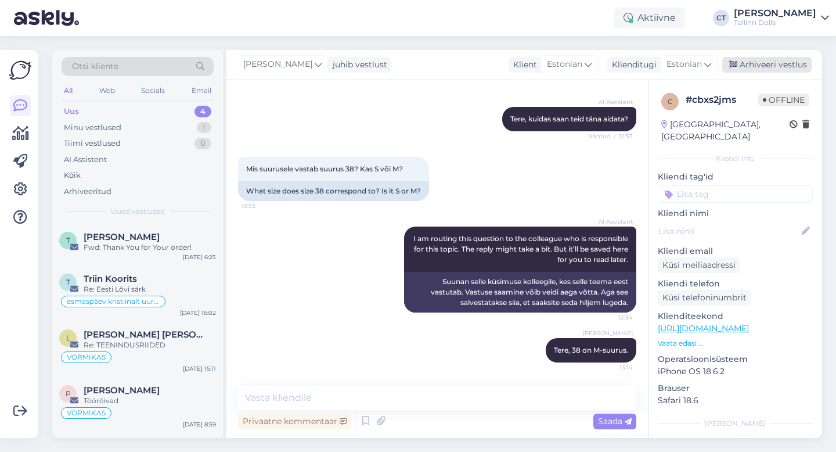
click at [793, 67] on div "Arhiveeri vestlus" at bounding box center [766, 65] width 89 height 16
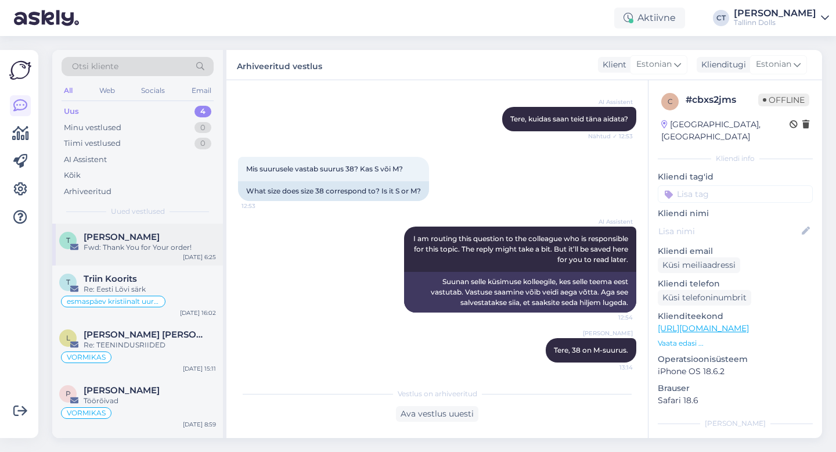
click at [120, 240] on span "[PERSON_NAME]" at bounding box center [122, 237] width 76 height 10
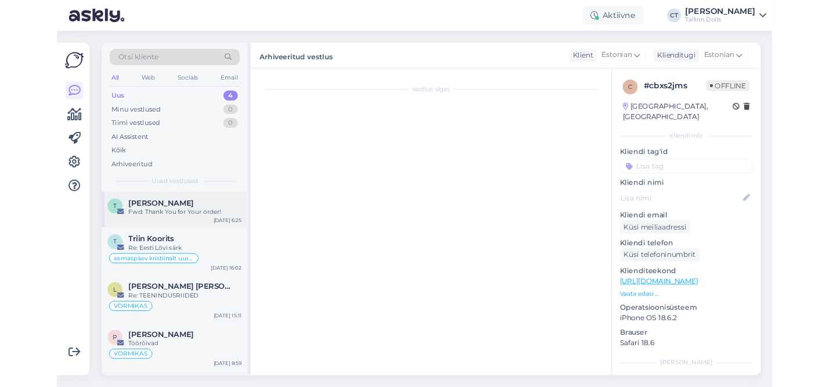
scroll to position [0, 0]
